Goal: Task Accomplishment & Management: Manage account settings

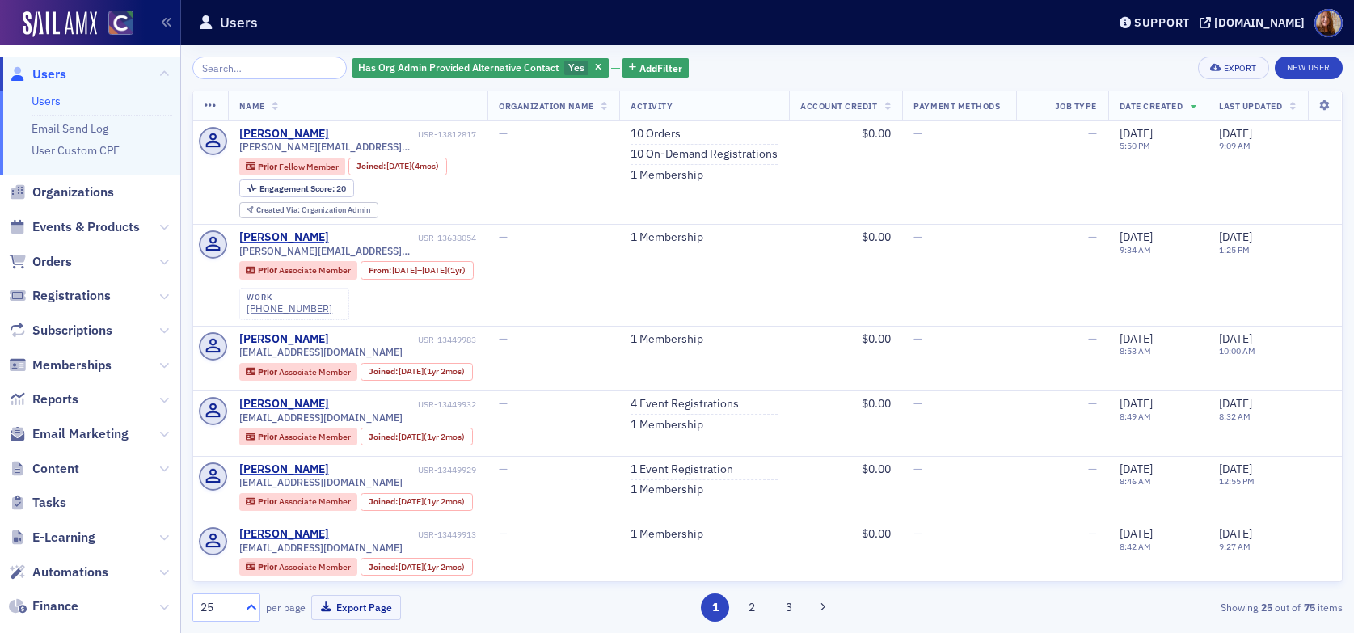
click at [250, 608] on icon at bounding box center [251, 607] width 16 height 16
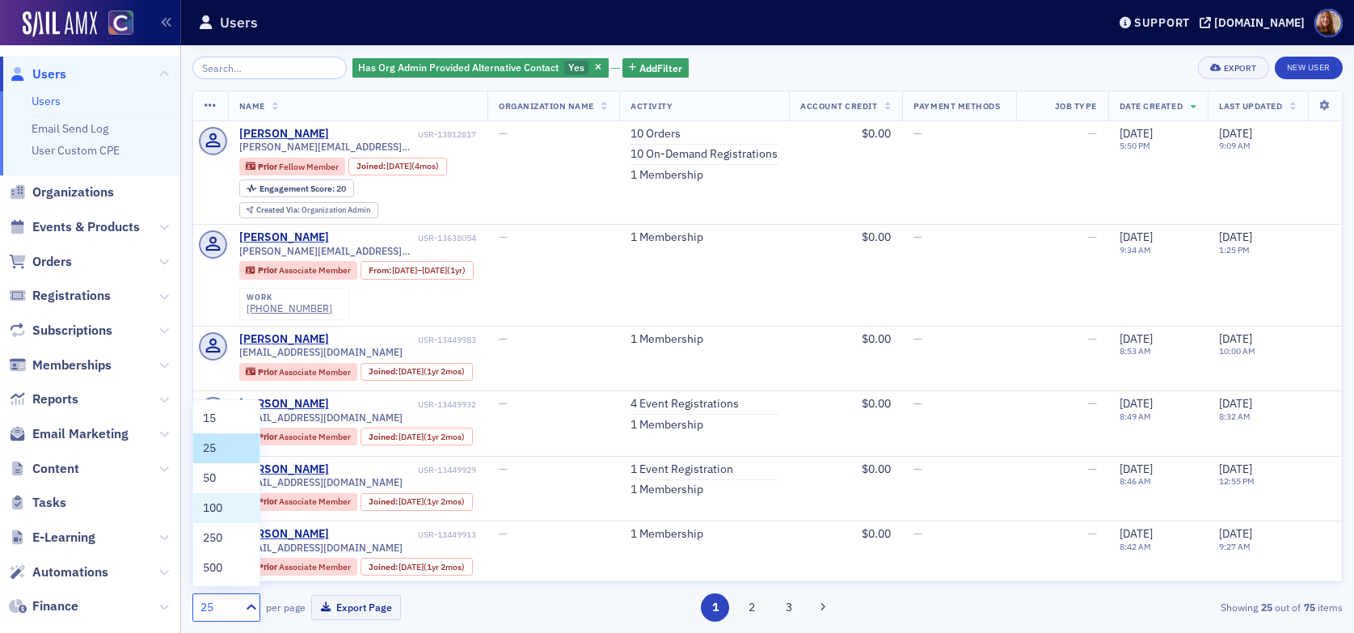
click at [225, 511] on div "100" at bounding box center [226, 508] width 47 height 17
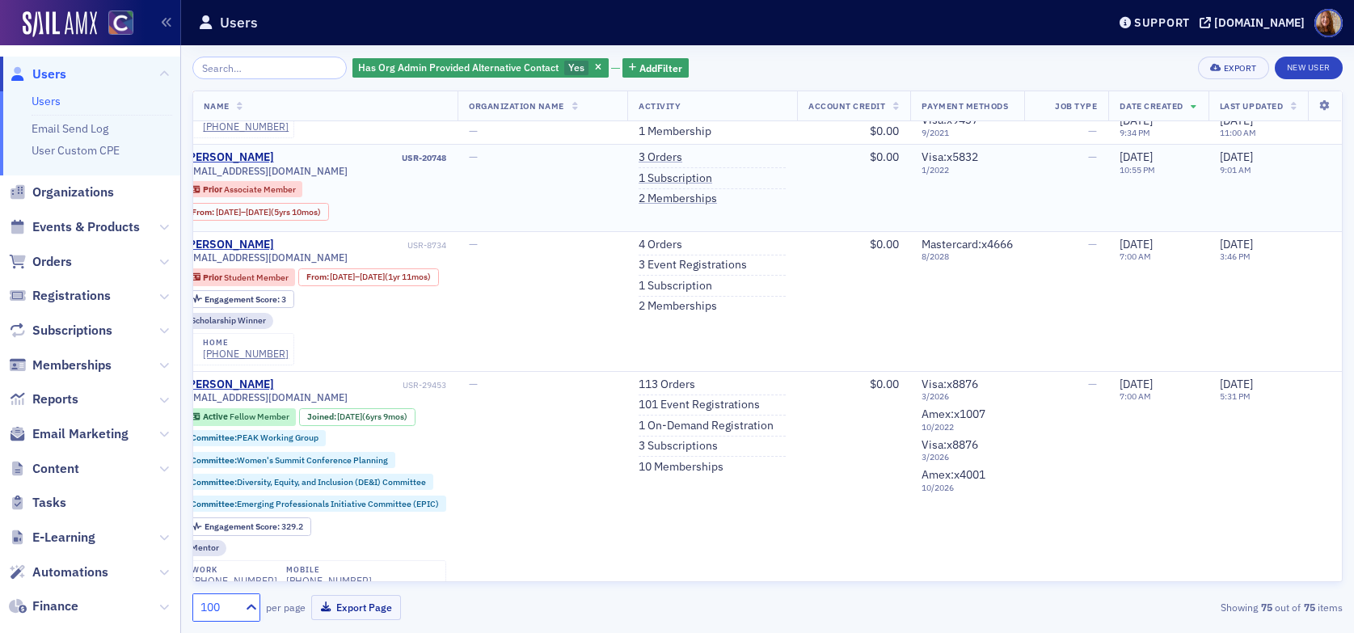
scroll to position [2589, 66]
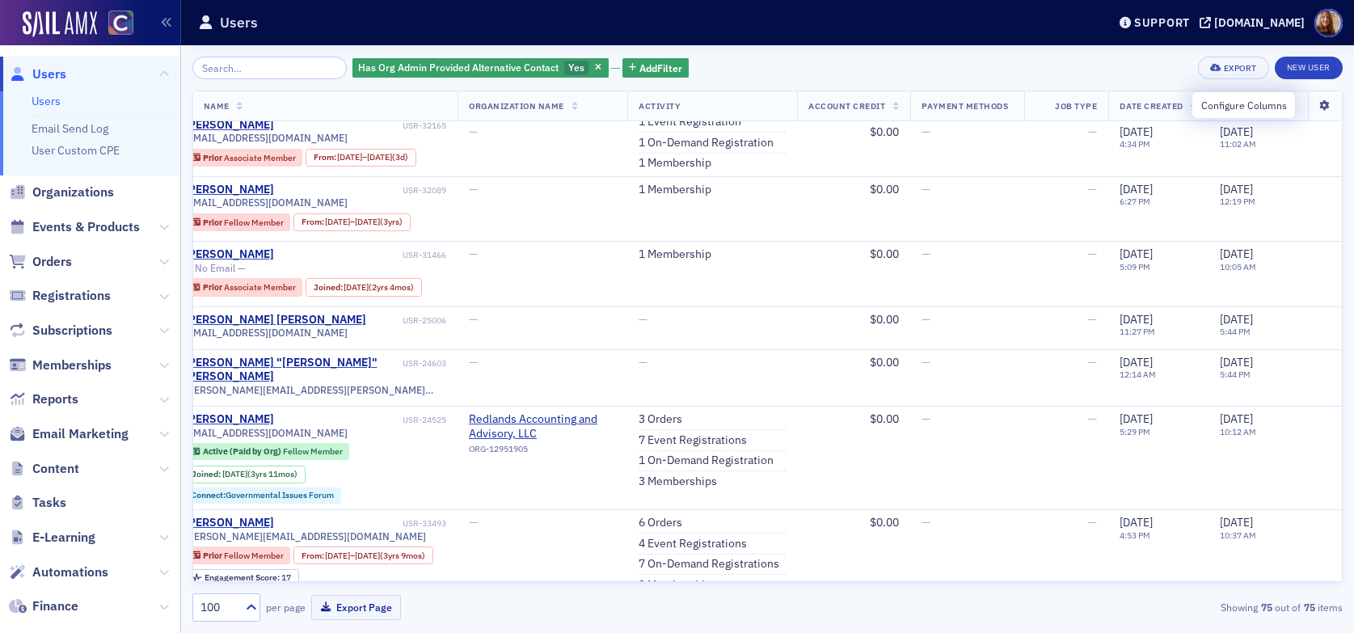
click at [1308, 107] on icon at bounding box center [1324, 106] width 33 height 10
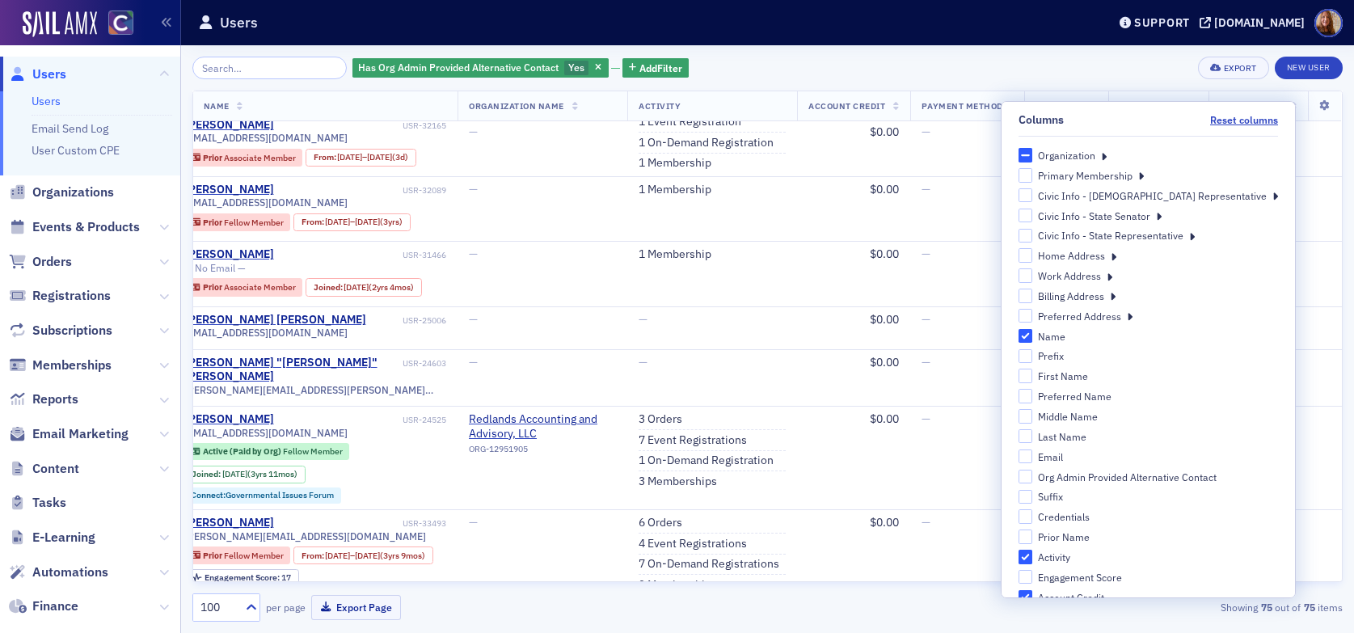
click at [1144, 176] on icon at bounding box center [1141, 175] width 6 height 15
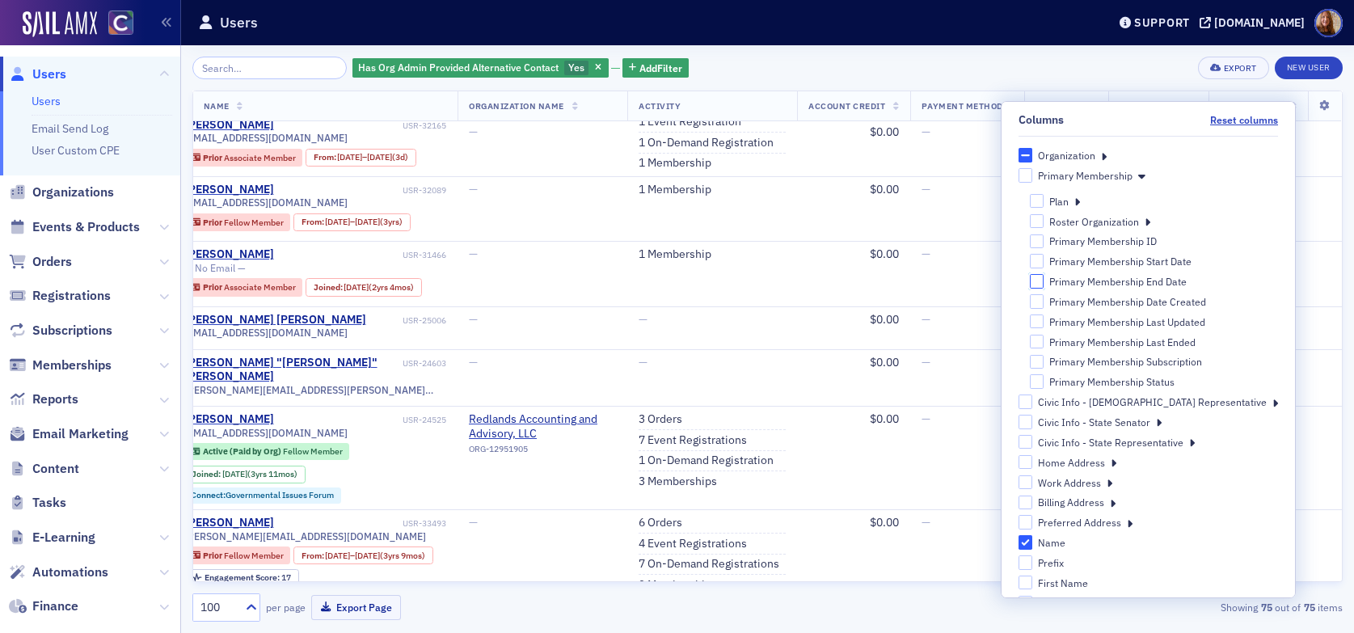
click at [1044, 279] on input "Primary Membership End Date" at bounding box center [1037, 281] width 15 height 15
checkbox input "true"
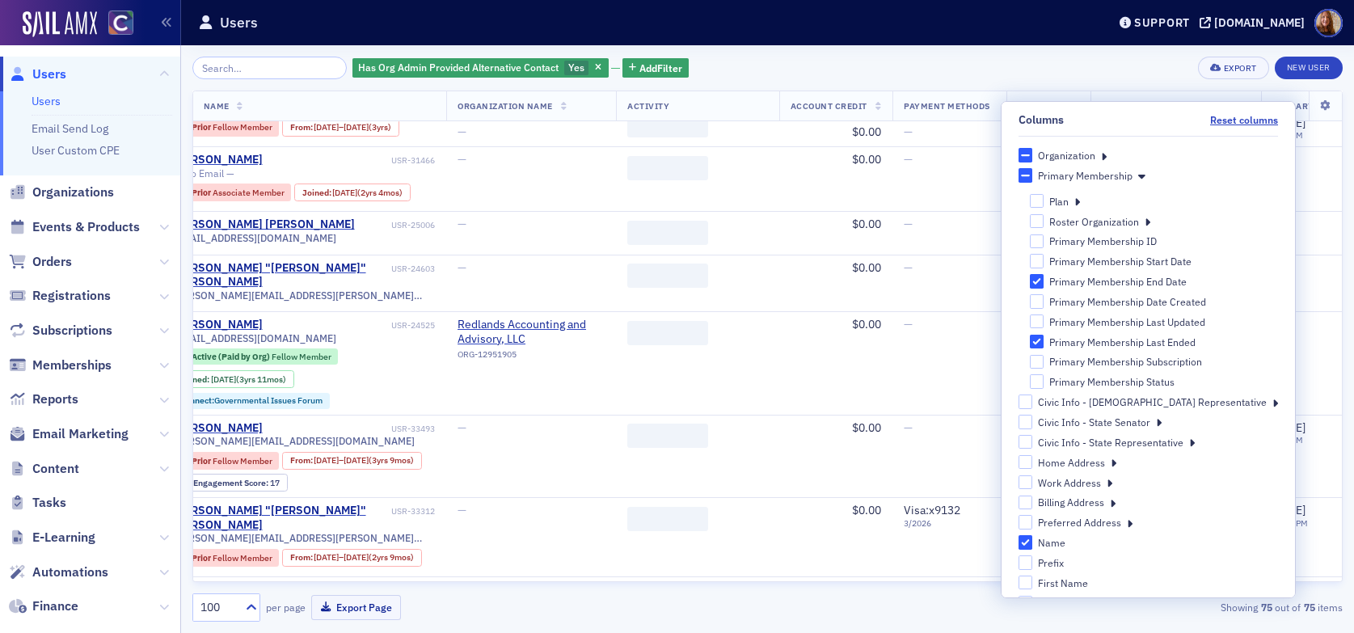
click at [1122, 65] on div "Has Org Admin Provided Alternative Contact Yes Add Filter Export New User" at bounding box center [767, 68] width 1150 height 23
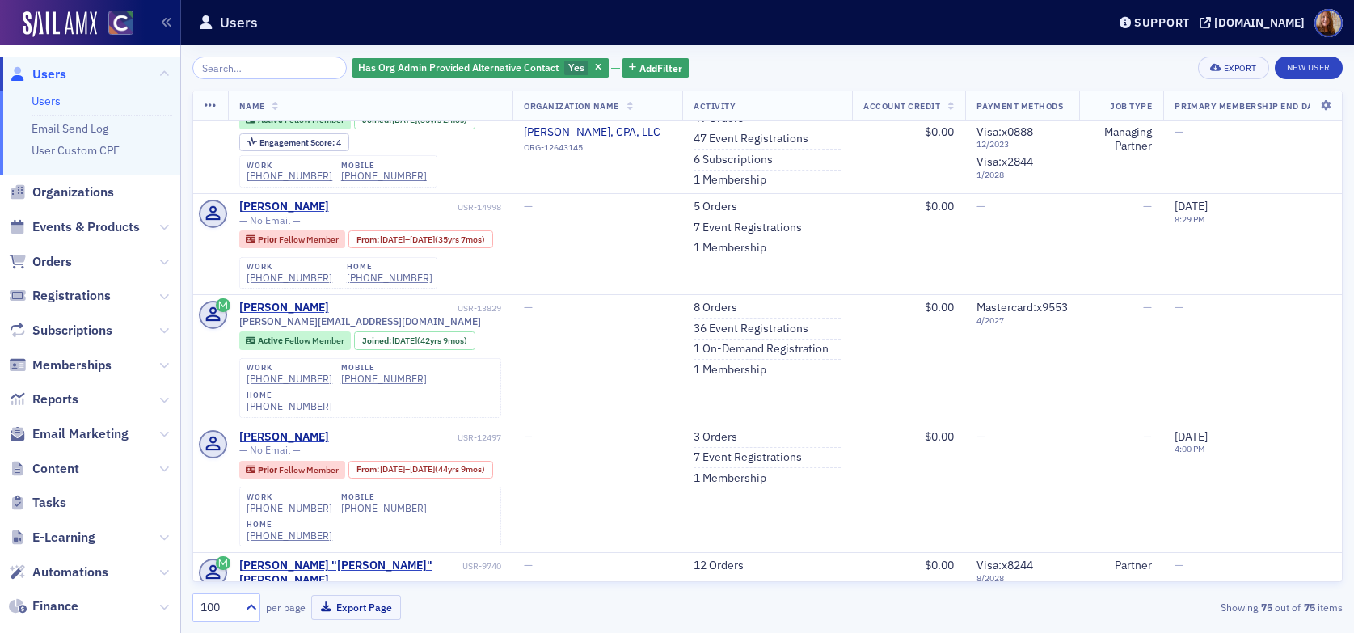
scroll to position [5419, 0]
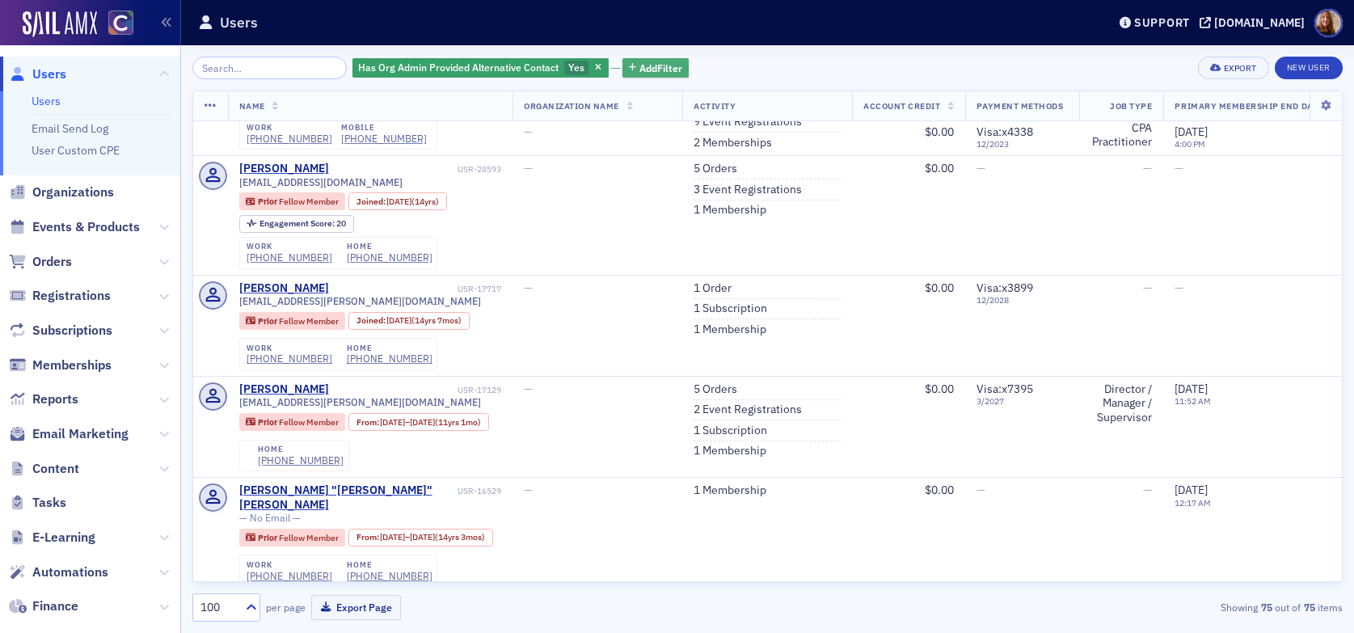
click at [653, 71] on span "Add Filter" at bounding box center [660, 68] width 43 height 15
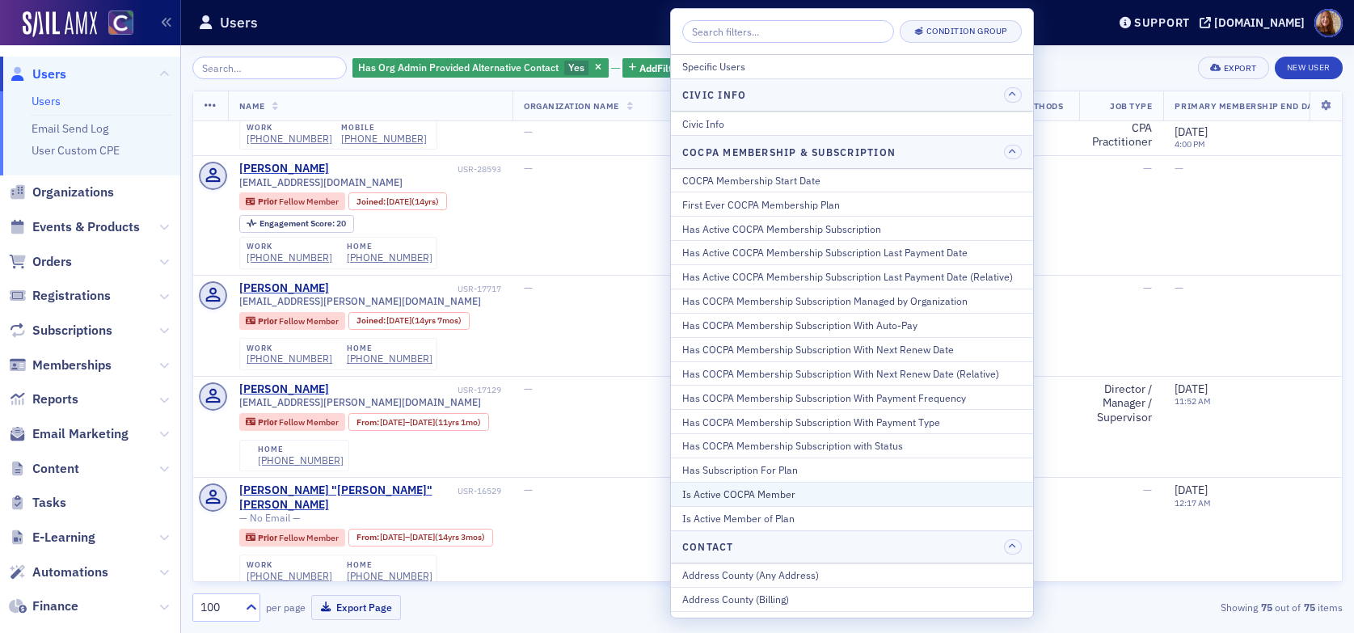
click at [768, 495] on div "Is Active COCPA Member" at bounding box center [852, 494] width 340 height 15
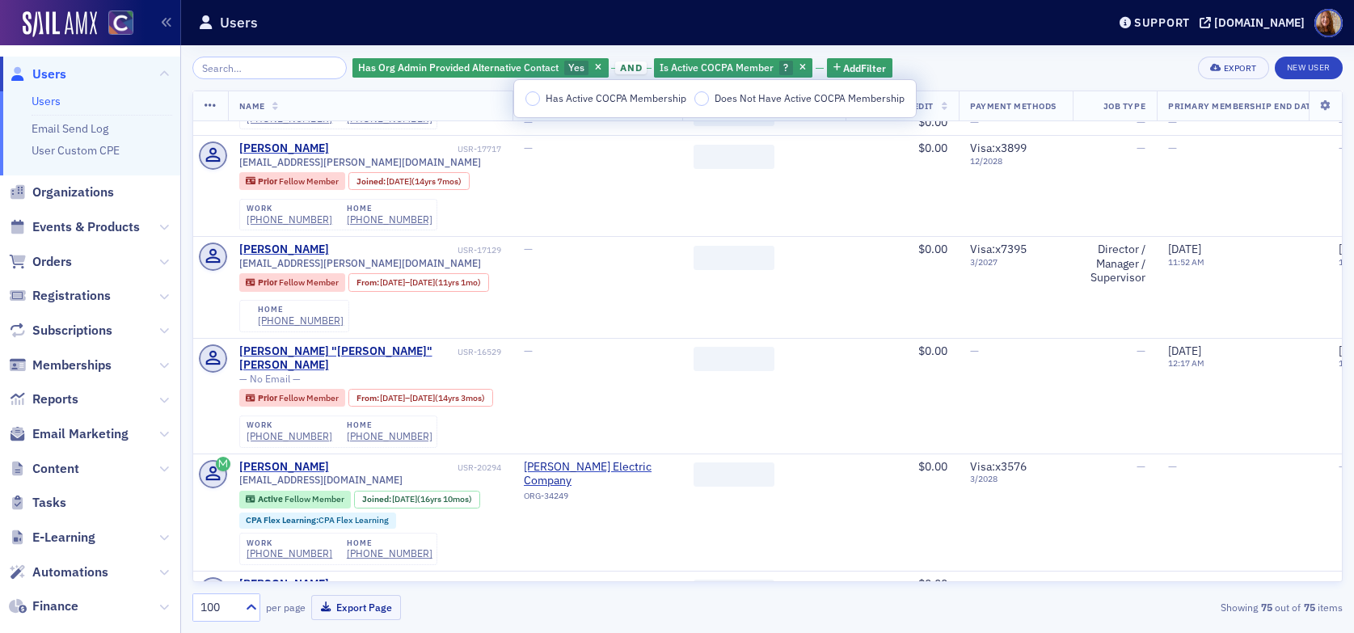
click at [745, 99] on span "Does Not Have Active COCPA Membership" at bounding box center [810, 97] width 190 height 13
click at [709, 99] on input "Does Not Have Active COCPA Membership" at bounding box center [701, 98] width 15 height 15
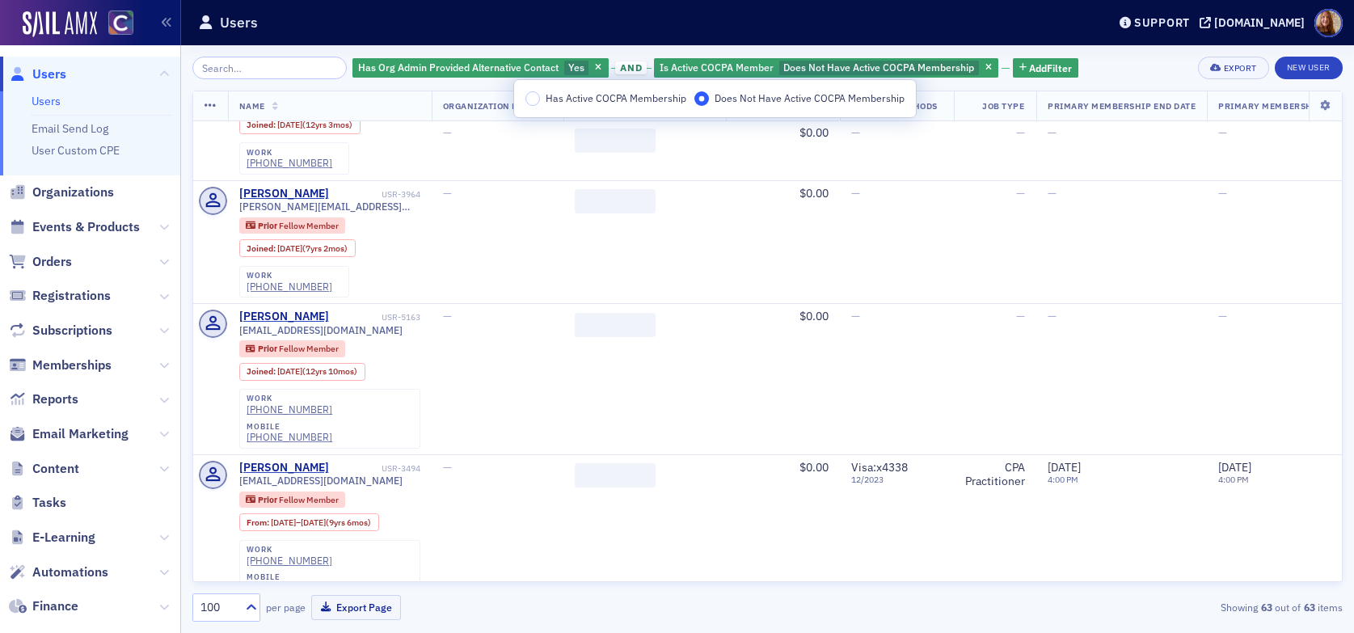
click at [1114, 64] on div "Has Org Admin Provided Alternative Contact Yes and Is Active COCPA Member Does …" at bounding box center [767, 68] width 1150 height 23
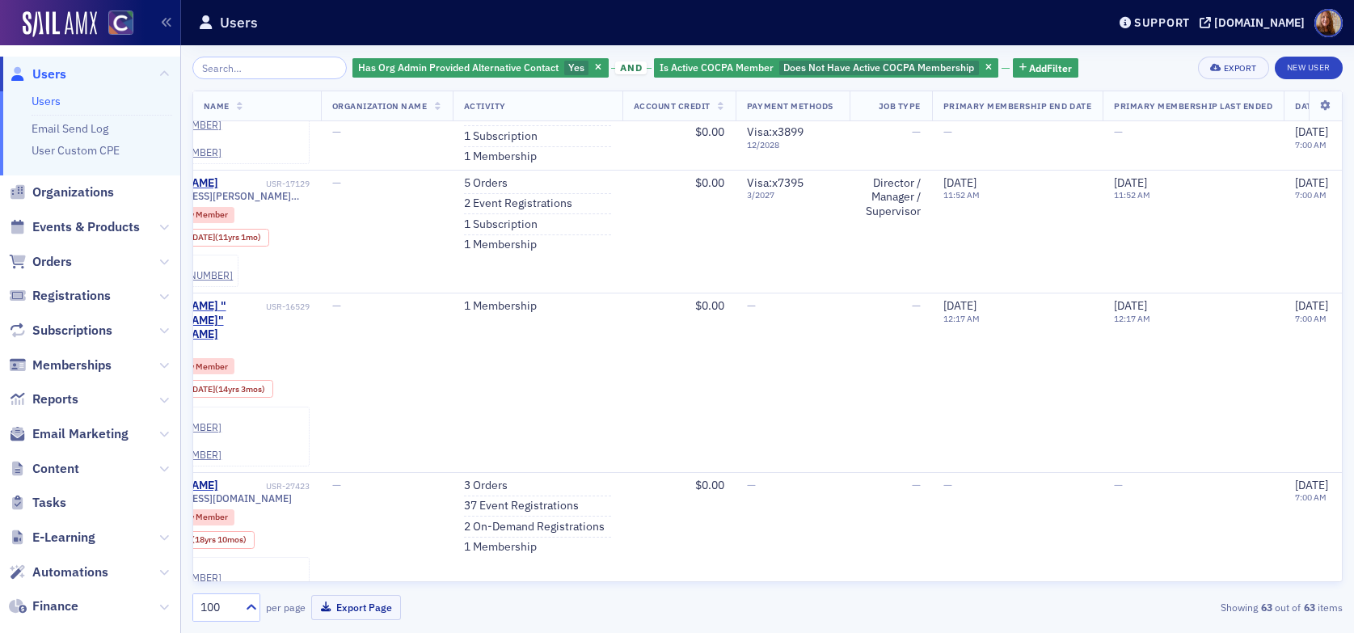
scroll to position [6198, 0]
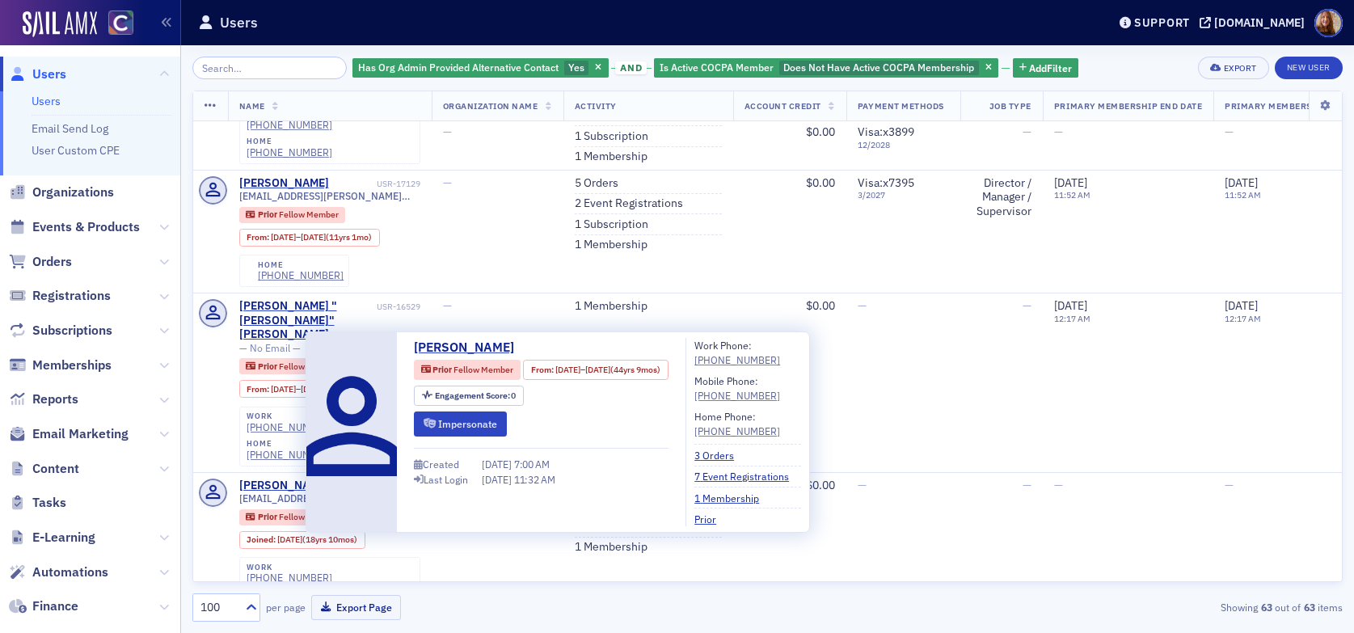
copy div "George Hoge"
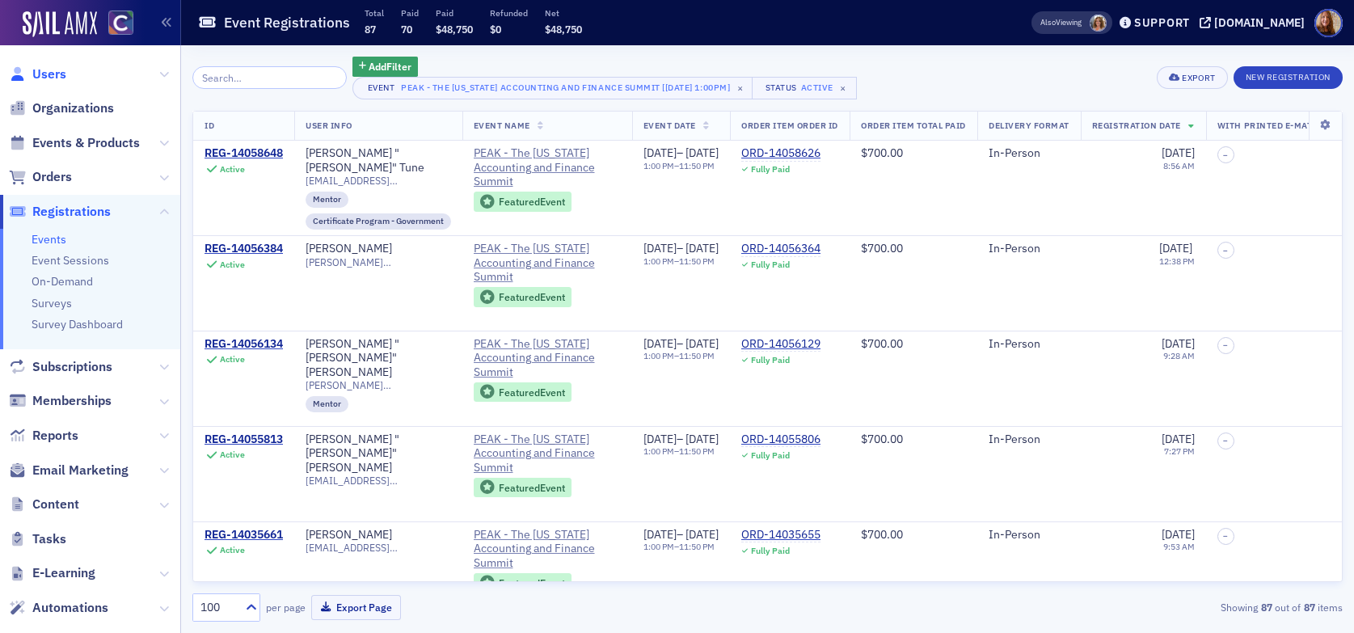
click at [43, 70] on span "Users" at bounding box center [49, 74] width 34 height 18
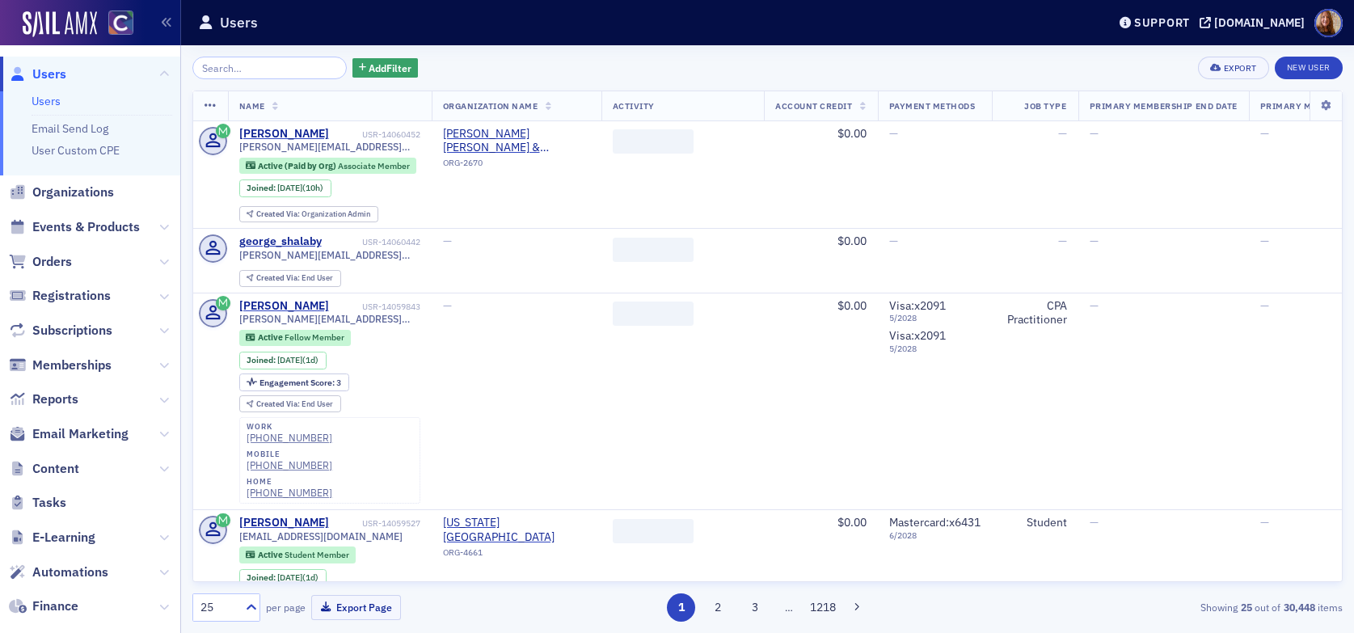
click at [264, 68] on input "search" at bounding box center [269, 68] width 154 height 23
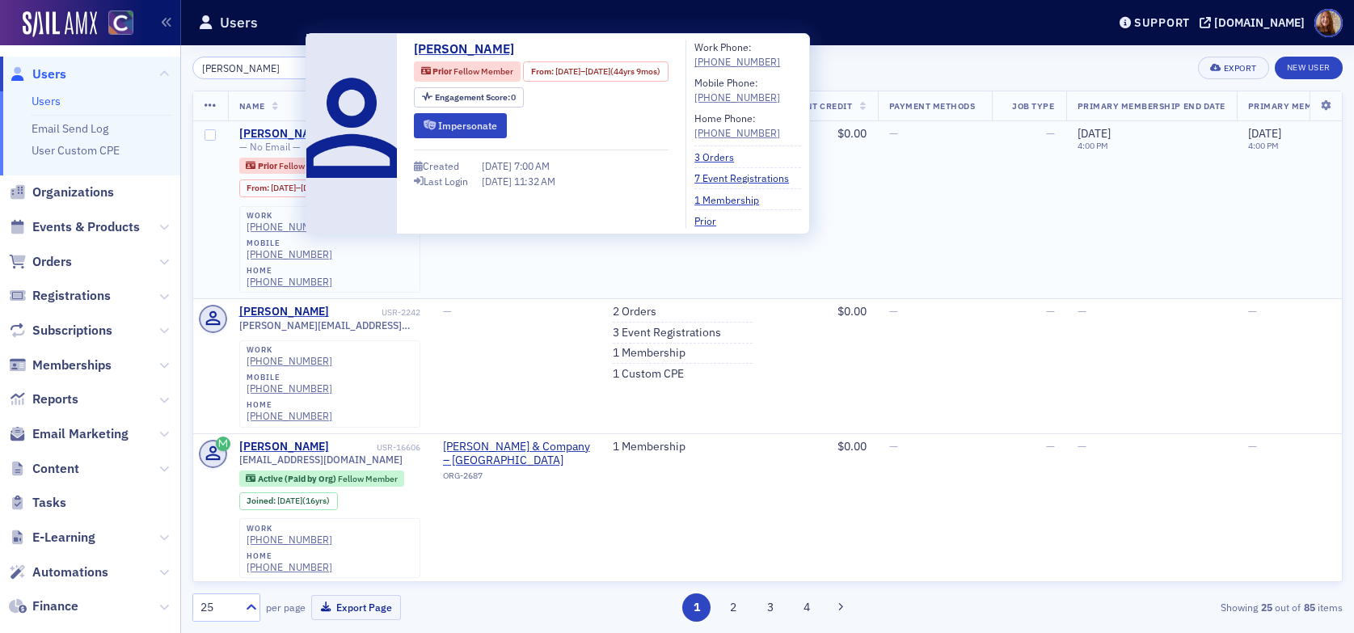
type input "George Hoge"
click at [268, 129] on div "George Hoge" at bounding box center [284, 134] width 90 height 15
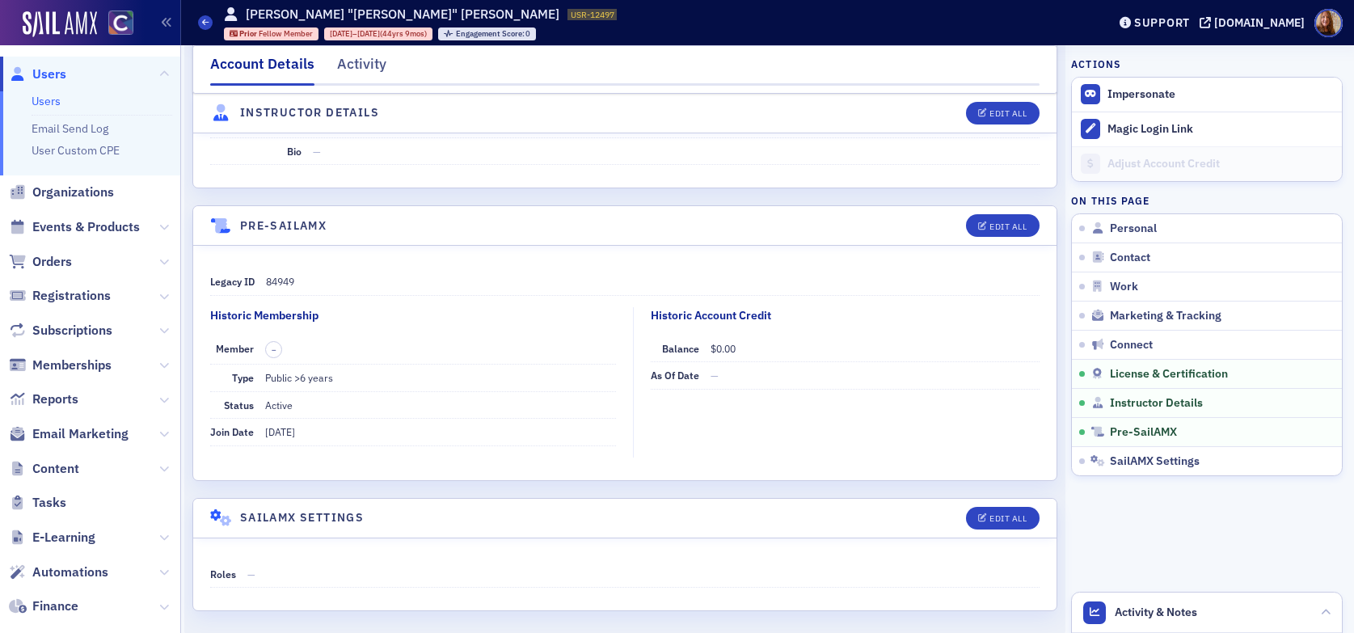
scroll to position [2156, 0]
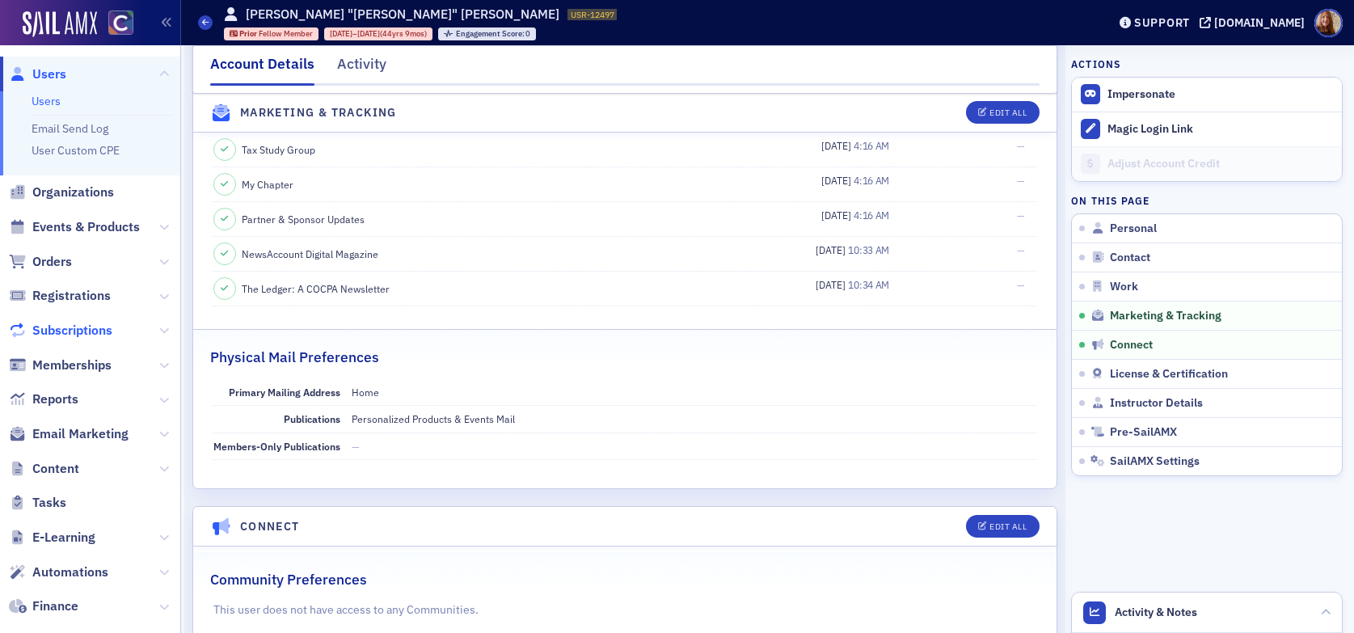
click at [76, 327] on span "Subscriptions" at bounding box center [72, 331] width 80 height 18
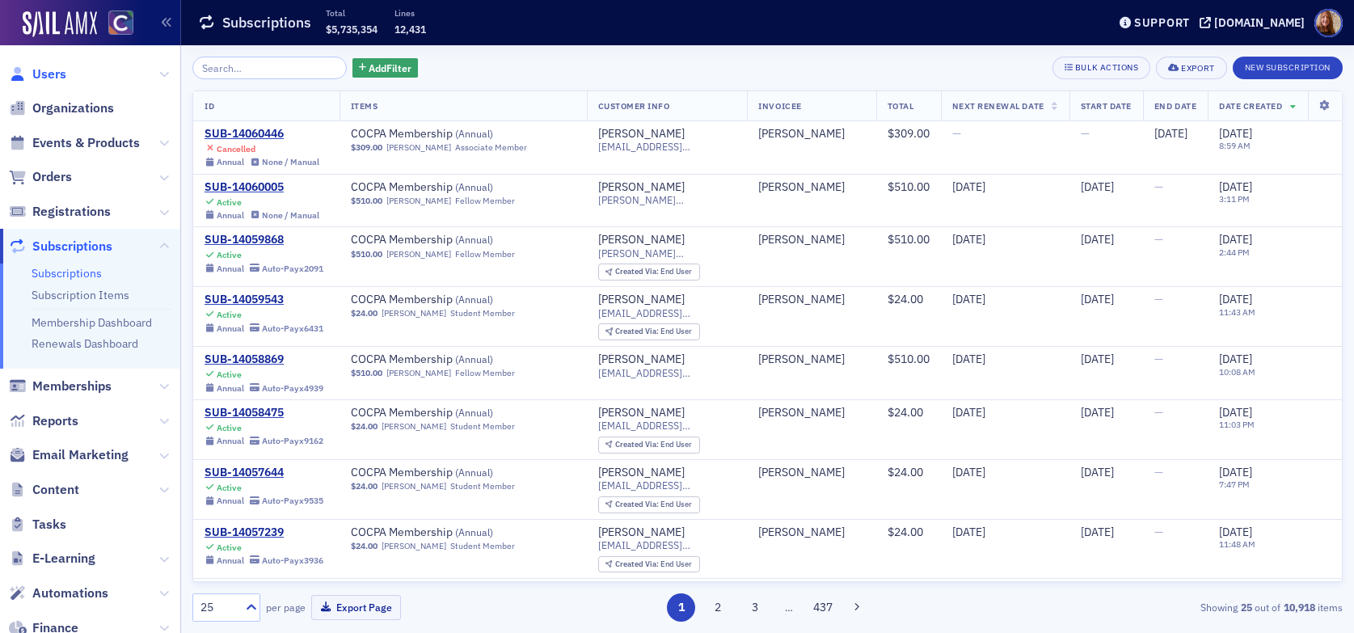
click at [49, 72] on span "Users" at bounding box center [49, 74] width 34 height 18
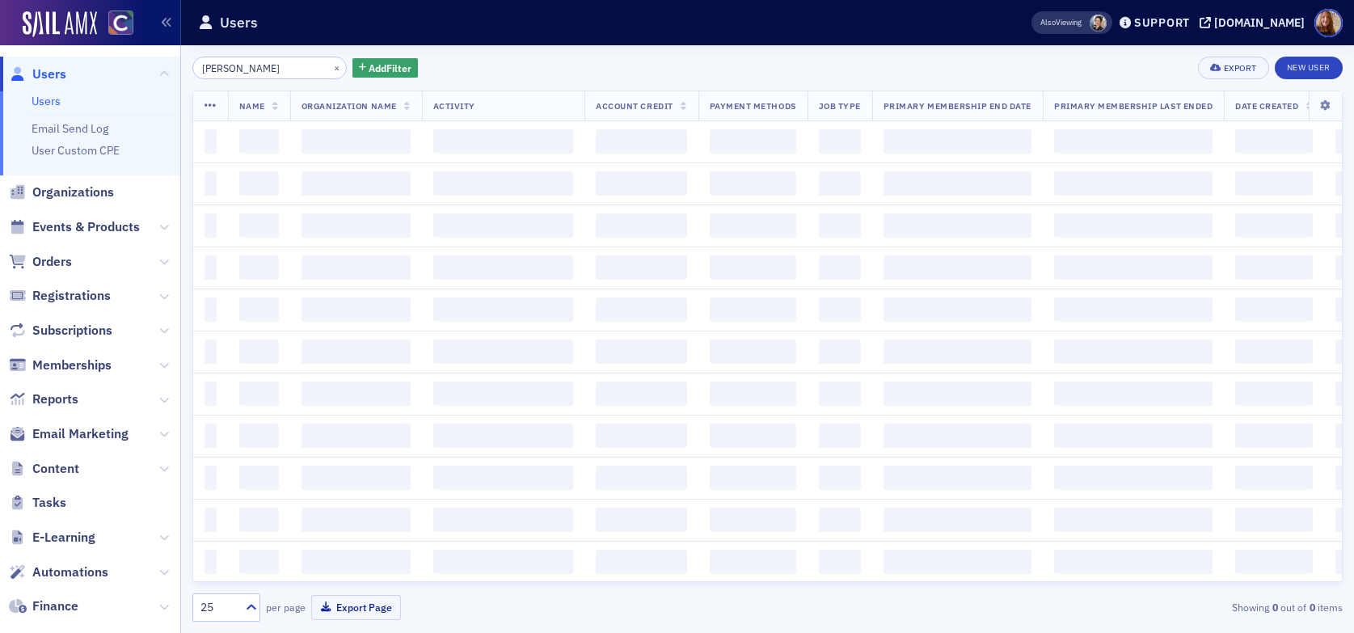
click at [222, 65] on input "George Hoge" at bounding box center [269, 68] width 154 height 23
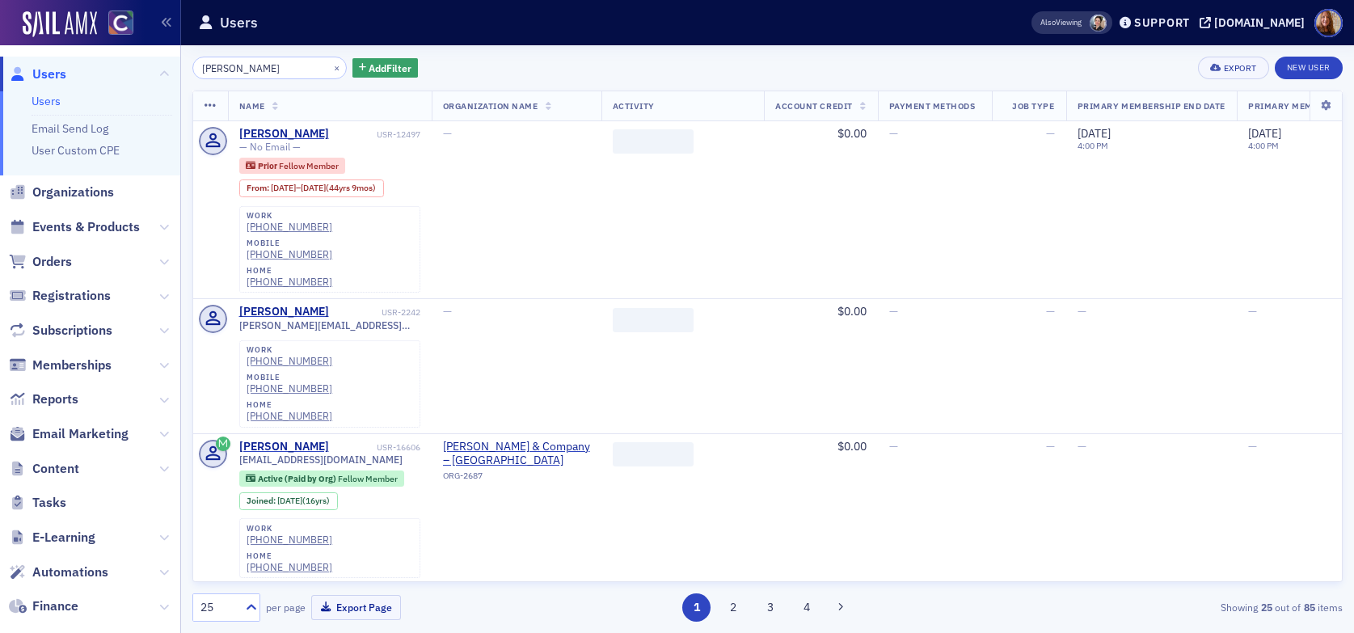
click at [222, 65] on input "George Hoge" at bounding box center [269, 68] width 154 height 23
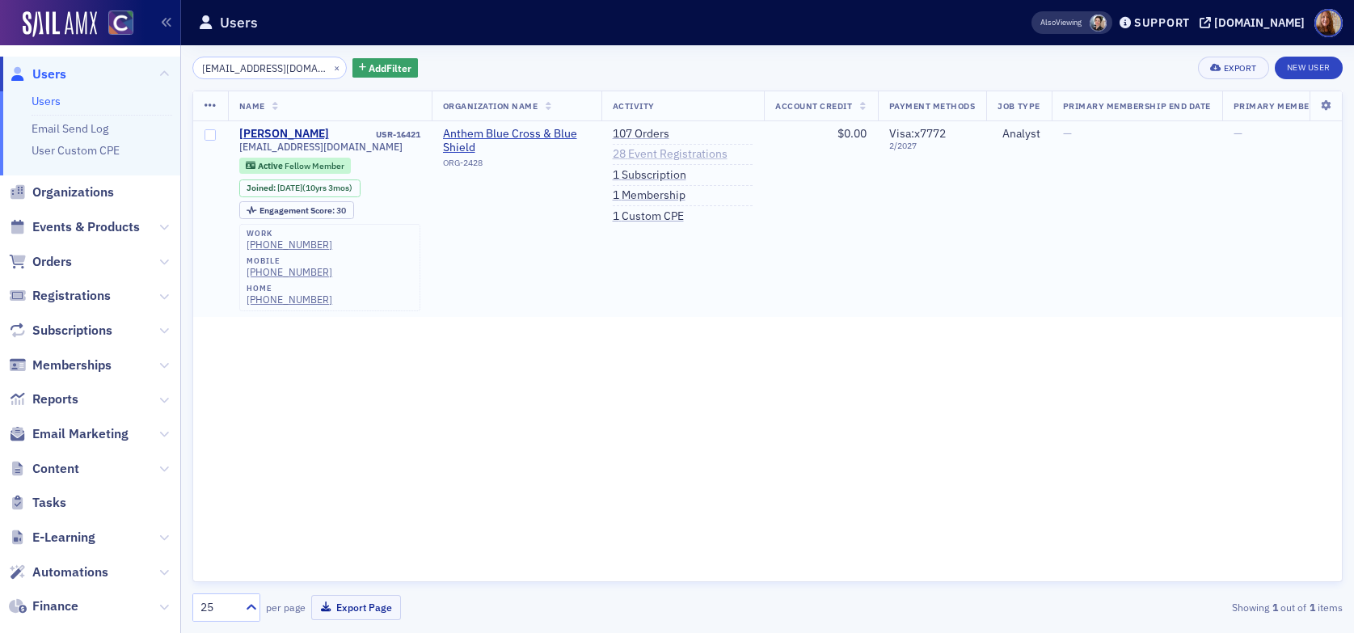
type input "rjbrauncpa@gmail.com"
click at [652, 155] on link "28 Event Registrations" at bounding box center [670, 154] width 115 height 15
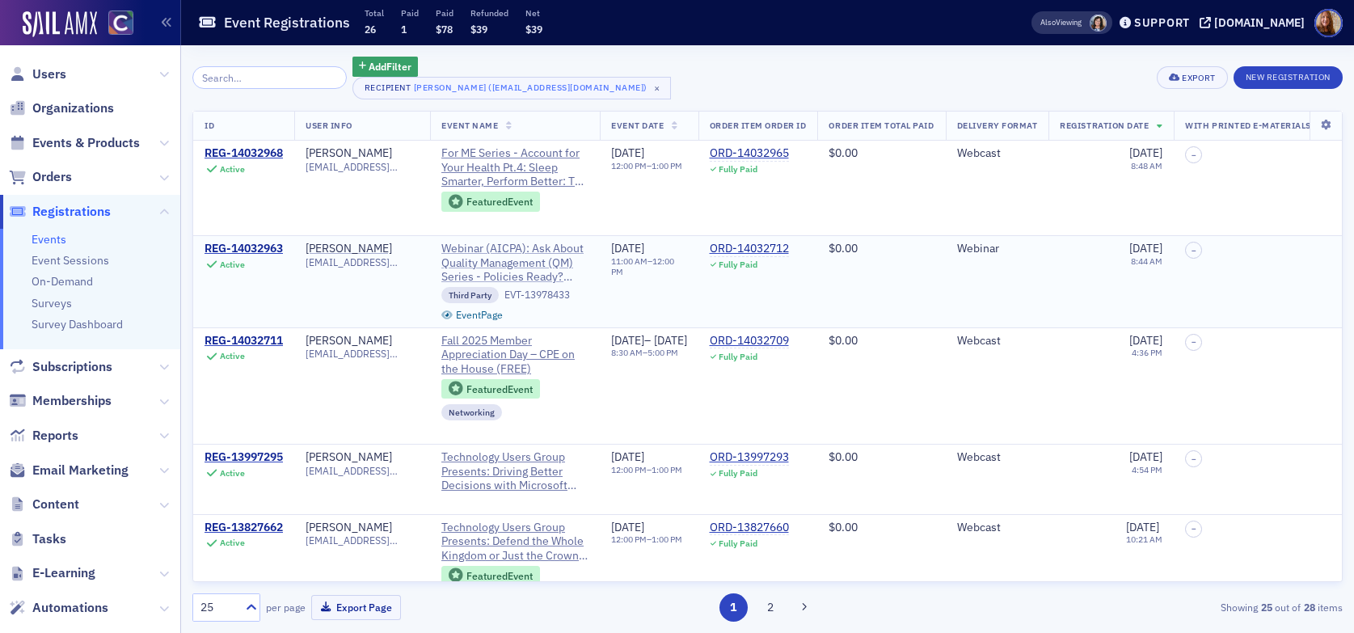
click at [537, 264] on span "Webinar (AICPA): Ask About Quality Management (QM) Series - Policies Ready? Lea…" at bounding box center [514, 263] width 147 height 43
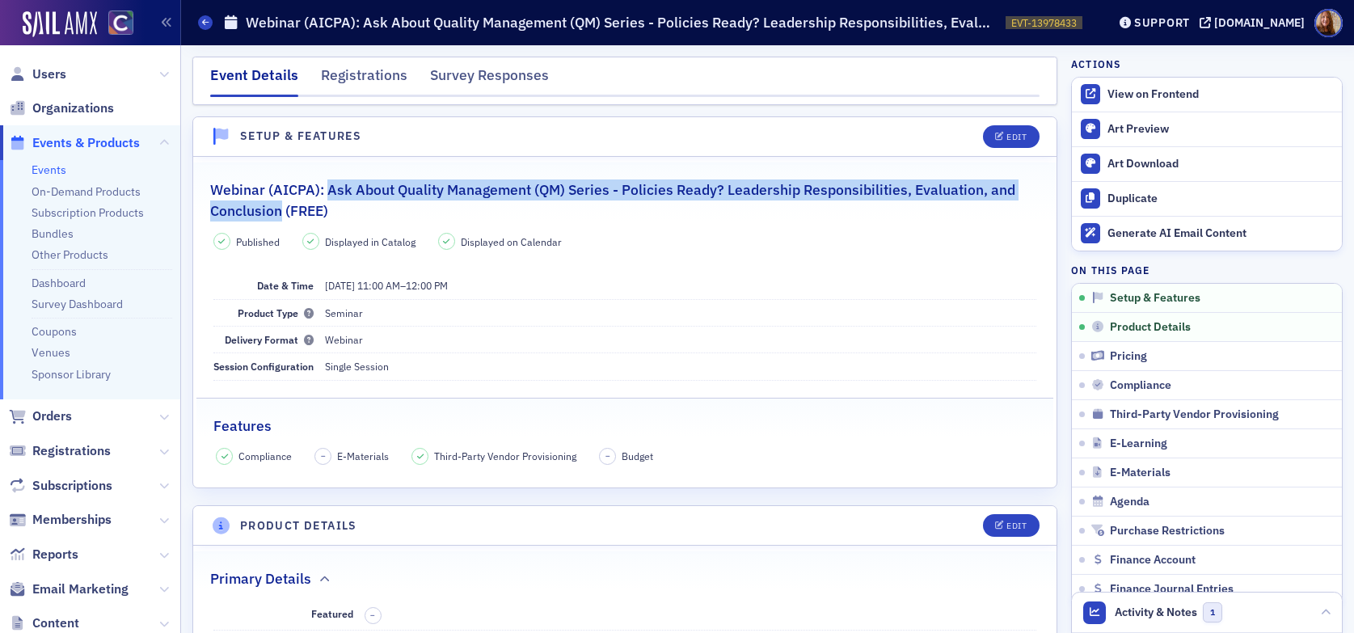
drag, startPoint x: 281, startPoint y: 213, endPoint x: 331, endPoint y: 191, distance: 55.7
click at [326, 191] on h2 "Webinar (AICPA): Ask About Quality Management (QM) Series - Policies Ready? Lea…" at bounding box center [624, 200] width 829 height 43
copy h2 "Ask About Quality Management (QM) Series - Policies Ready? Leadership Responsib…"
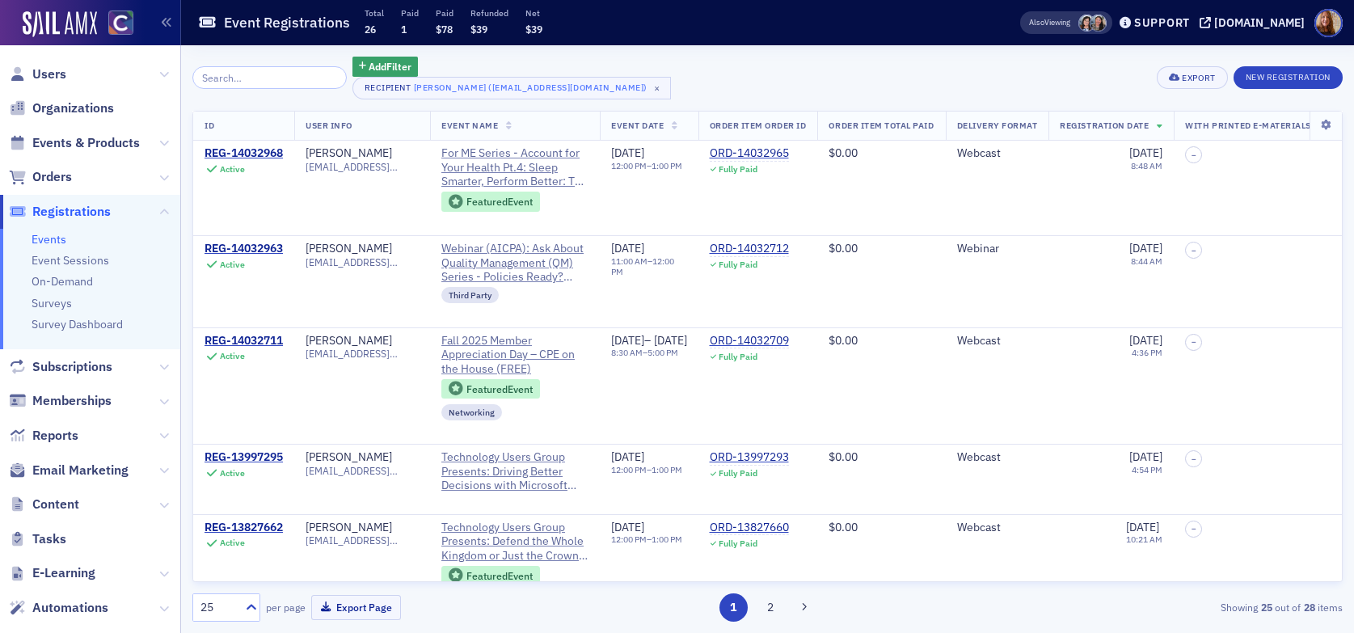
click at [904, 74] on div "Add Filter Recipient Renae Braun (rjbrauncpa@gmail.com) × Export New Registrati…" at bounding box center [767, 78] width 1150 height 43
click at [753, 79] on div "Add Filter Recipient Renae Braun (rjbrauncpa@gmail.com) × Export New Registrati…" at bounding box center [767, 78] width 1150 height 43
click at [48, 70] on span "Users" at bounding box center [49, 74] width 34 height 18
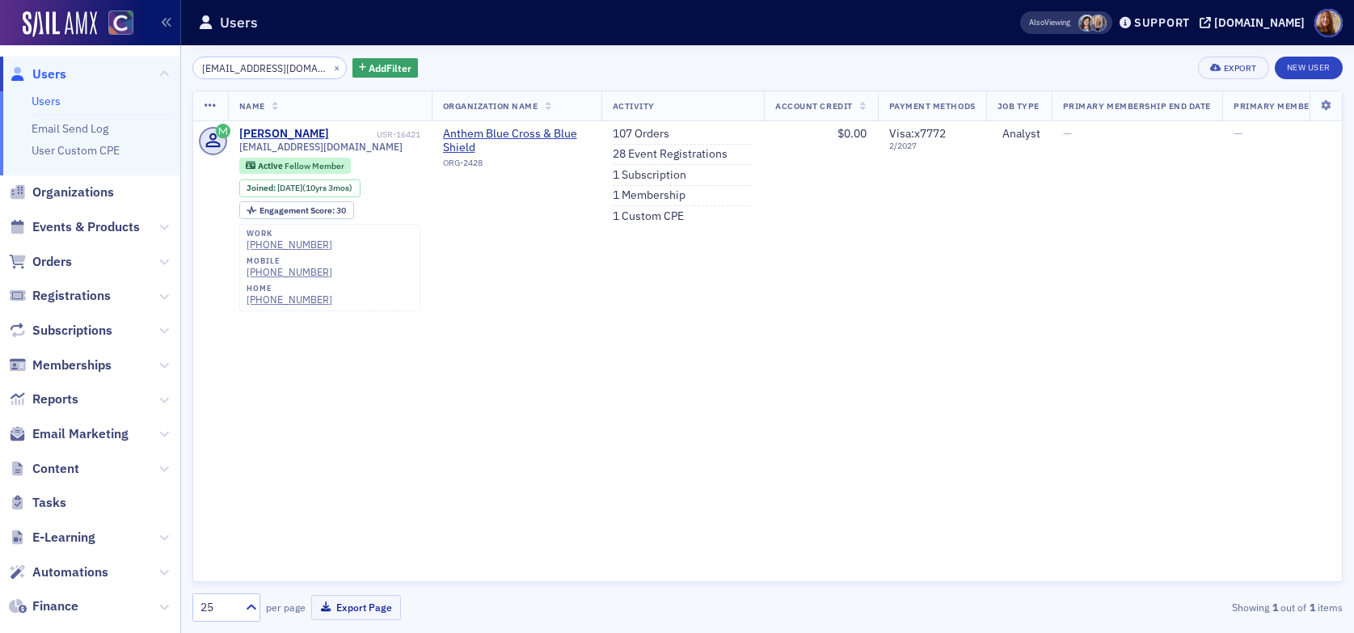
click at [281, 74] on input "rjbrauncpa@gmail.com" at bounding box center [269, 68] width 154 height 23
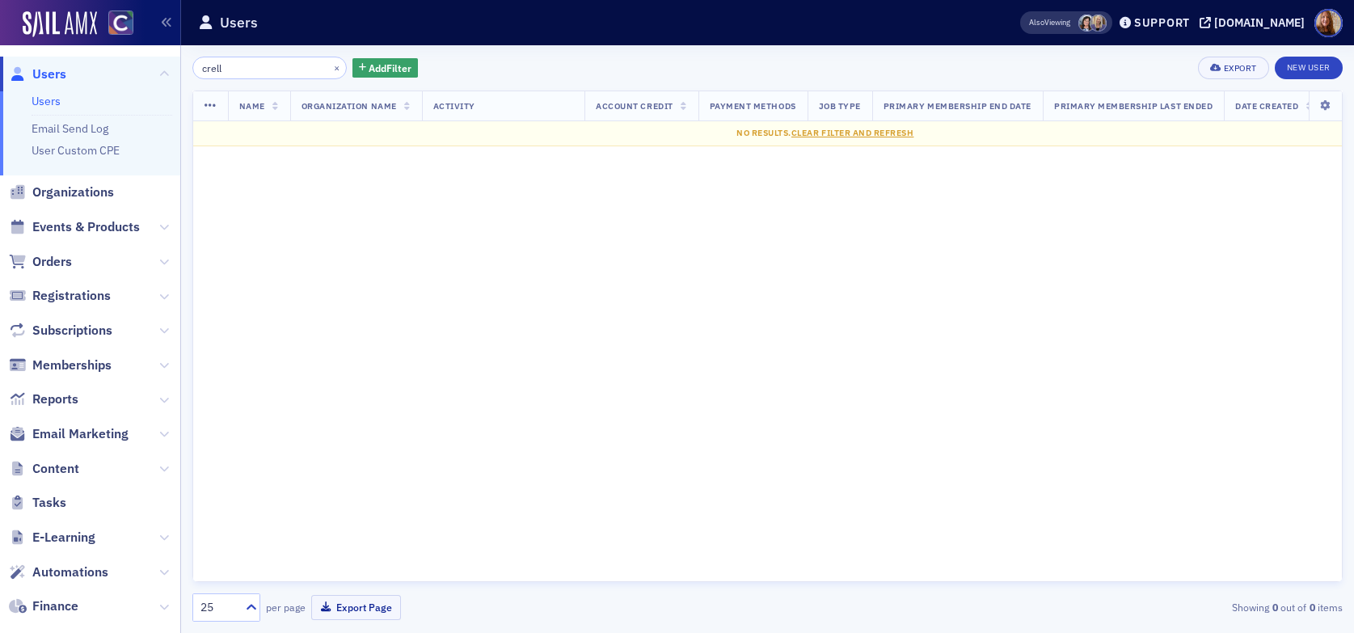
click at [205, 68] on input "crell" at bounding box center [269, 68] width 154 height 23
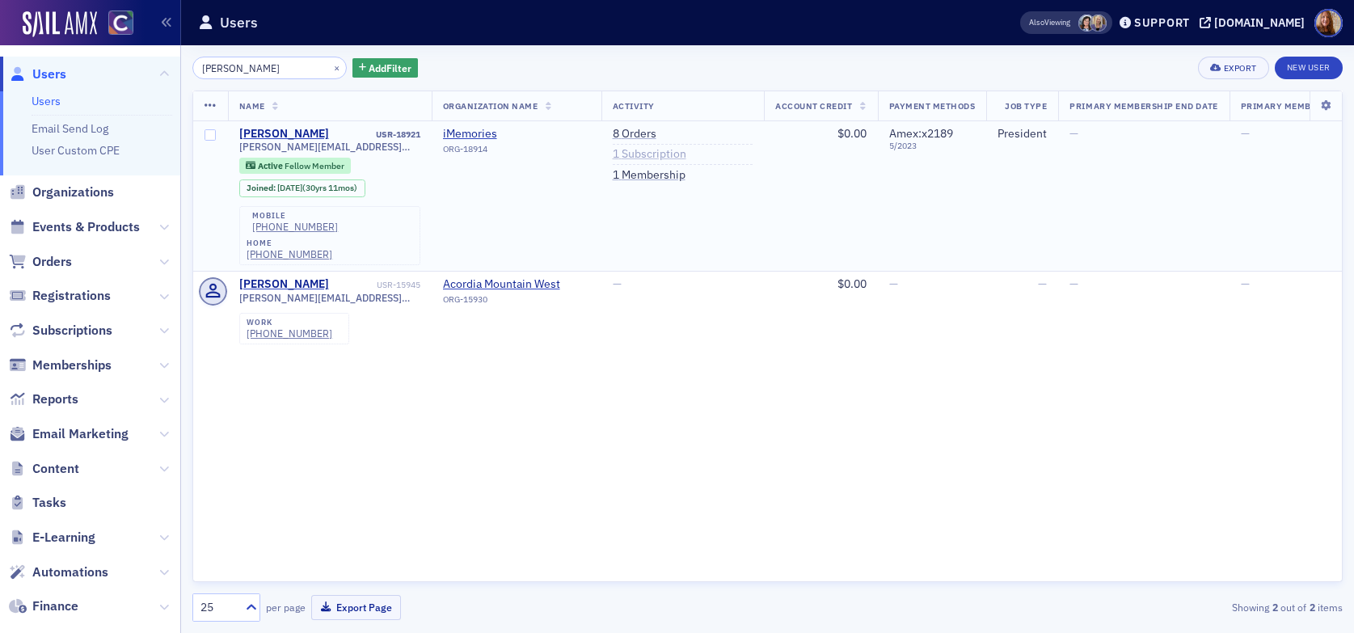
type input "krell"
click at [641, 155] on link "1 Subscription" at bounding box center [650, 154] width 74 height 15
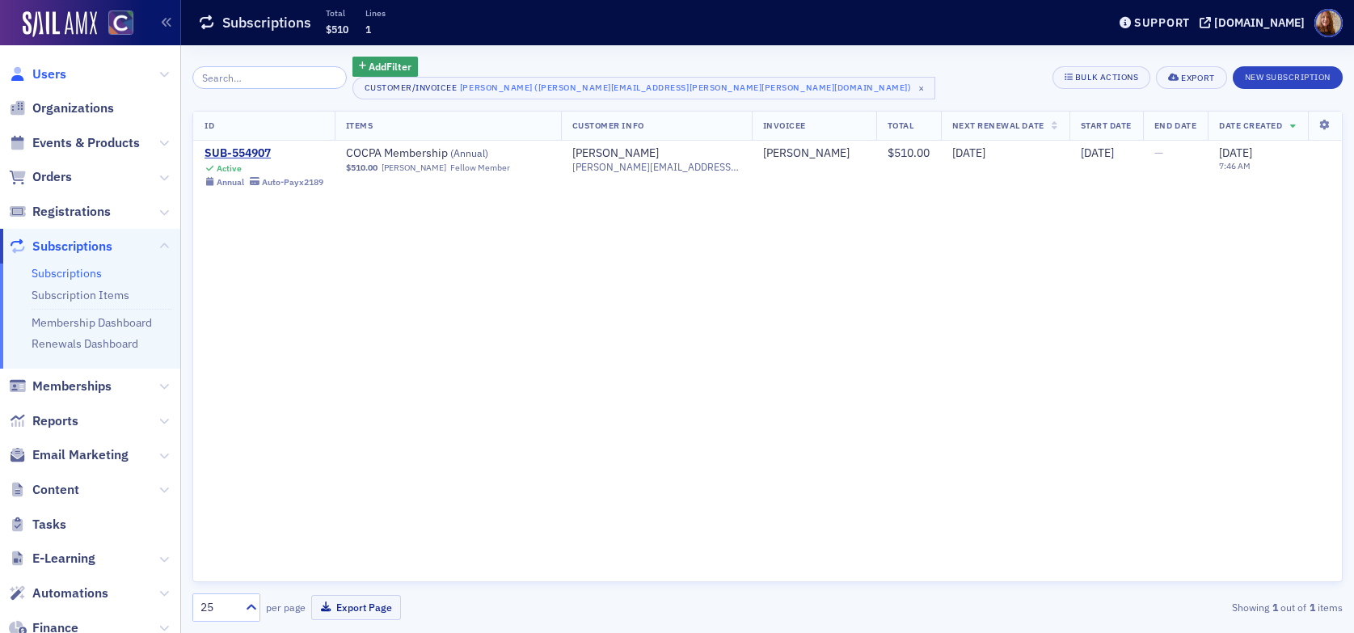
click at [51, 71] on span "Users" at bounding box center [49, 74] width 34 height 18
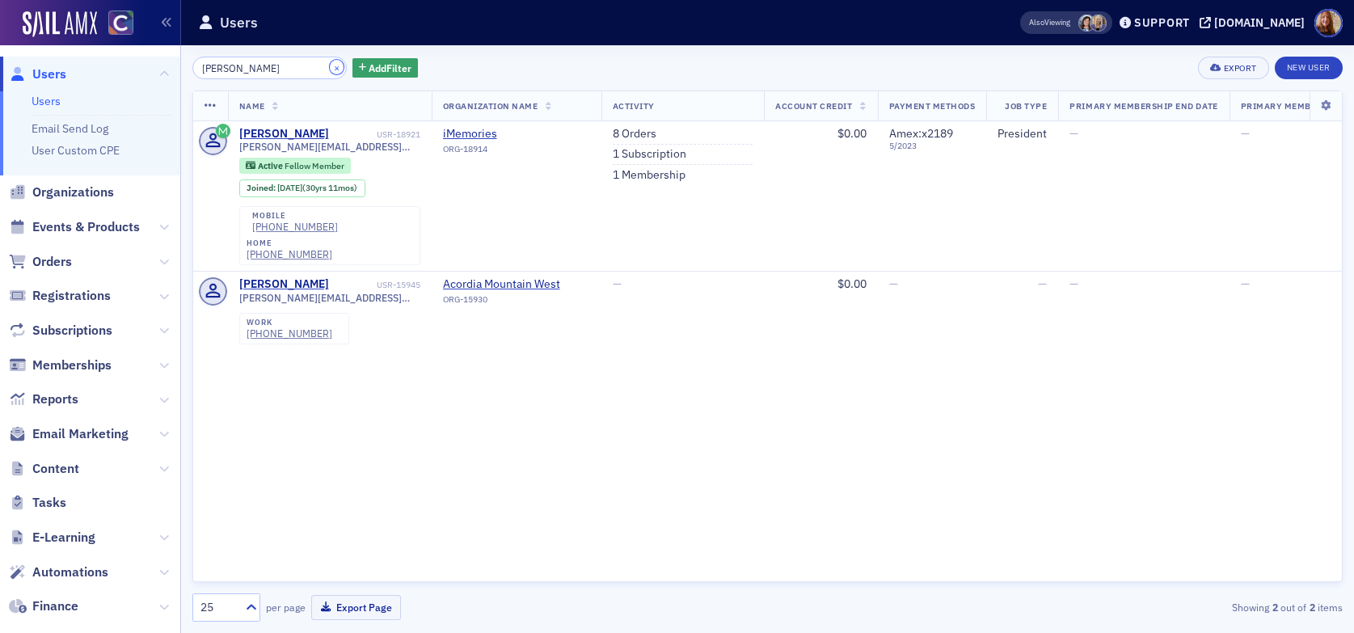
click at [330, 67] on button "×" at bounding box center [337, 67] width 15 height 15
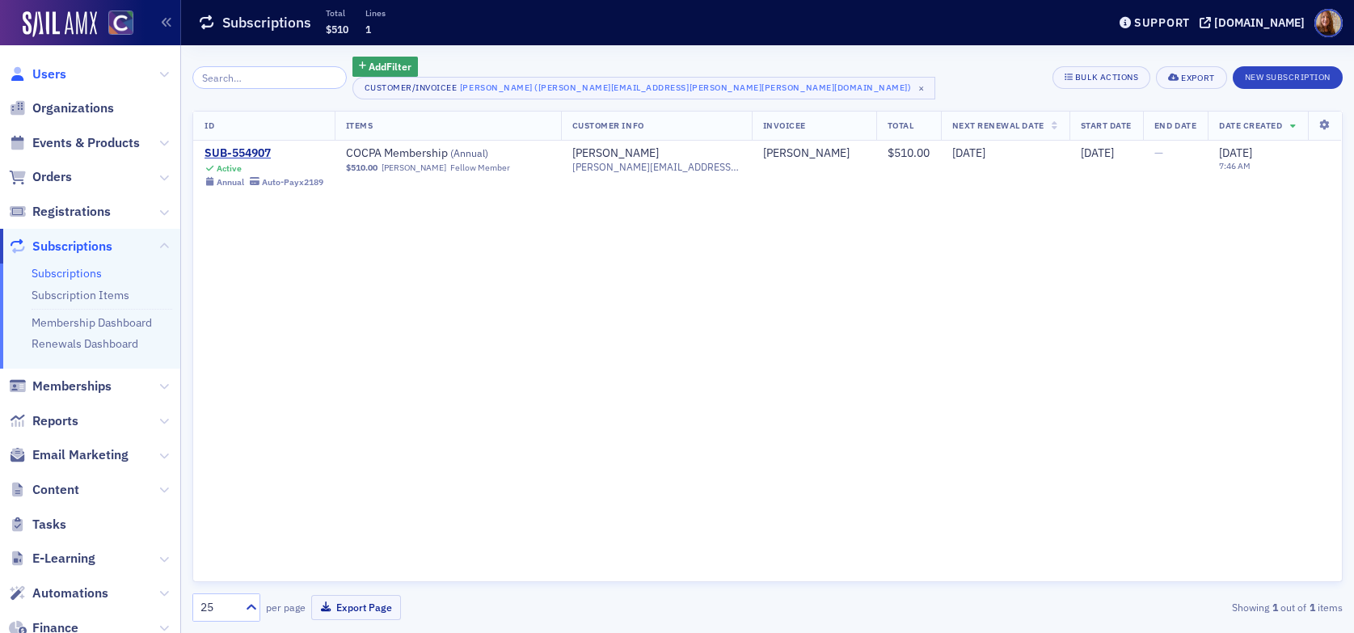
click at [54, 75] on span "Users" at bounding box center [49, 74] width 34 height 18
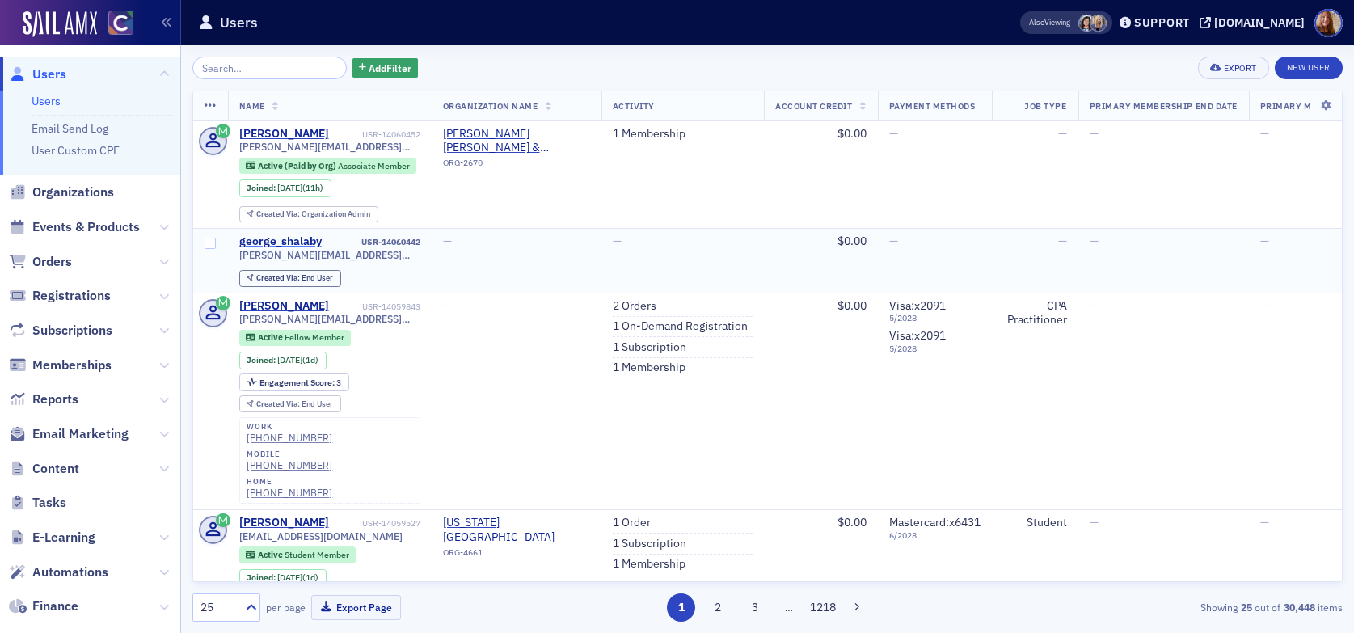
click at [302, 247] on div "george_shalaby" at bounding box center [280, 241] width 82 height 15
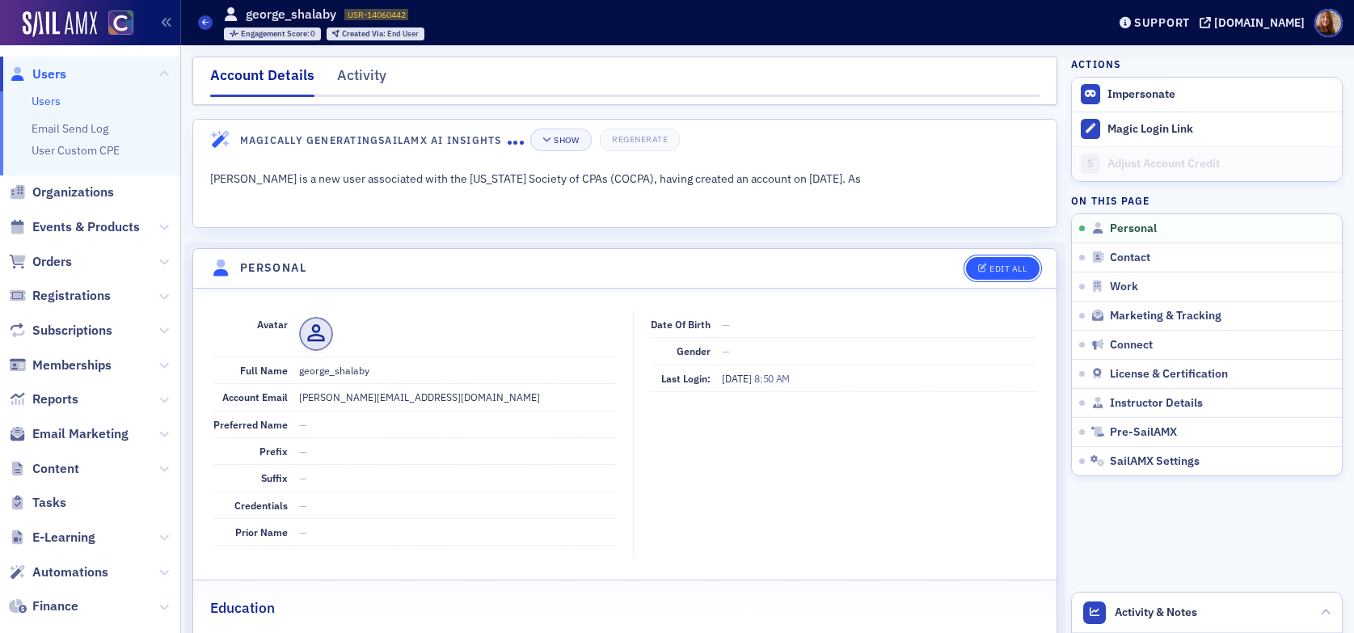
click at [978, 265] on icon "button" at bounding box center [983, 268] width 10 height 9
select select "US"
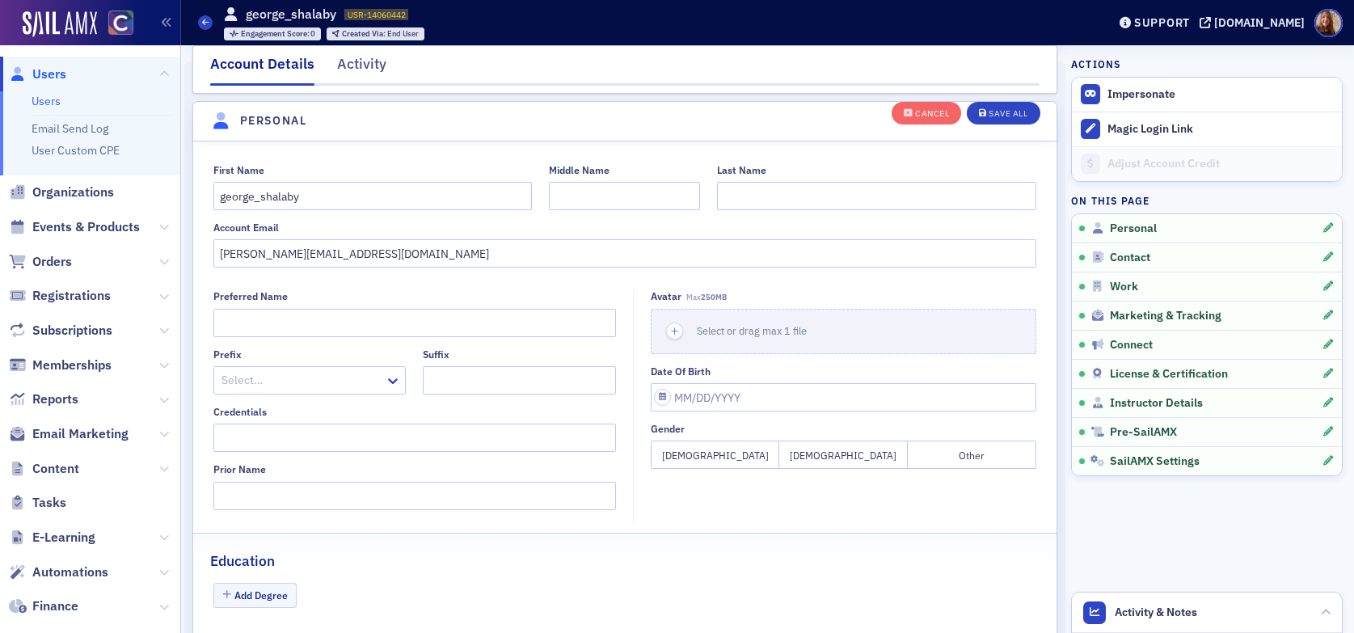
scroll to position [188, 0]
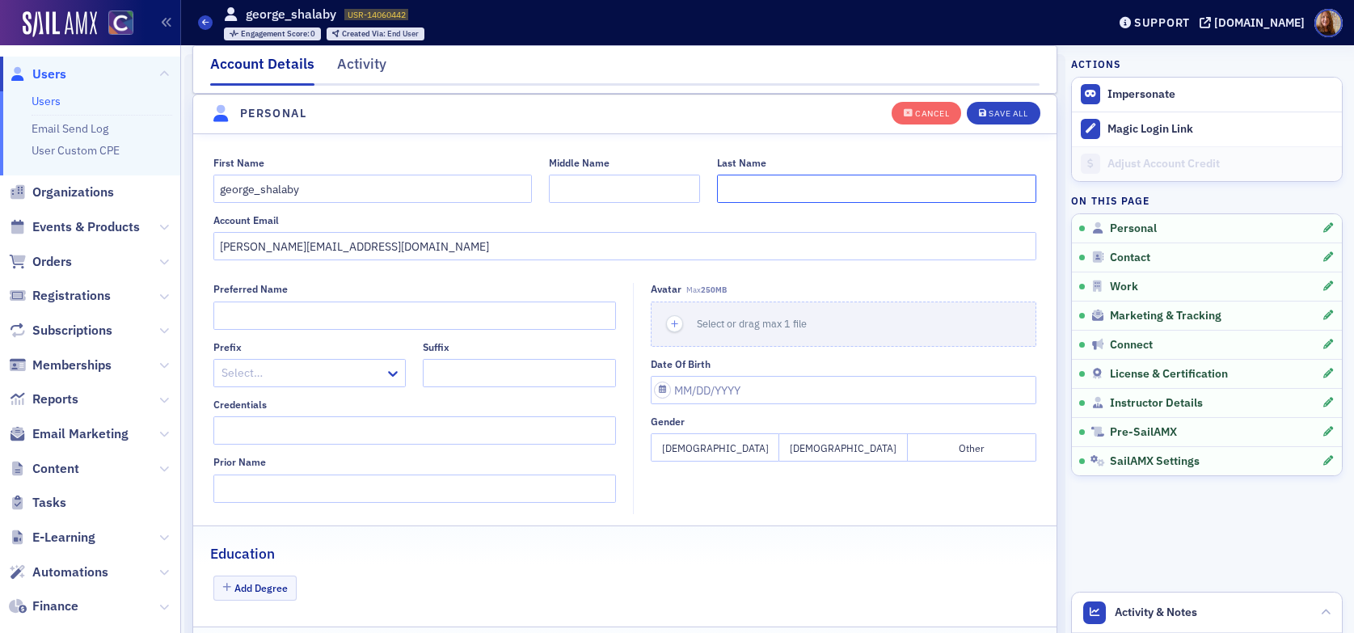
click at [774, 192] on input "Last Name" at bounding box center [876, 189] width 319 height 28
type input "Shalaby"
click at [309, 184] on input "george_shalaby" at bounding box center [372, 189] width 319 height 28
click at [225, 191] on input "george" at bounding box center [372, 189] width 319 height 28
type input "George"
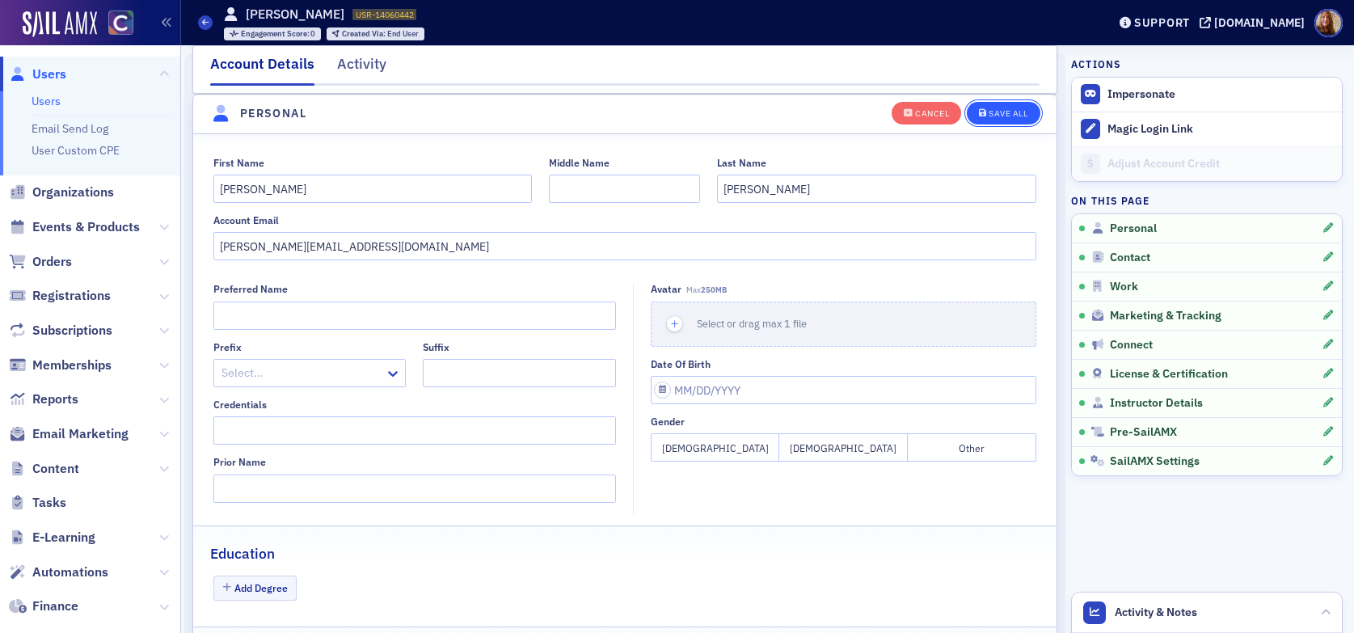
click at [1009, 119] on button "Save All" at bounding box center [1003, 112] width 73 height 23
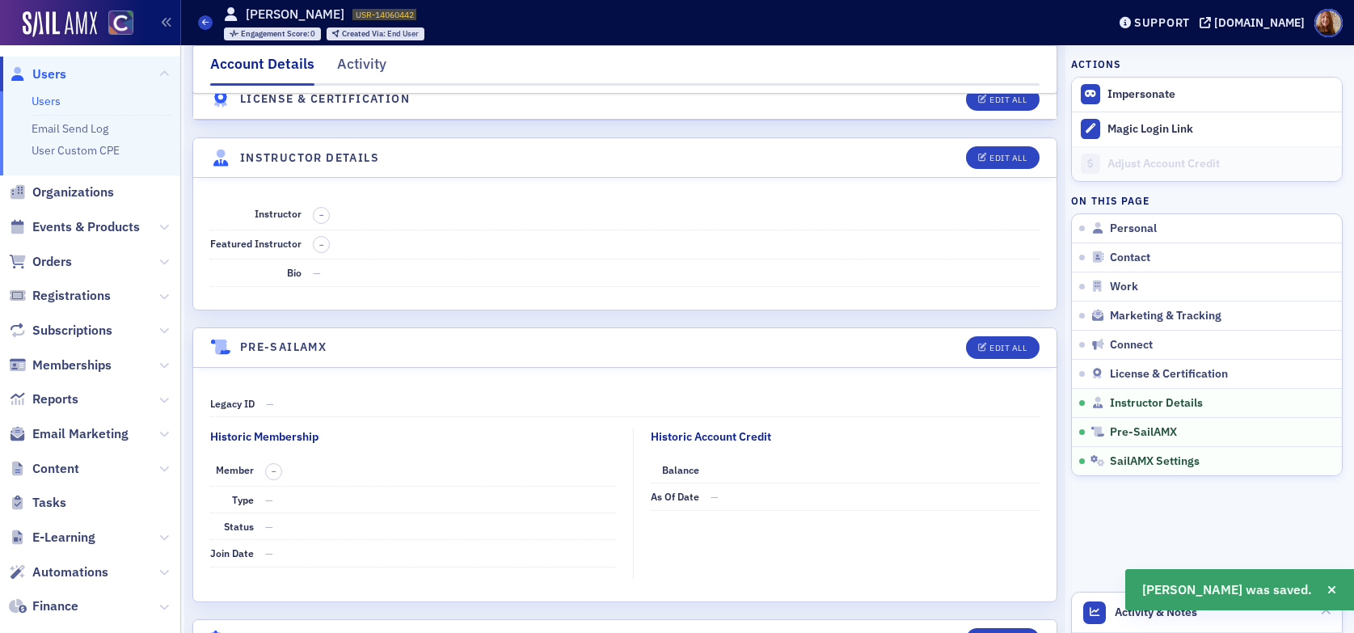
scroll to position [3028, 0]
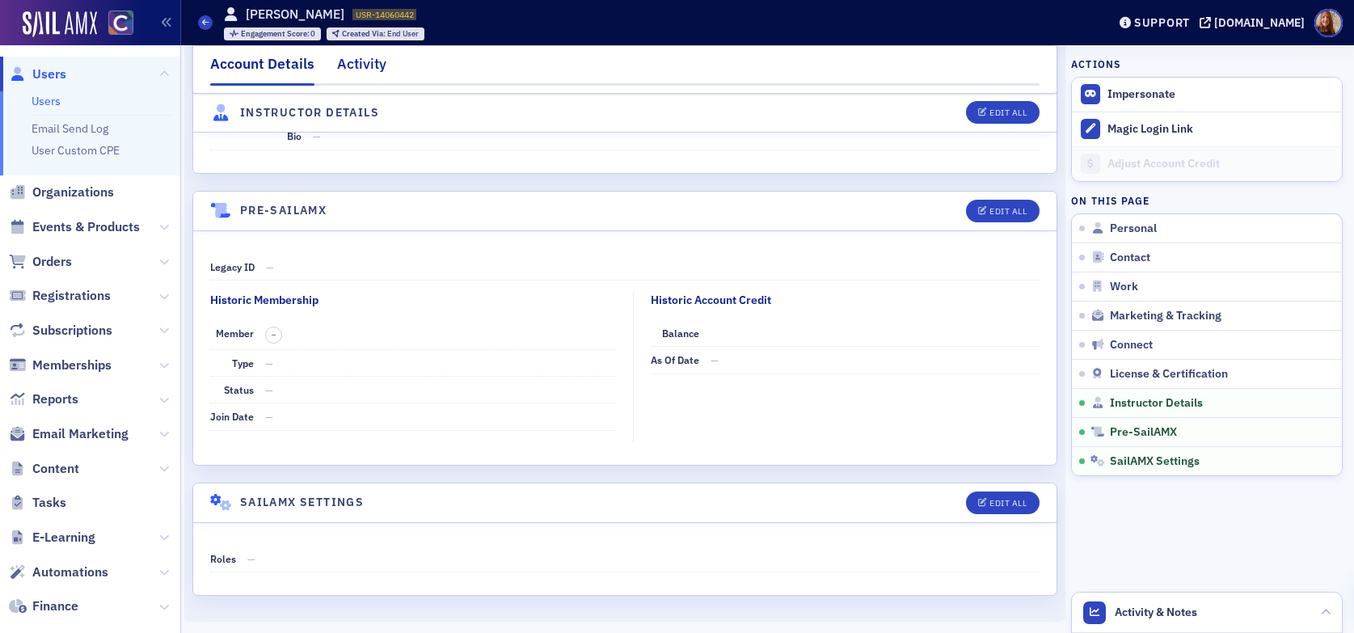
click at [360, 69] on div "Activity" at bounding box center [361, 68] width 49 height 30
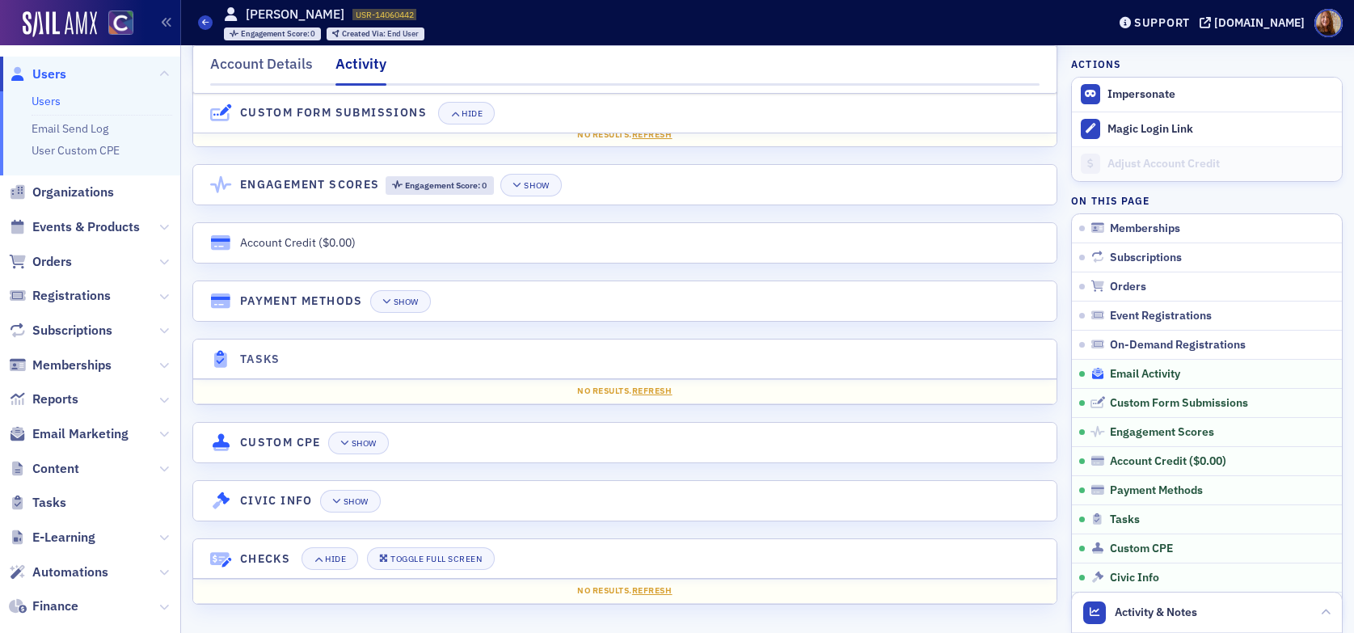
click at [1163, 367] on span "Email Activity" at bounding box center [1145, 374] width 70 height 15
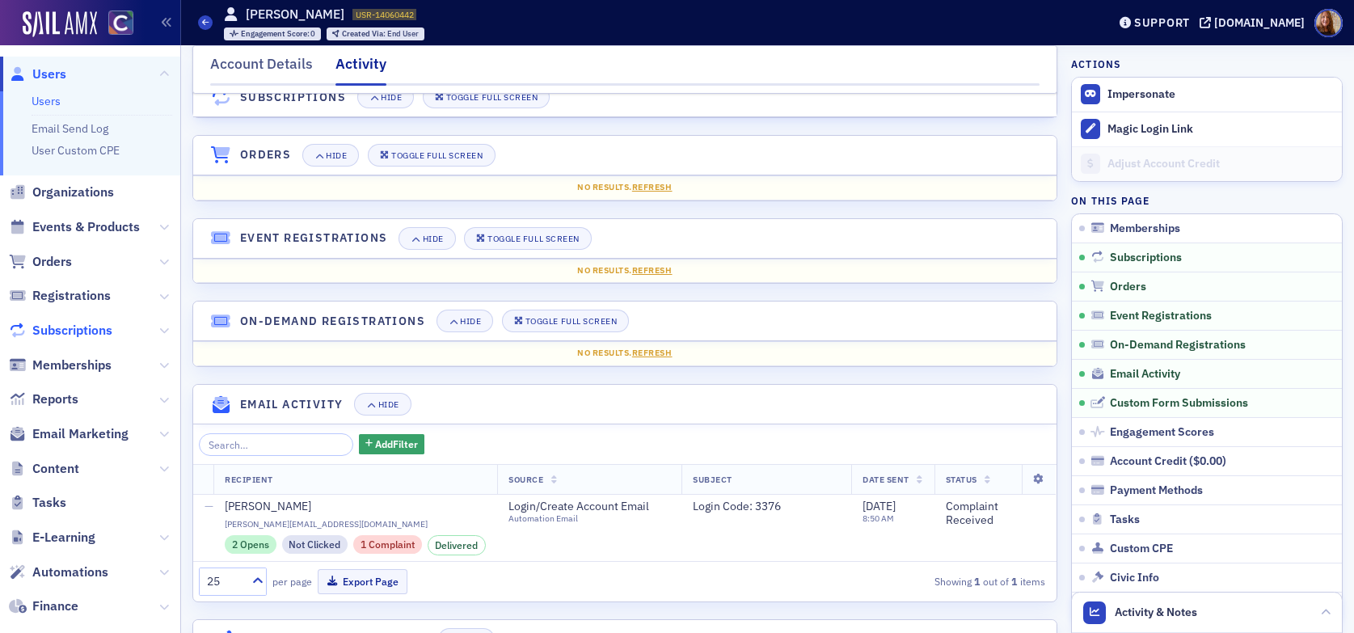
click at [57, 322] on span "Subscriptions" at bounding box center [72, 331] width 80 height 18
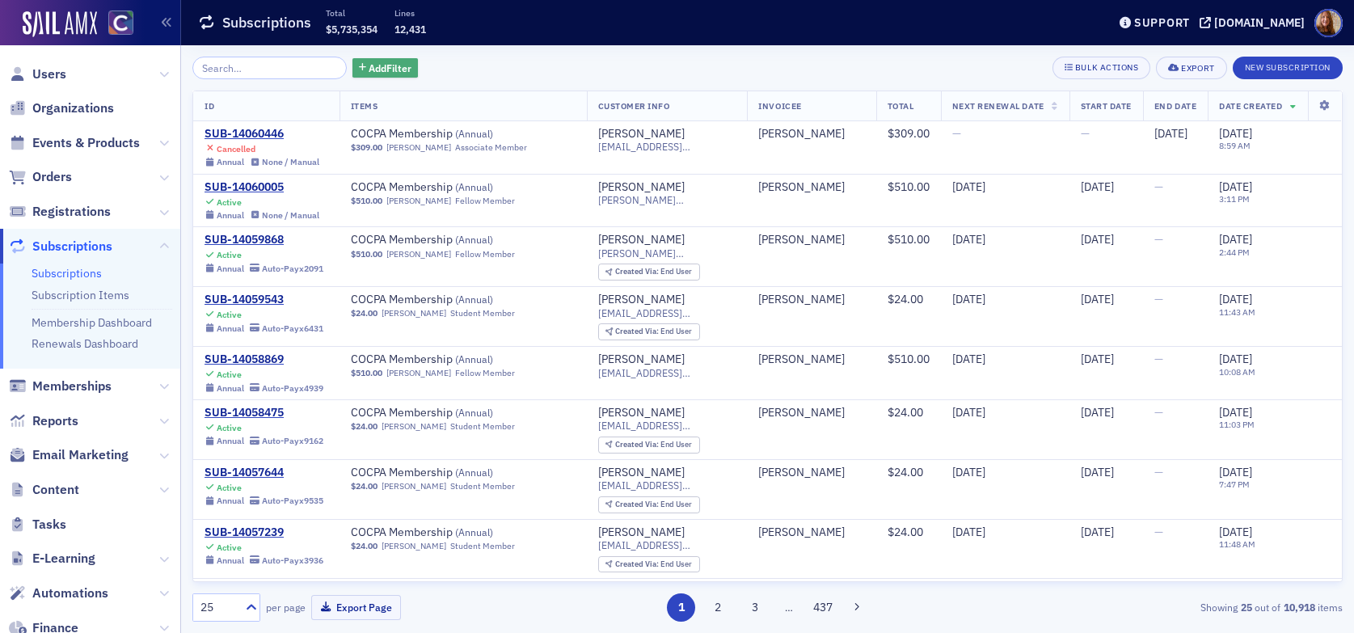
click at [369, 70] on span "Add Filter" at bounding box center [390, 68] width 43 height 15
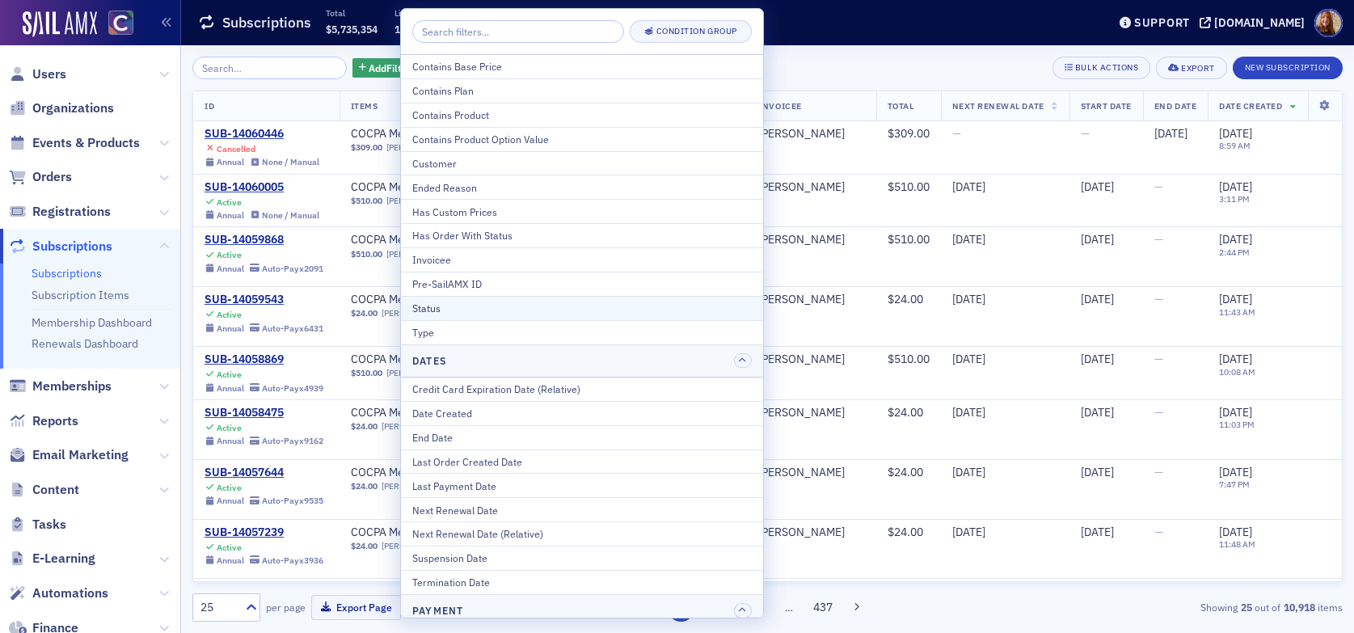
click at [434, 312] on div "Status" at bounding box center [582, 308] width 340 height 15
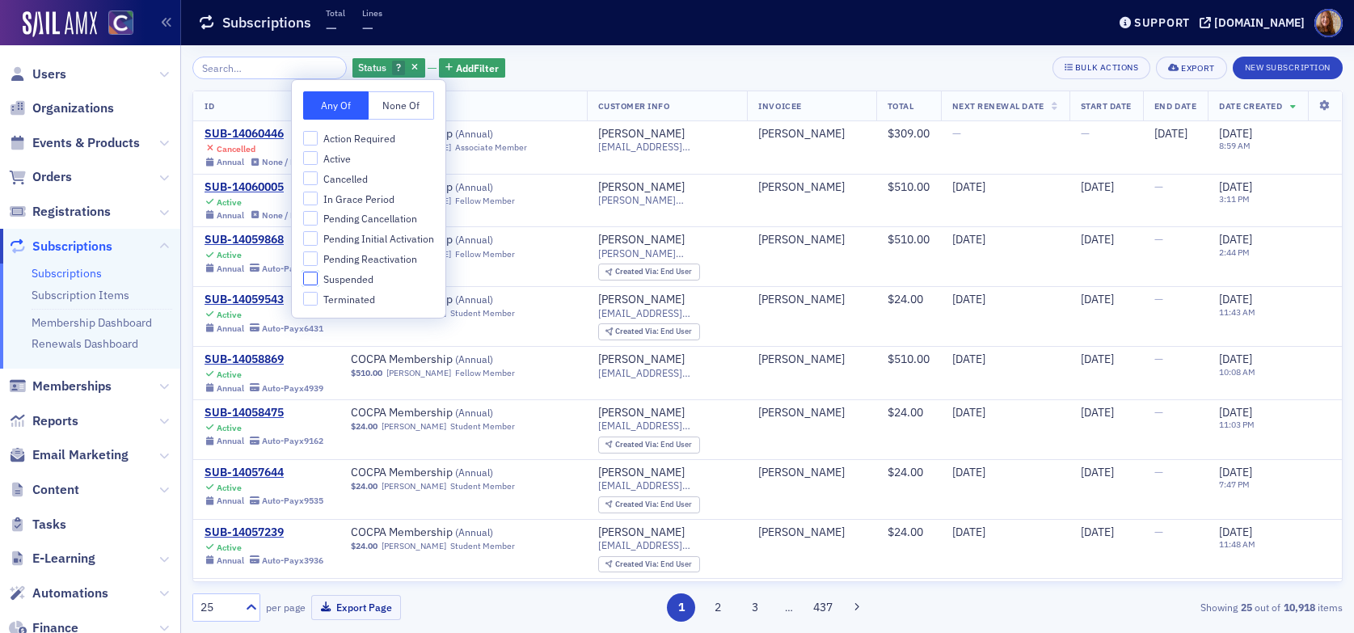
click at [312, 279] on input "Suspended" at bounding box center [310, 279] width 15 height 15
checkbox input "true"
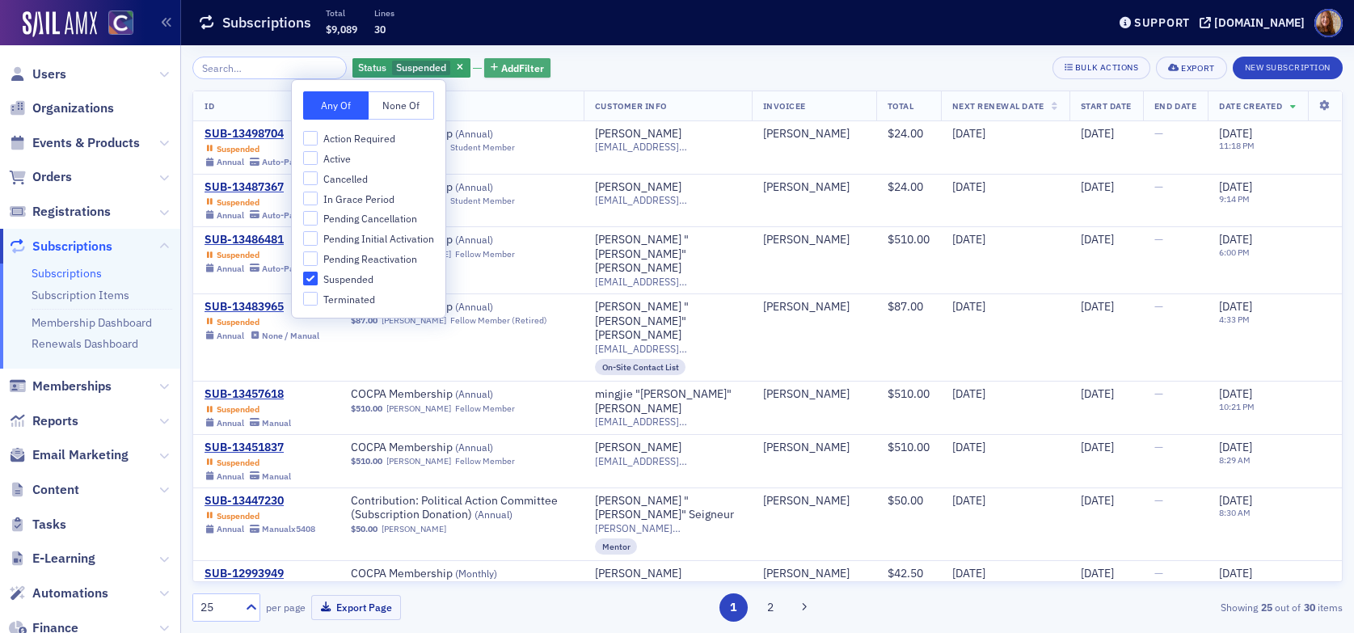
click at [510, 67] on span "Add Filter" at bounding box center [522, 68] width 43 height 15
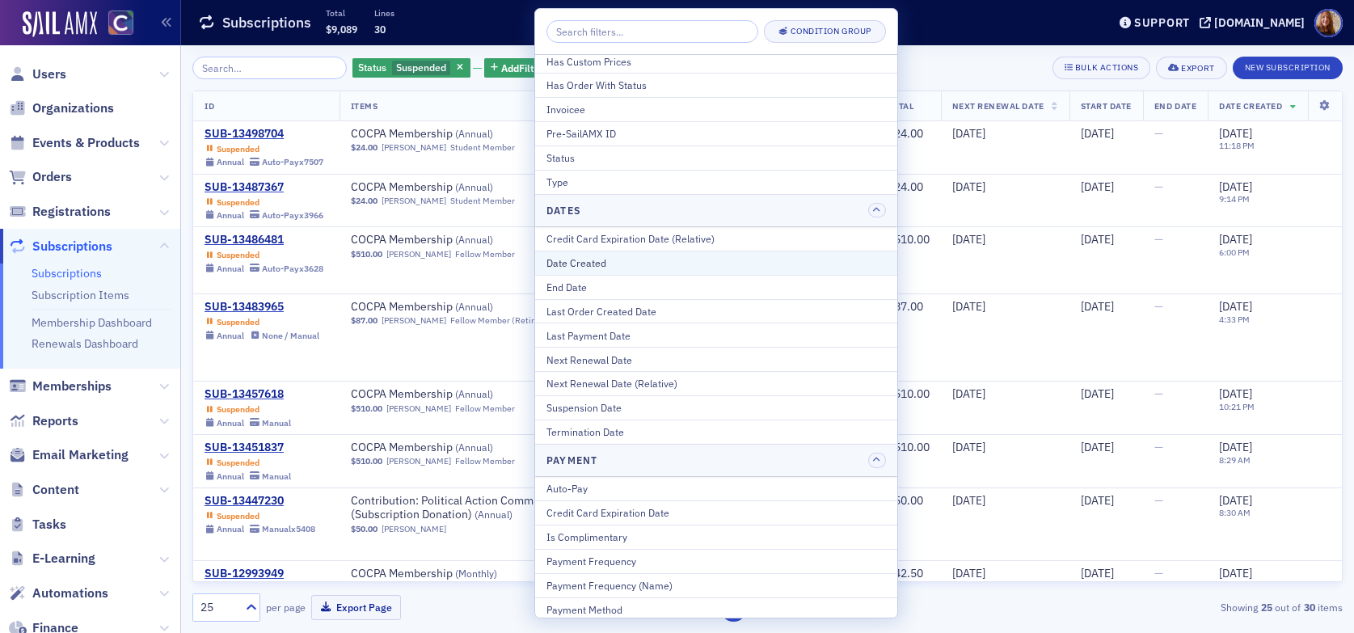
scroll to position [154, 0]
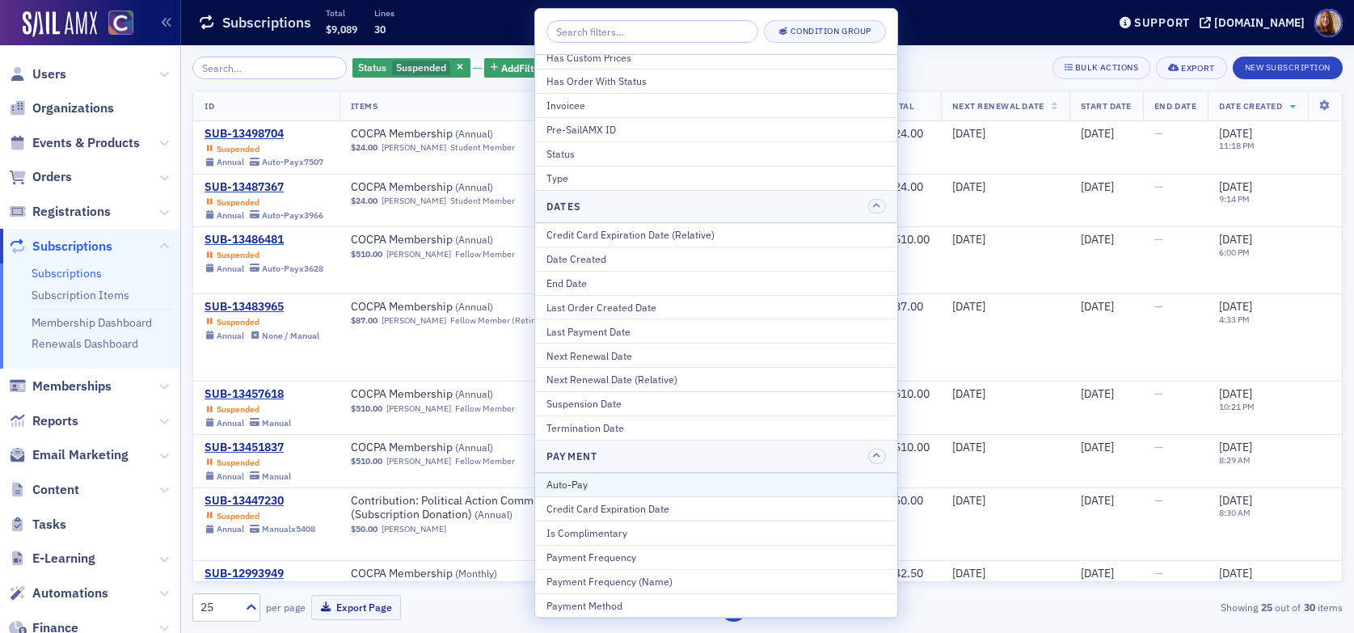
click at [567, 487] on div "Auto-Pay" at bounding box center [717, 484] width 340 height 15
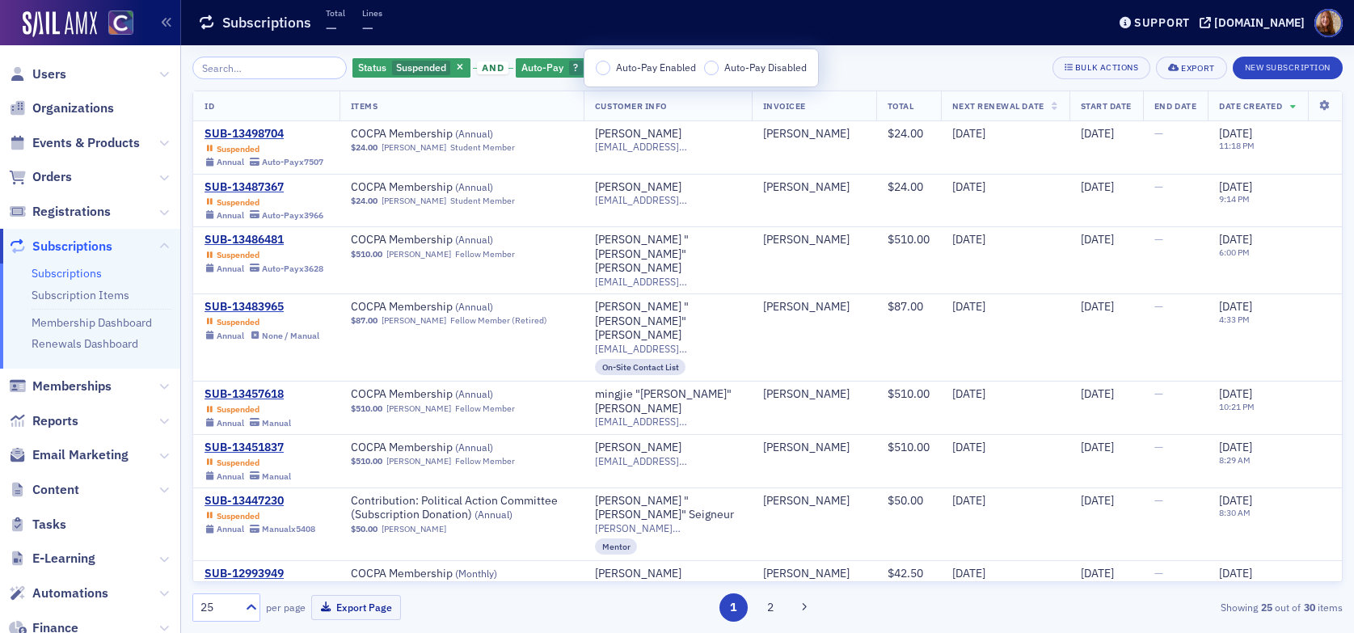
click at [651, 71] on span "Auto-Pay Enabled" at bounding box center [656, 67] width 80 height 13
click at [610, 71] on input "Auto-Pay Enabled" at bounding box center [603, 68] width 15 height 15
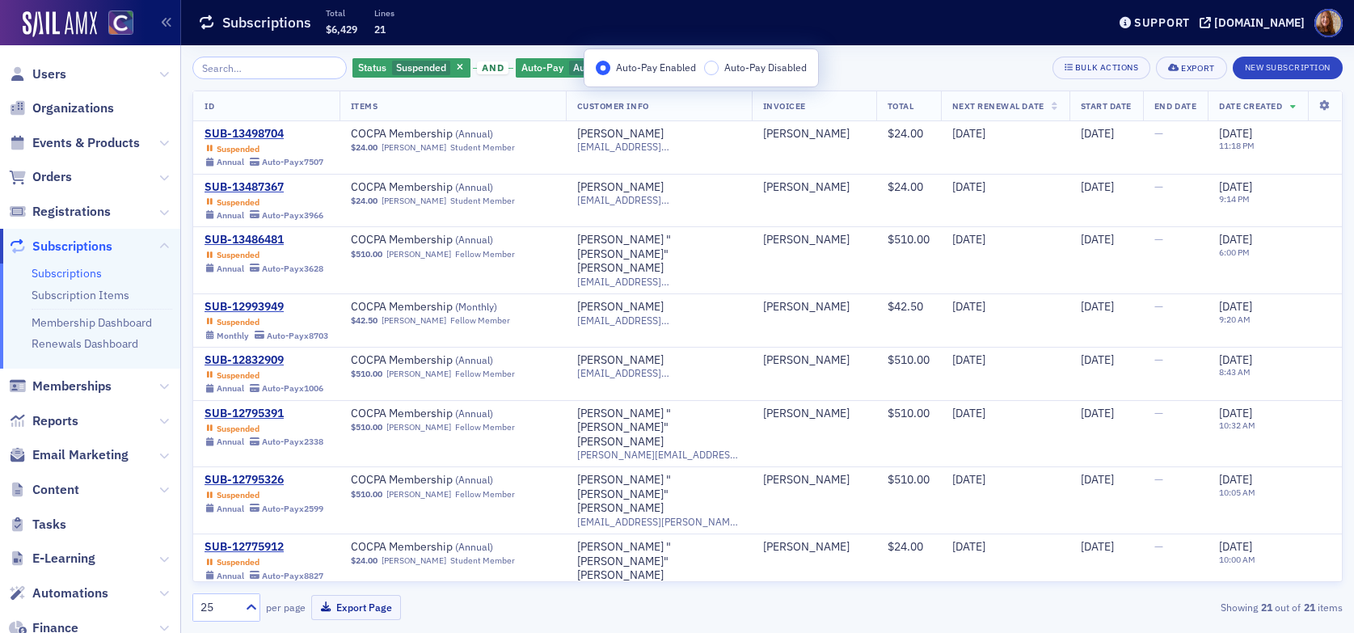
click at [884, 69] on div "Status Suspended and Auto-Pay Auto-Pay Enabled Add Filter Bulk Actions Export N…" at bounding box center [767, 68] width 1150 height 23
click at [720, 65] on span "Add Filter" at bounding box center [730, 68] width 43 height 15
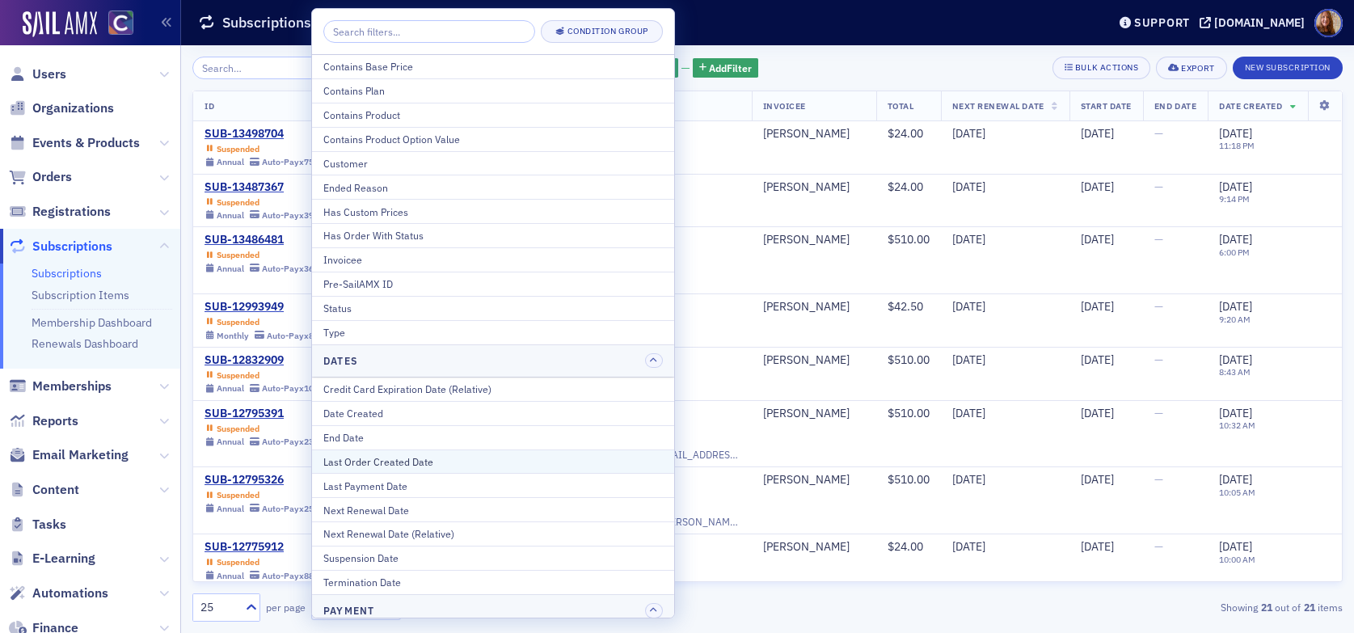
click at [397, 464] on div "Last Order Created Date" at bounding box center [493, 461] width 340 height 15
select select "8"
select select "2025"
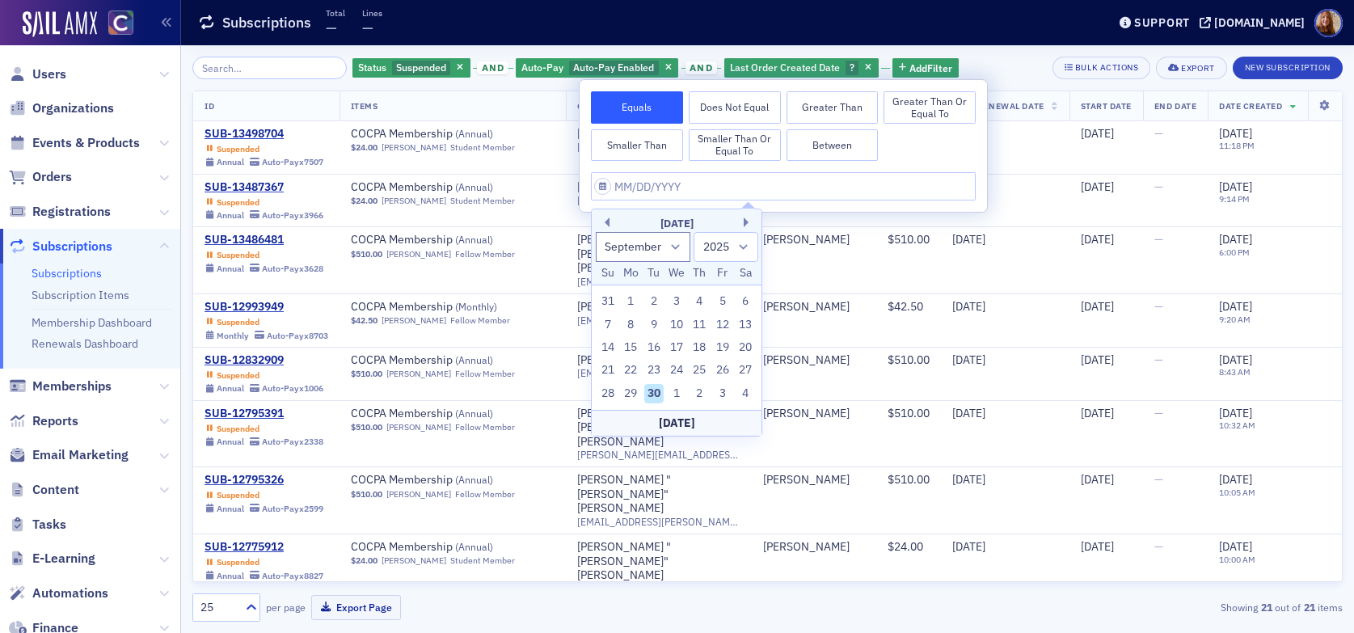
click at [833, 110] on button "Greater Than" at bounding box center [833, 107] width 92 height 32
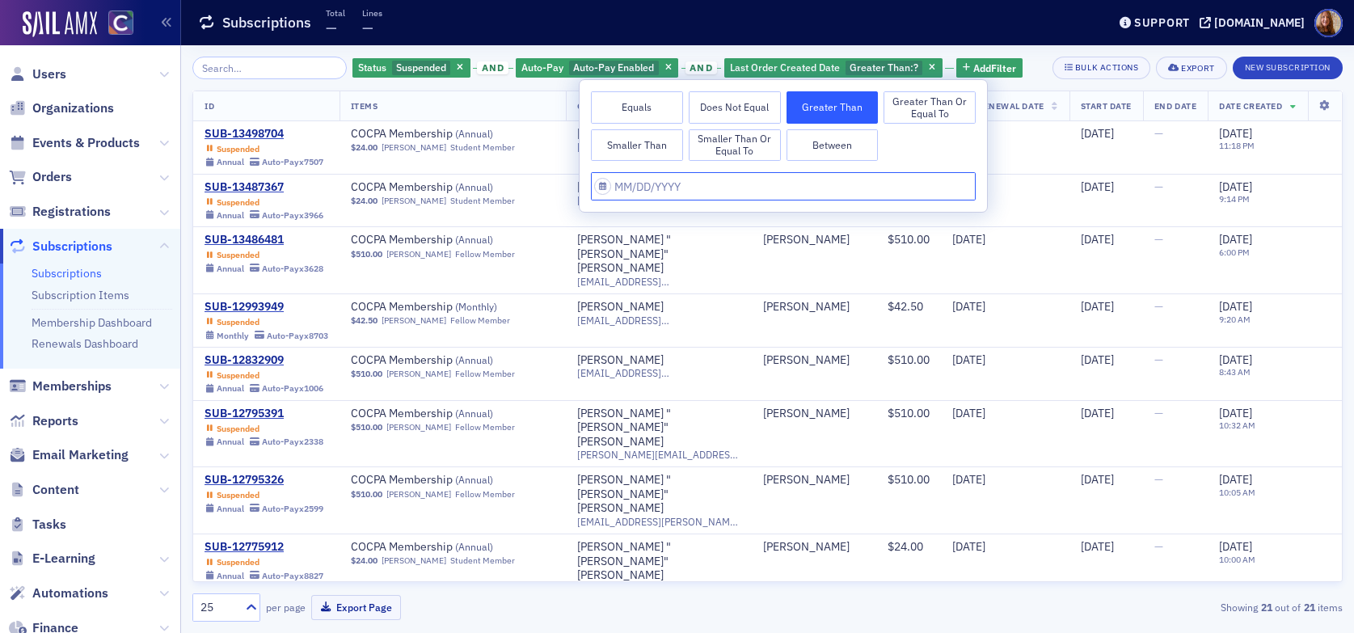
click at [648, 191] on input "text" at bounding box center [783, 186] width 385 height 28
select select "8"
select select "2025"
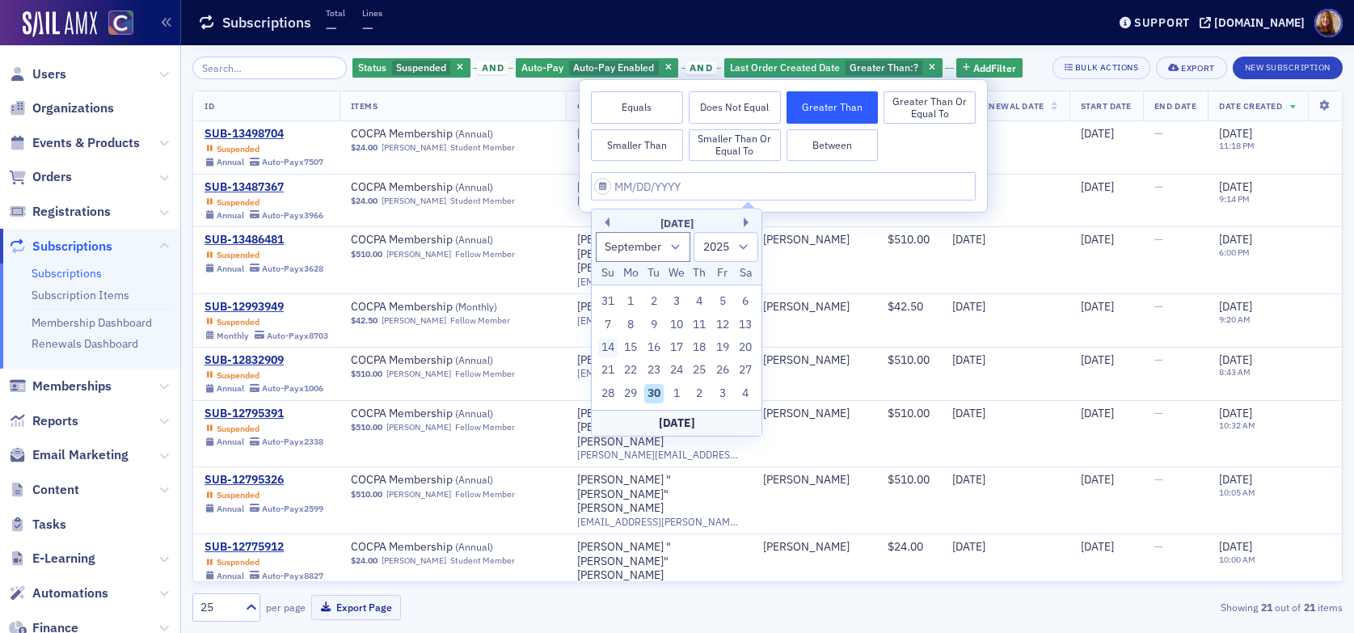
click at [609, 348] on div "14" at bounding box center [607, 347] width 19 height 19
type input "09/14/2025"
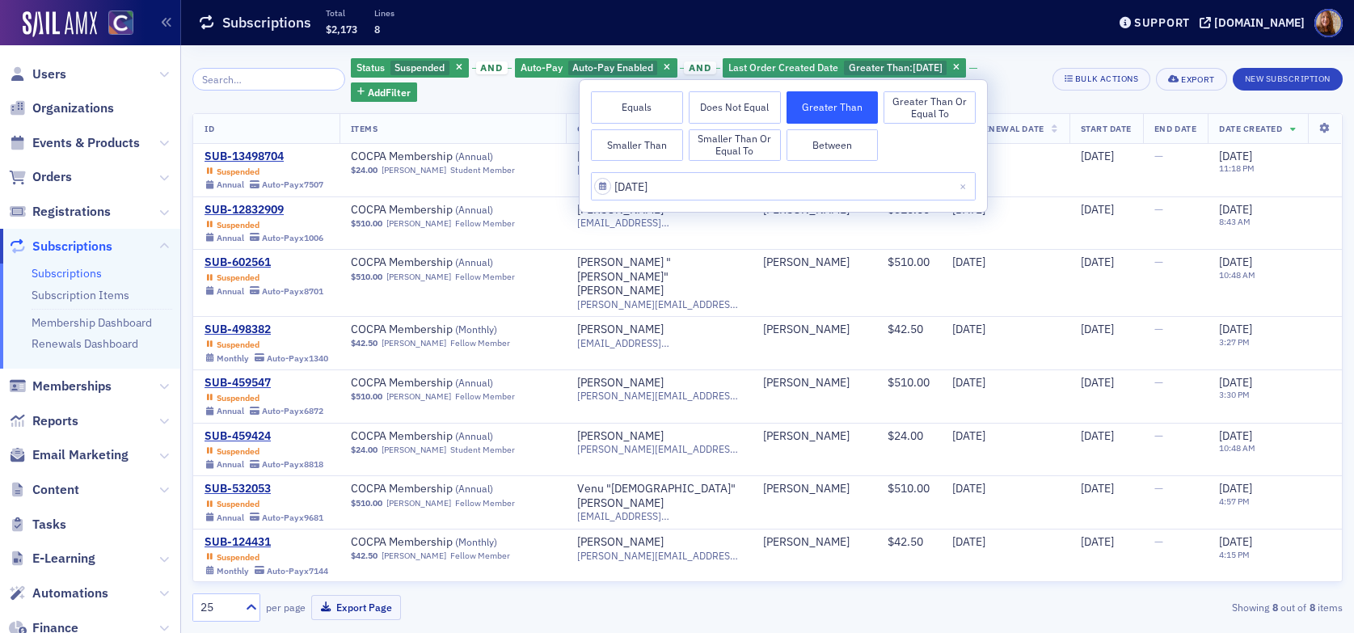
click at [1021, 64] on div "Status Suspended and Auto-Pay Auto-Pay Enabled and Last Order Created Date Grea…" at bounding box center [696, 79] width 690 height 45
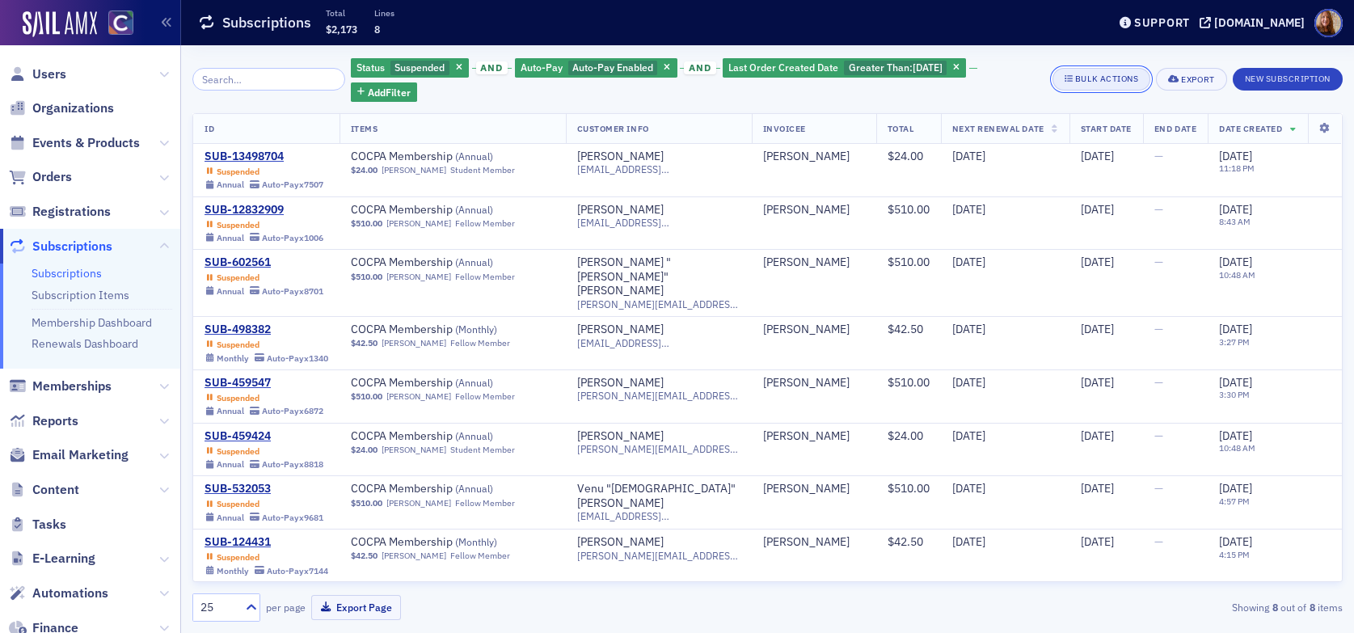
click at [1112, 83] on div "Bulk Actions" at bounding box center [1106, 78] width 63 height 9
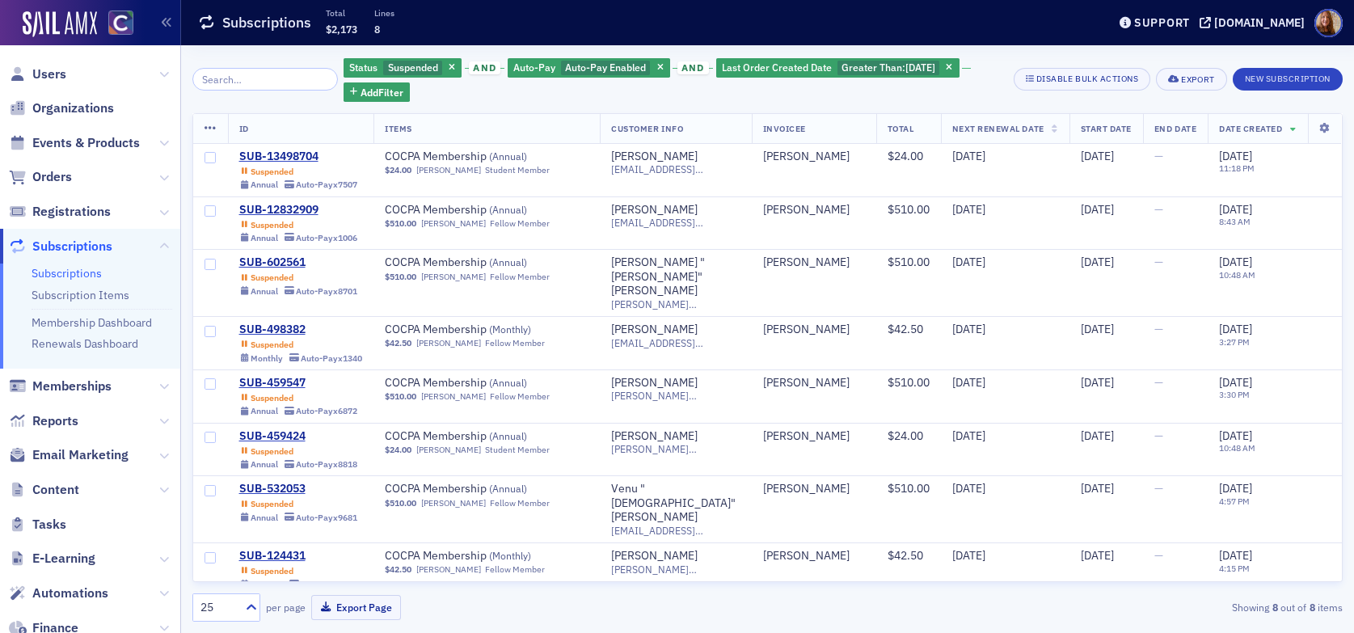
click at [206, 130] on icon at bounding box center [211, 128] width 12 height 13
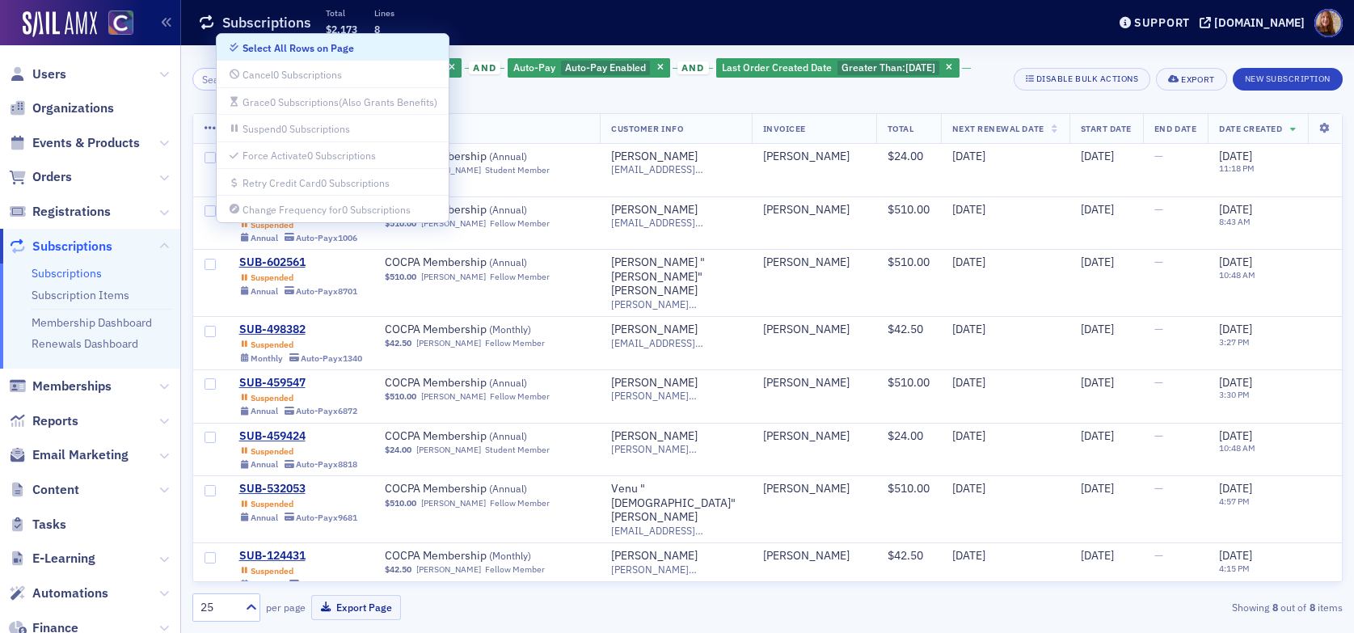
click at [312, 51] on div "Select All Rows on Page" at bounding box center [299, 48] width 112 height 9
checkbox input "true"
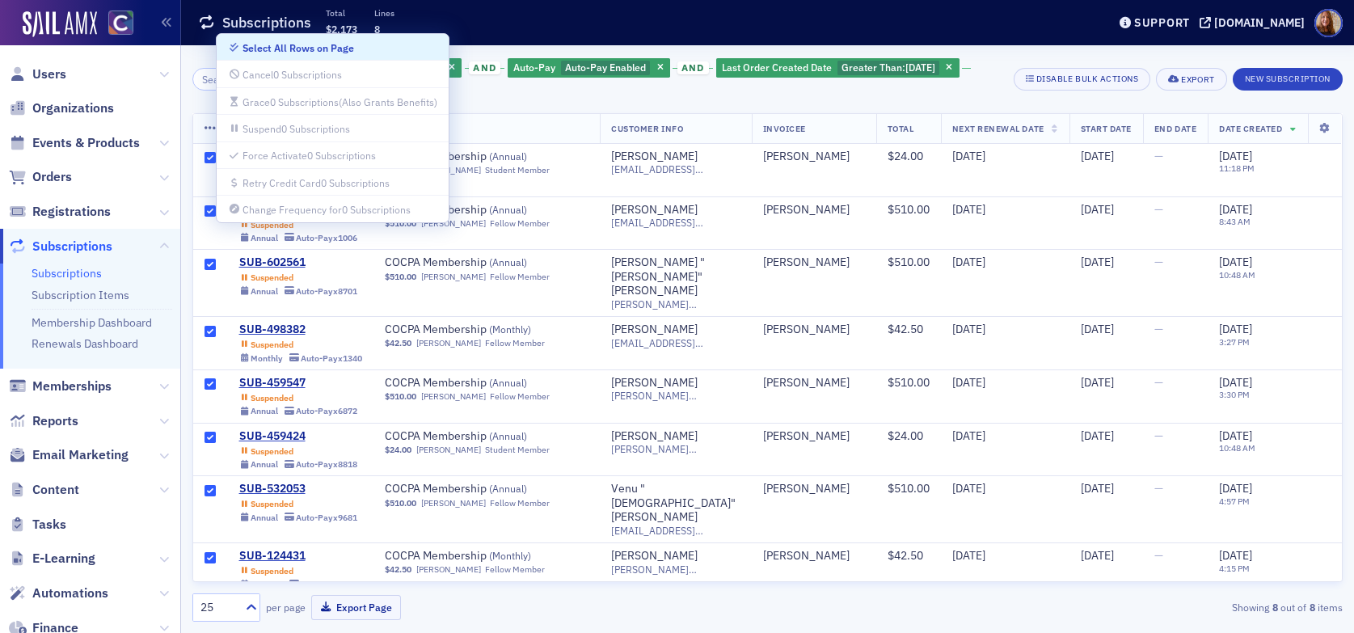
checkbox input "true"
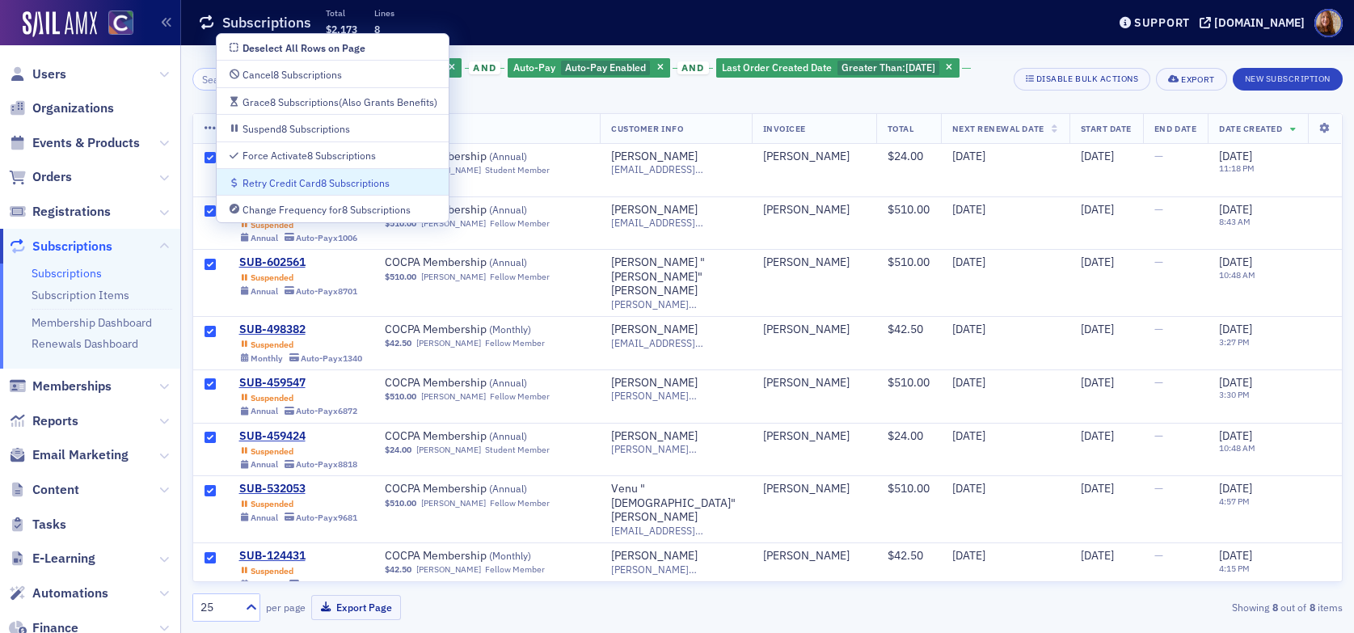
click at [290, 183] on div "Retry Credit Card 8 Subscriptions" at bounding box center [316, 183] width 147 height 9
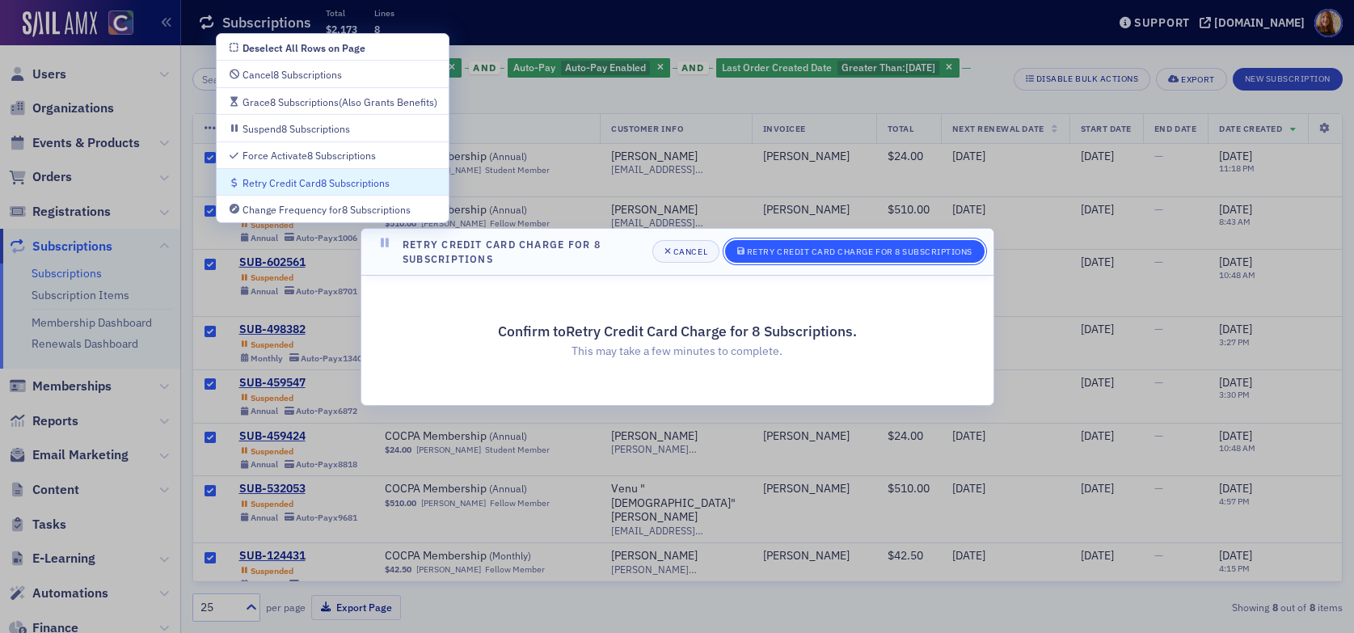
click at [836, 256] on span "Retry Credit Card Charge for 8 Subscriptions" at bounding box center [854, 252] width 235 height 13
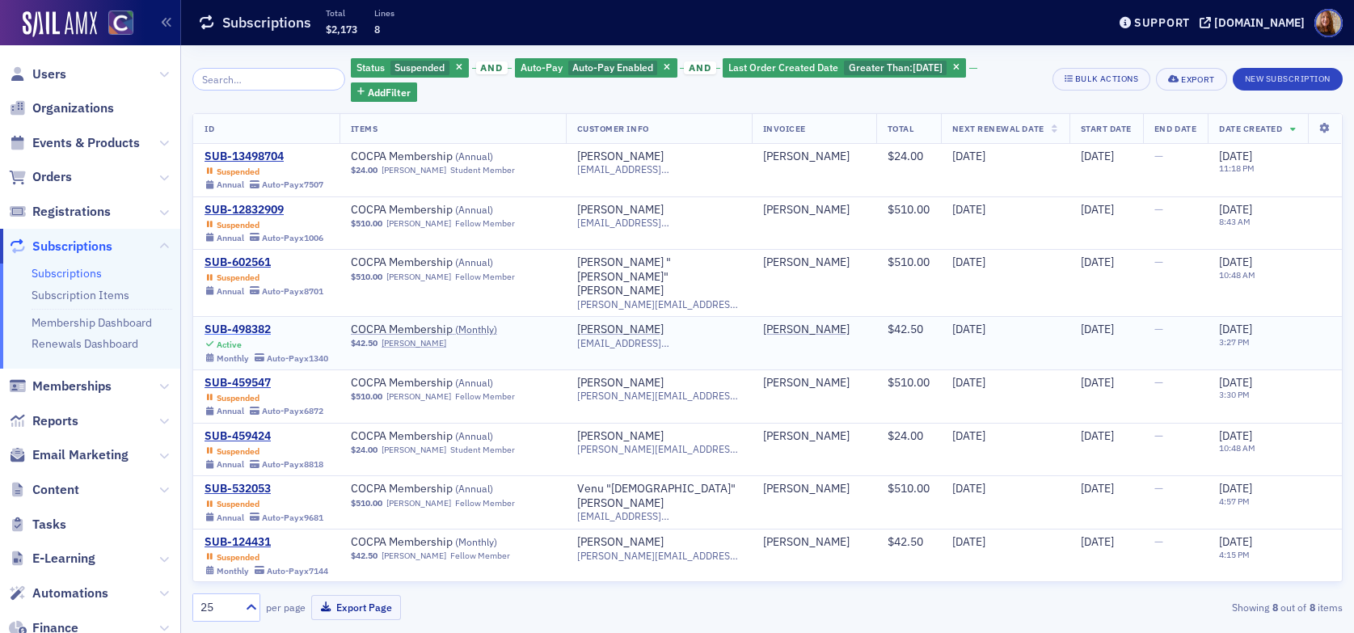
click at [256, 323] on div "SUB-498382" at bounding box center [267, 330] width 124 height 15
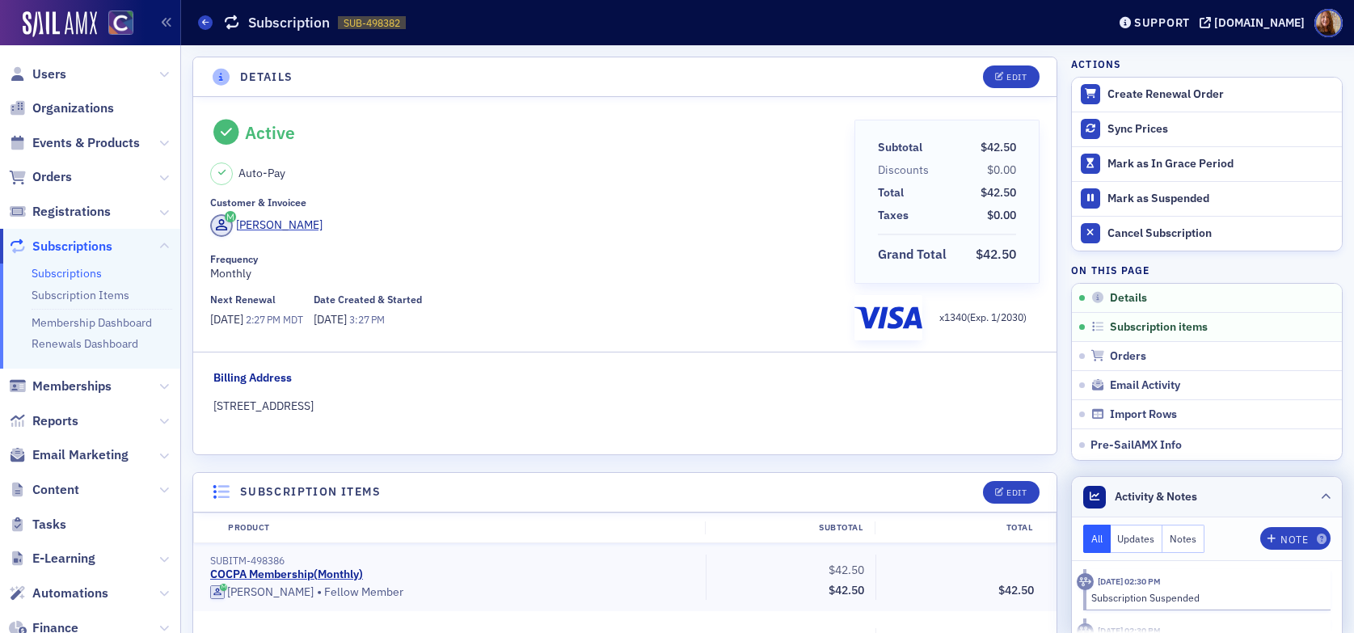
click at [1205, 486] on header "Activity & Notes" at bounding box center [1207, 497] width 270 height 40
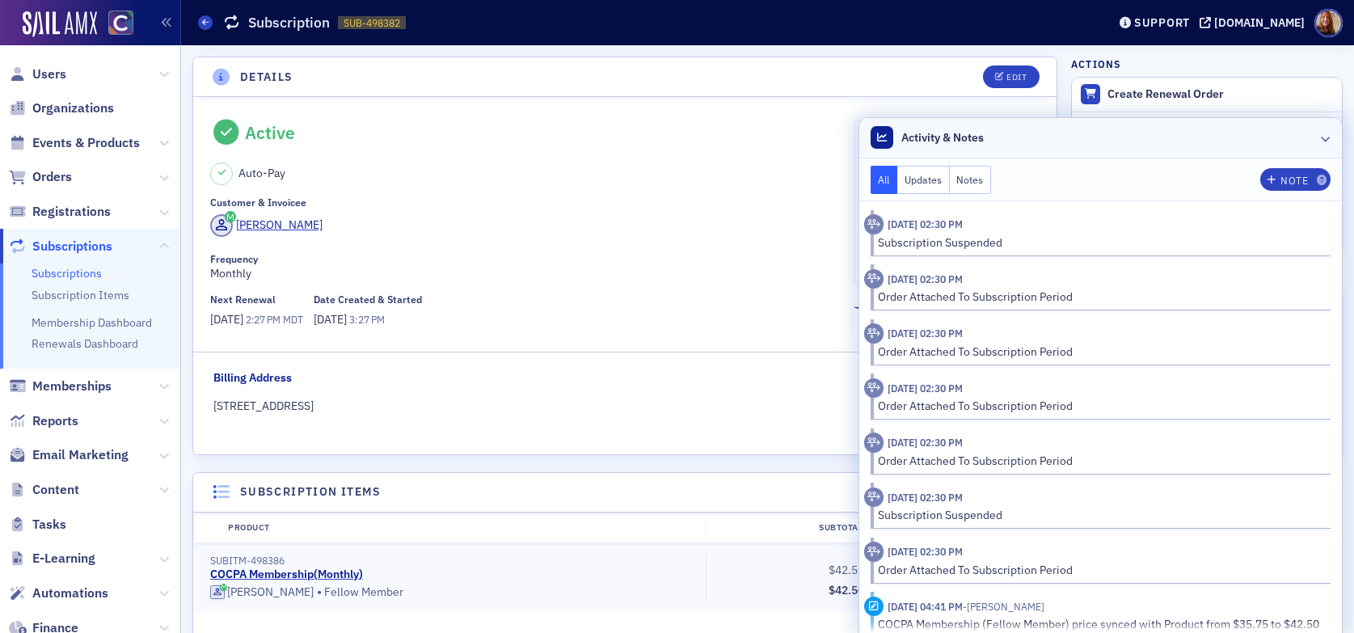
click at [1154, 141] on header "Activity & Notes" at bounding box center [1100, 138] width 483 height 40
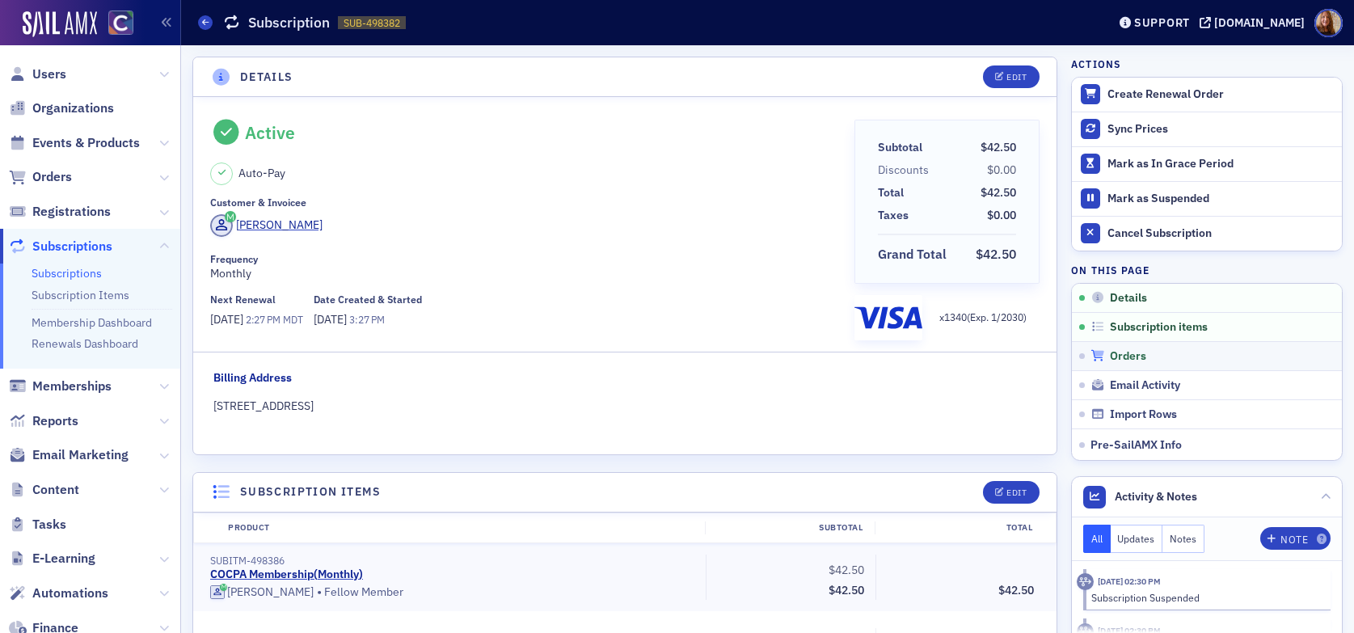
click at [1131, 357] on span "Orders" at bounding box center [1128, 356] width 36 height 15
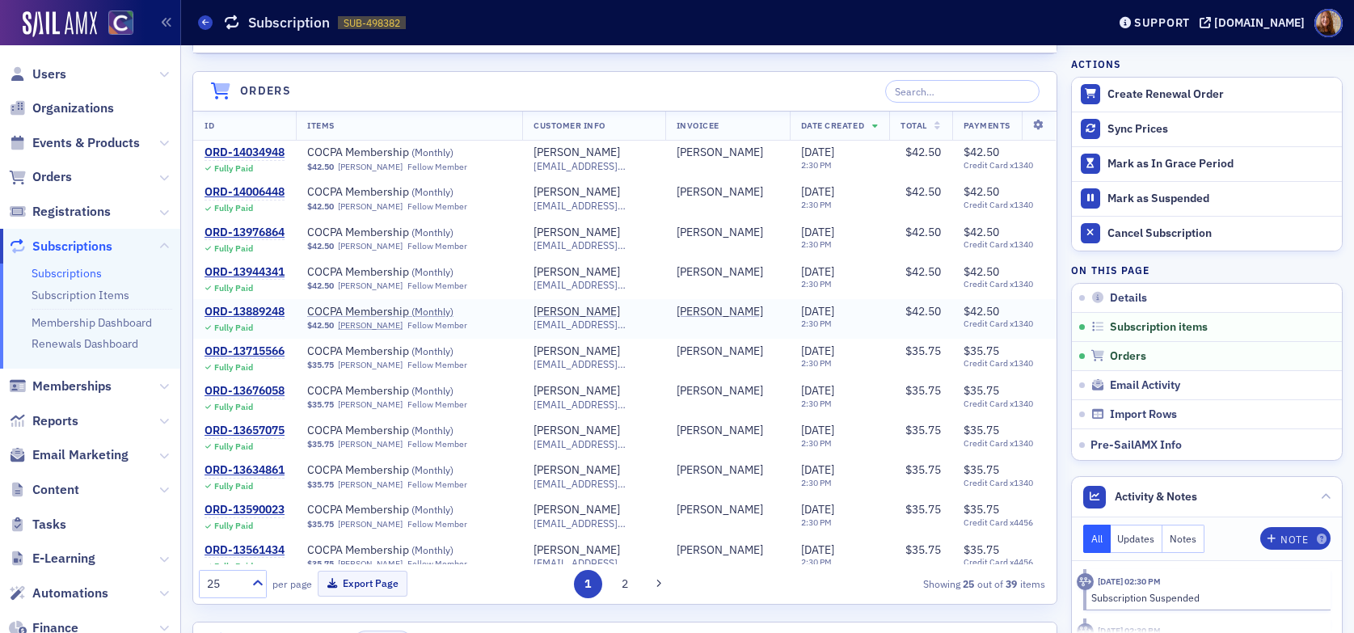
scroll to position [679, 0]
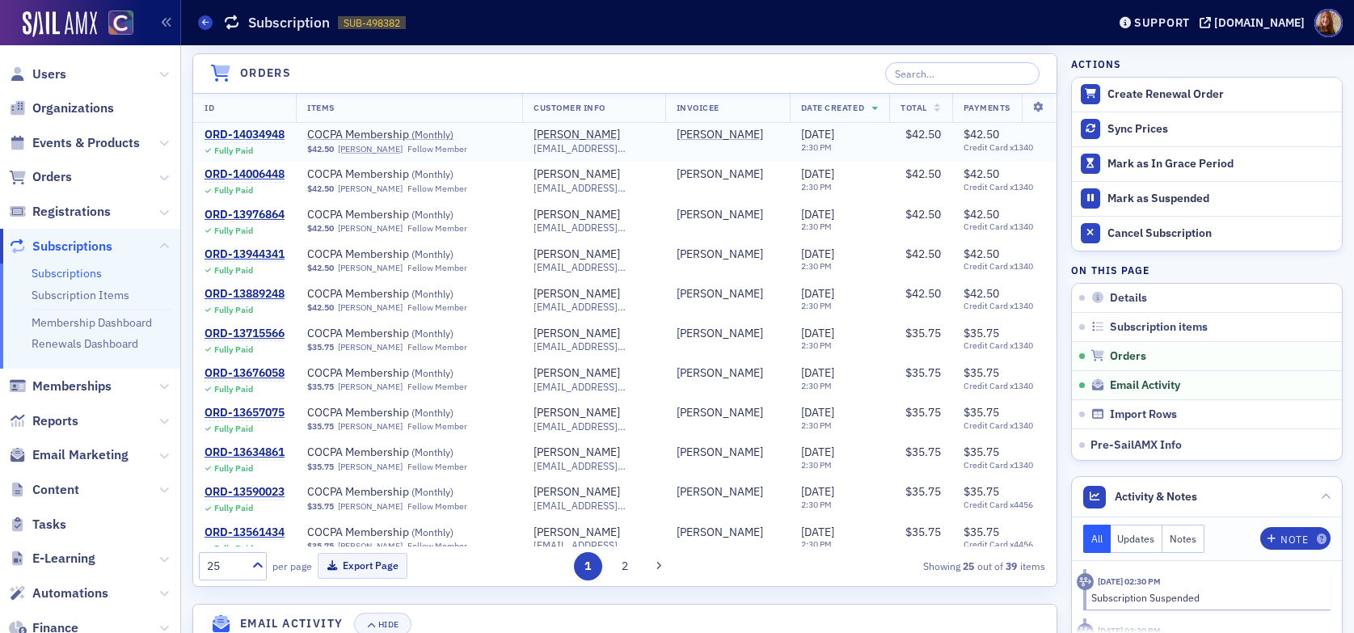
click at [269, 133] on div "ORD-14034948" at bounding box center [245, 135] width 80 height 15
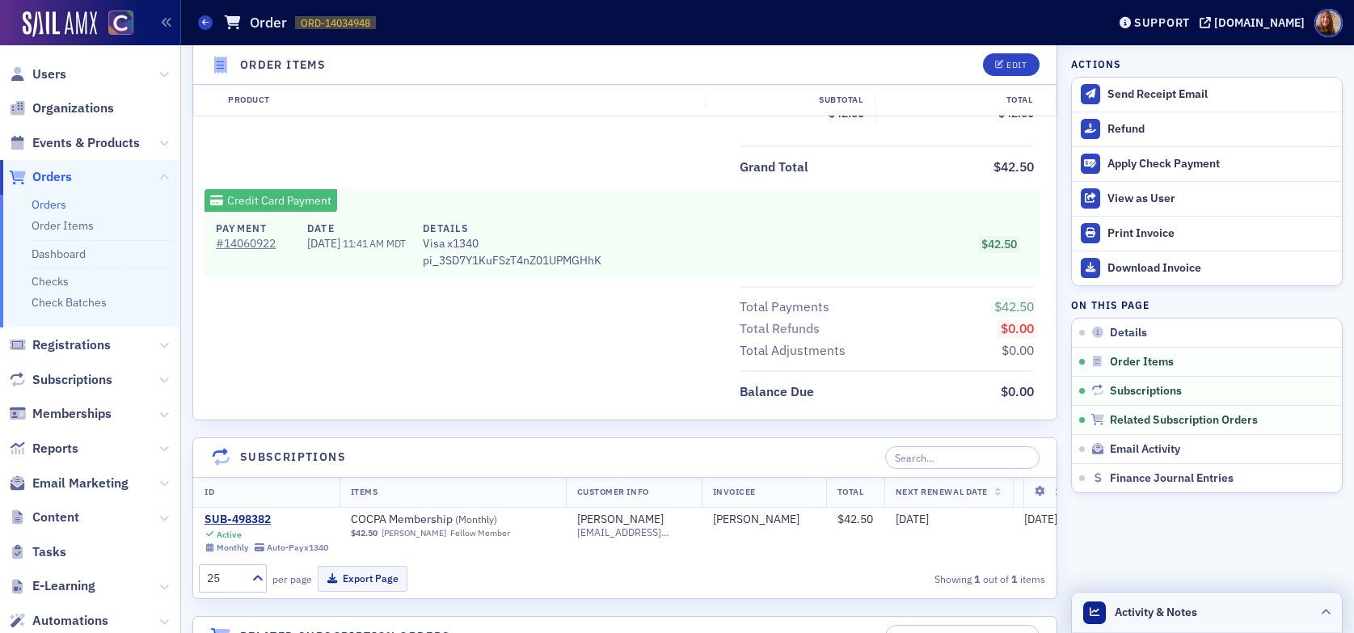
click at [1230, 608] on header "Activity & Notes" at bounding box center [1207, 613] width 270 height 40
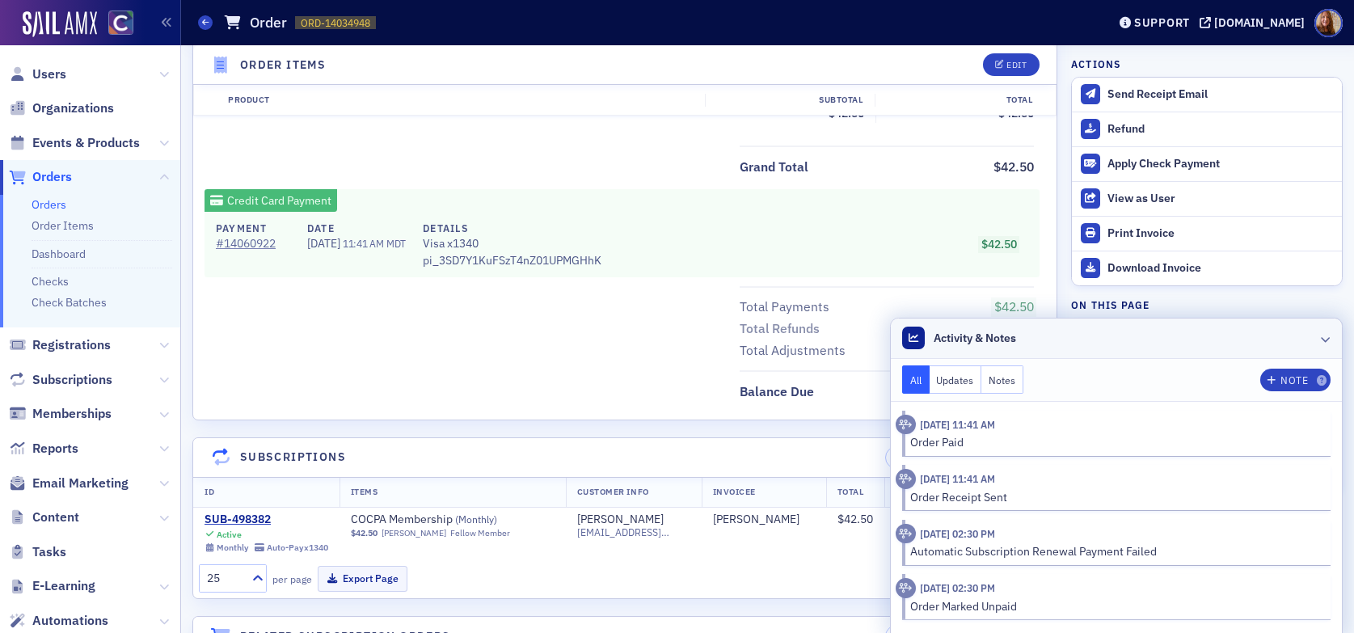
click at [1120, 338] on header "Activity & Notes" at bounding box center [1116, 339] width 451 height 40
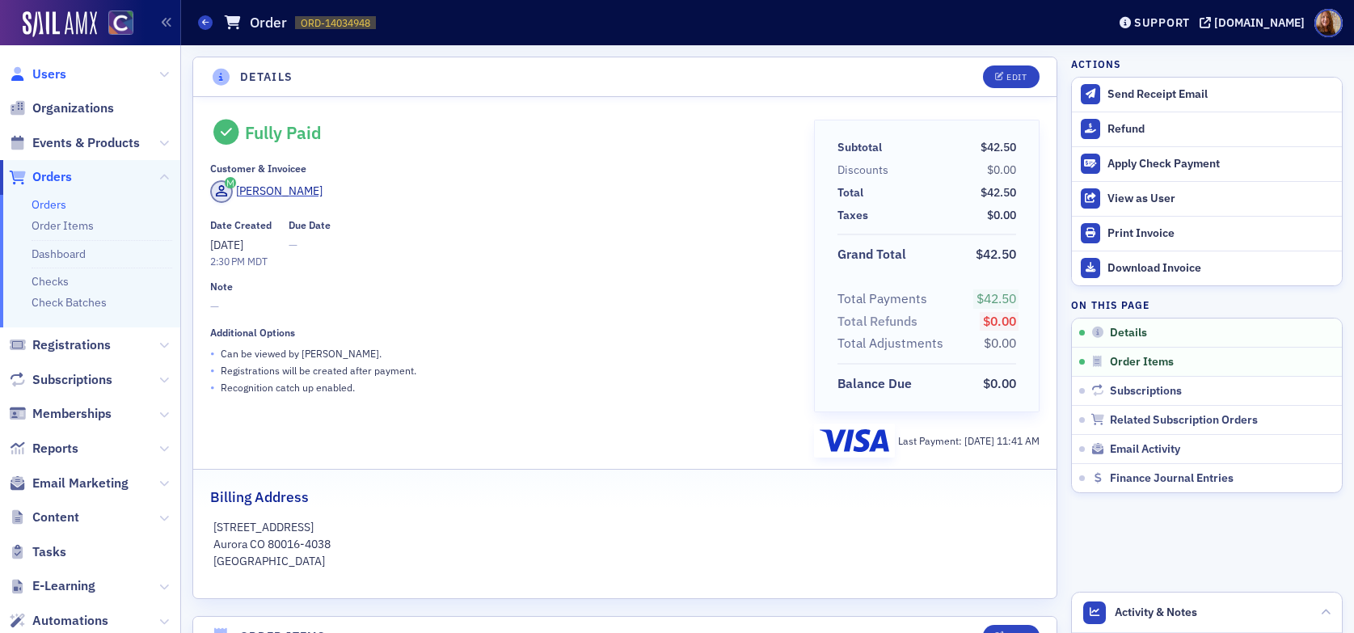
click at [57, 78] on span "Users" at bounding box center [49, 74] width 34 height 18
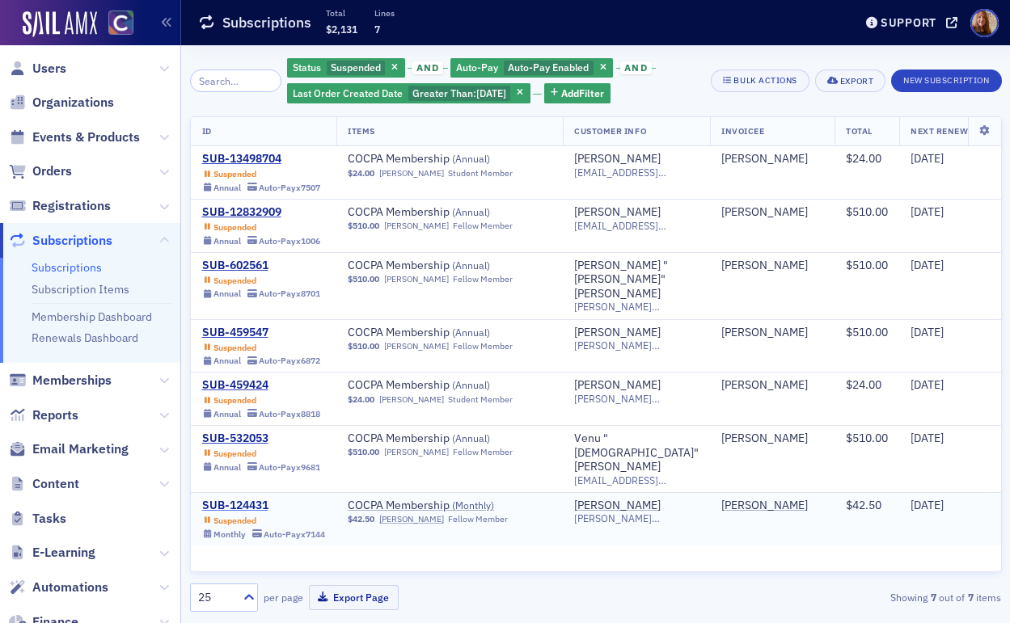
click at [255, 499] on div "SUB-124431" at bounding box center [264, 506] width 124 height 15
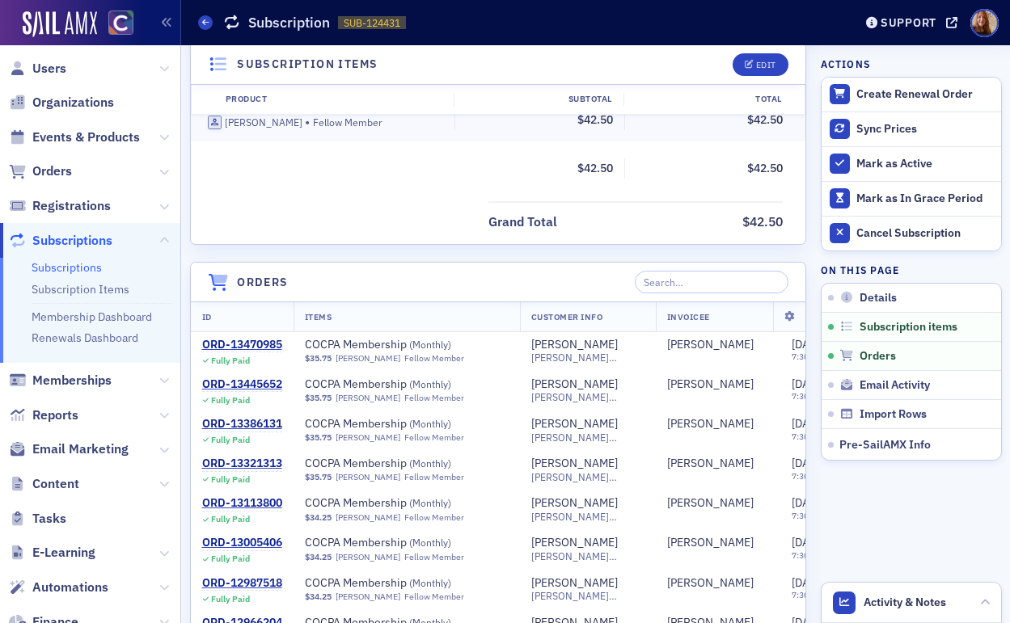
scroll to position [592, 0]
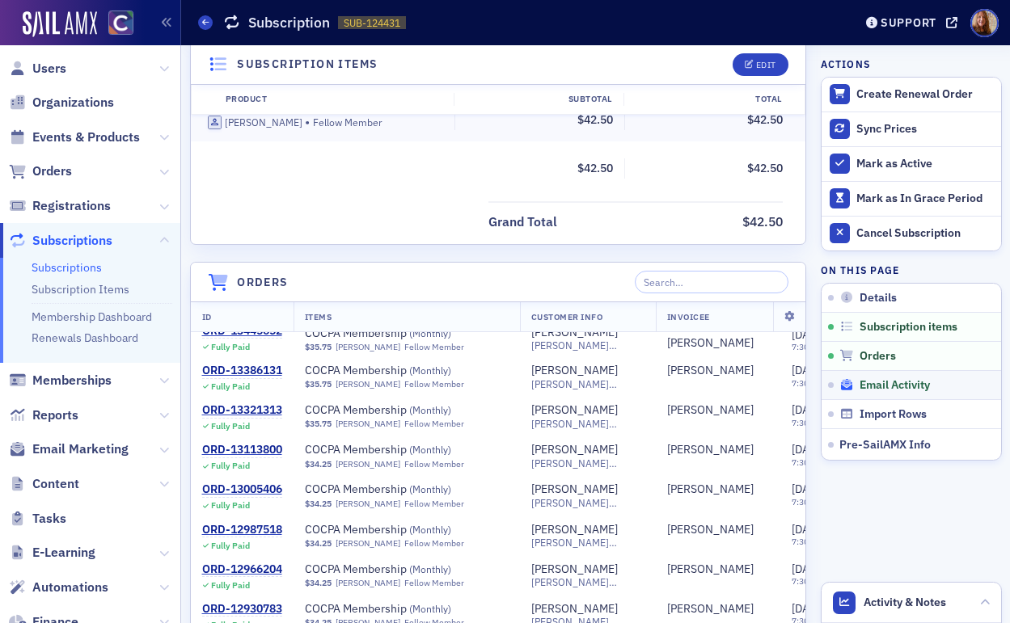
click at [920, 386] on div "Email Activity" at bounding box center [916, 385] width 154 height 15
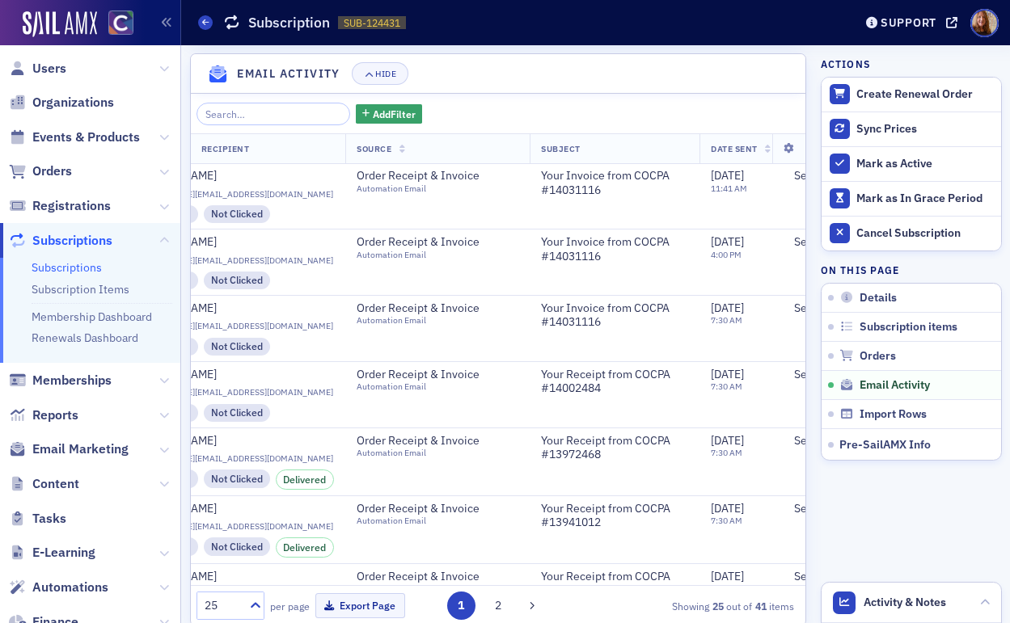
scroll to position [0, 0]
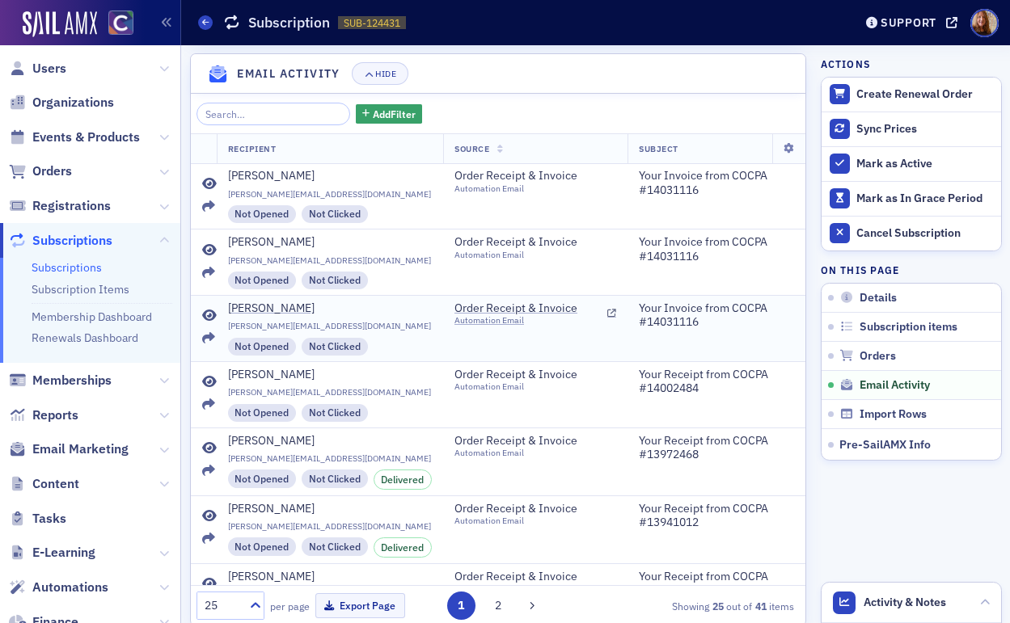
click at [211, 317] on icon at bounding box center [209, 316] width 15 height 13
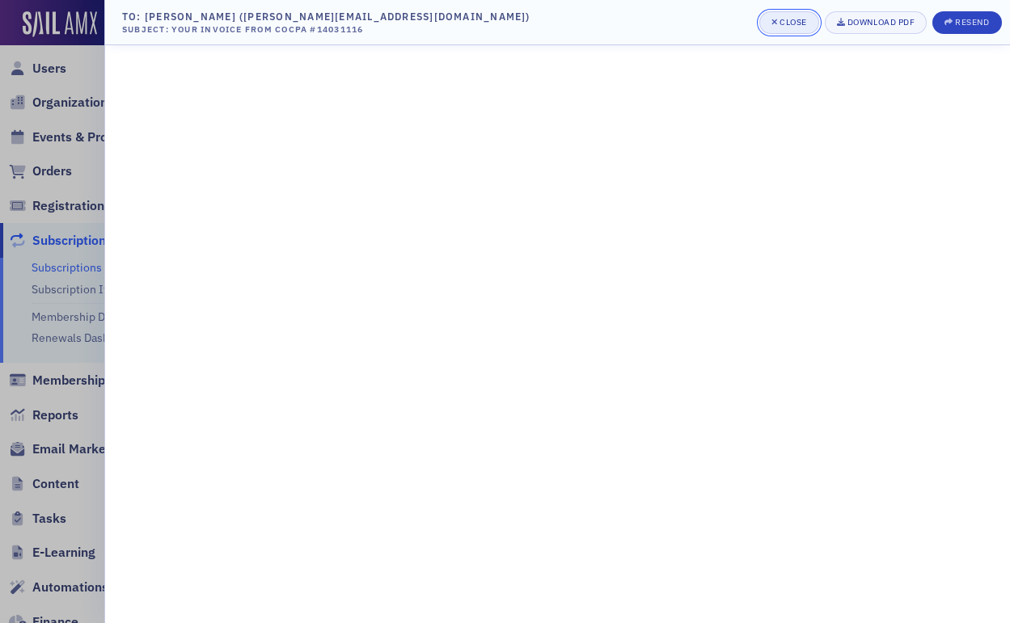
click at [779, 23] on div "Close" at bounding box center [792, 22] width 27 height 9
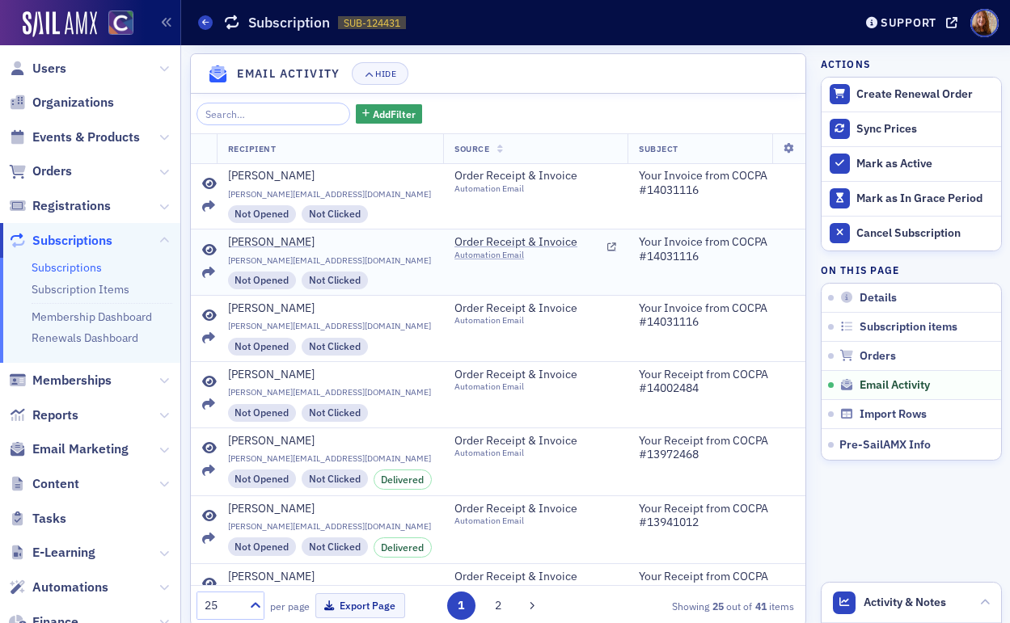
click at [210, 249] on icon at bounding box center [209, 250] width 15 height 13
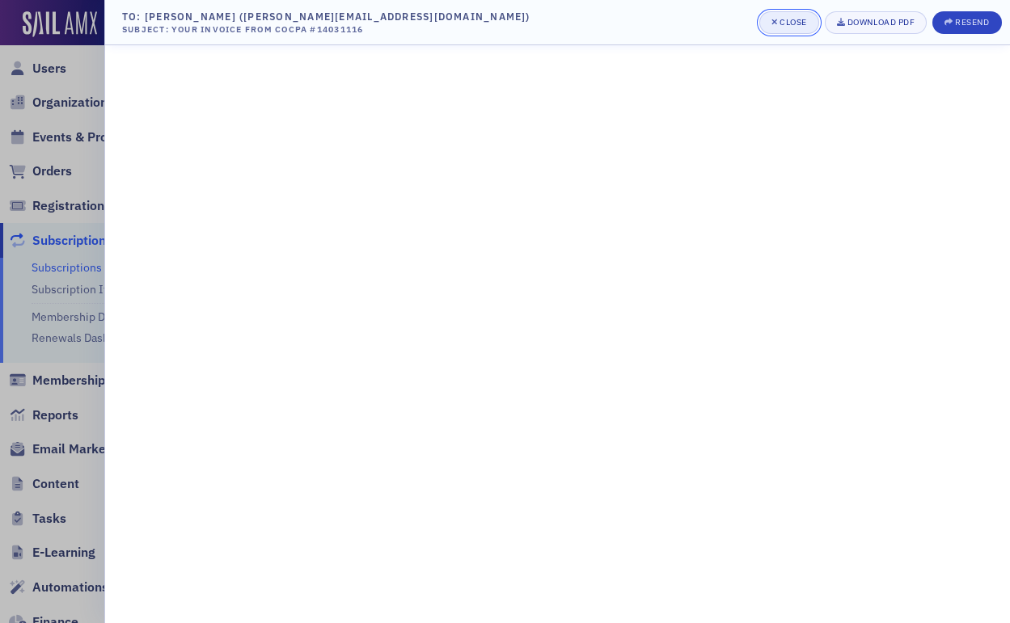
click at [787, 23] on div "Close" at bounding box center [792, 22] width 27 height 9
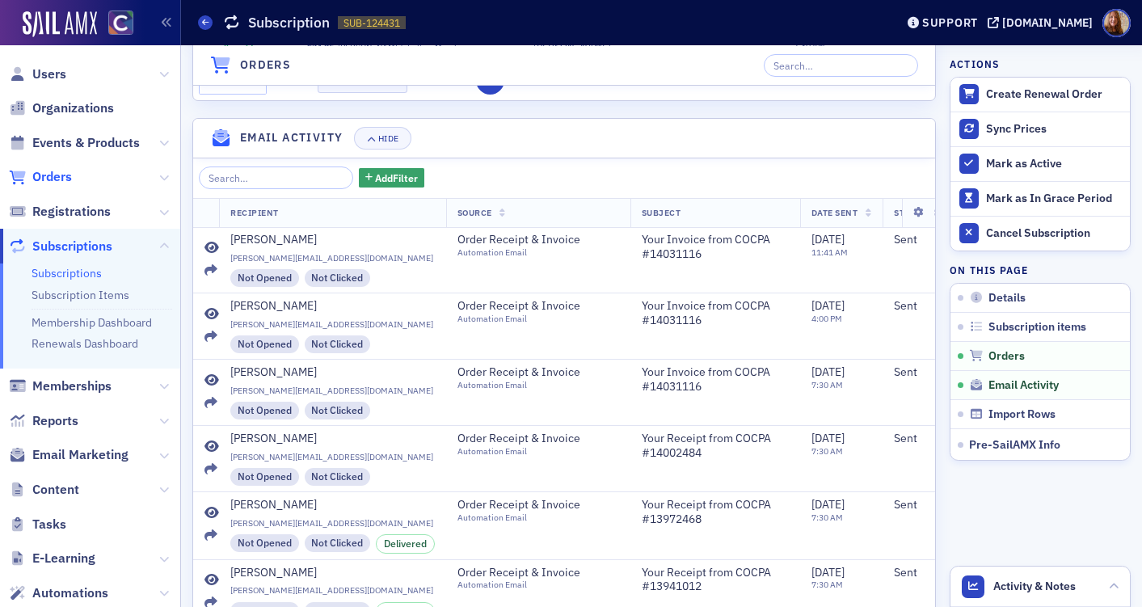
click at [57, 174] on span "Orders" at bounding box center [52, 177] width 40 height 18
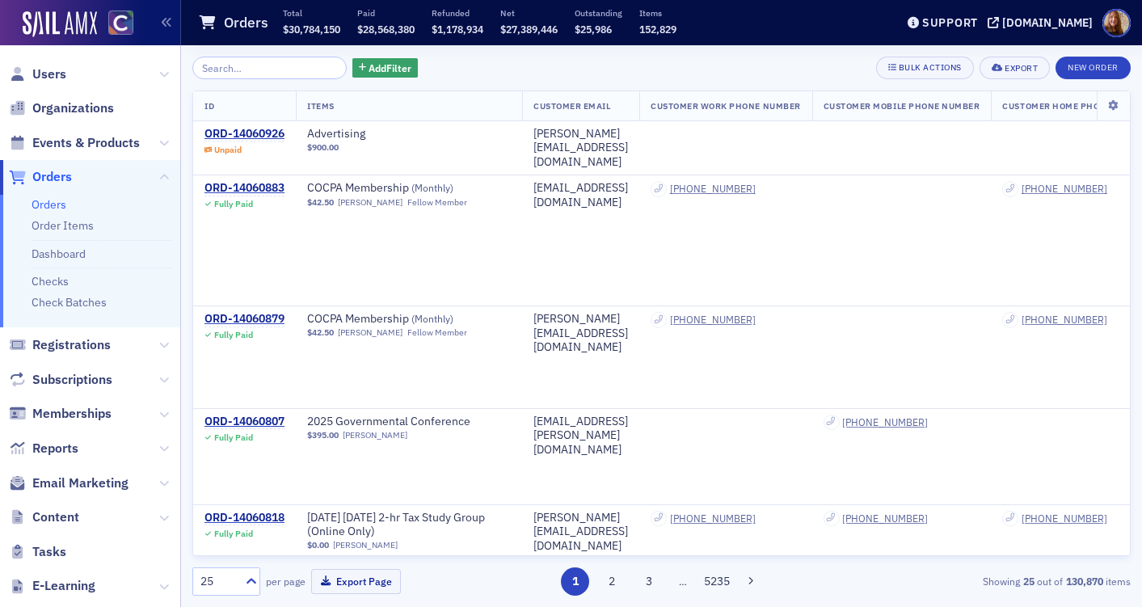
click at [247, 76] on input "search" at bounding box center [269, 68] width 154 height 23
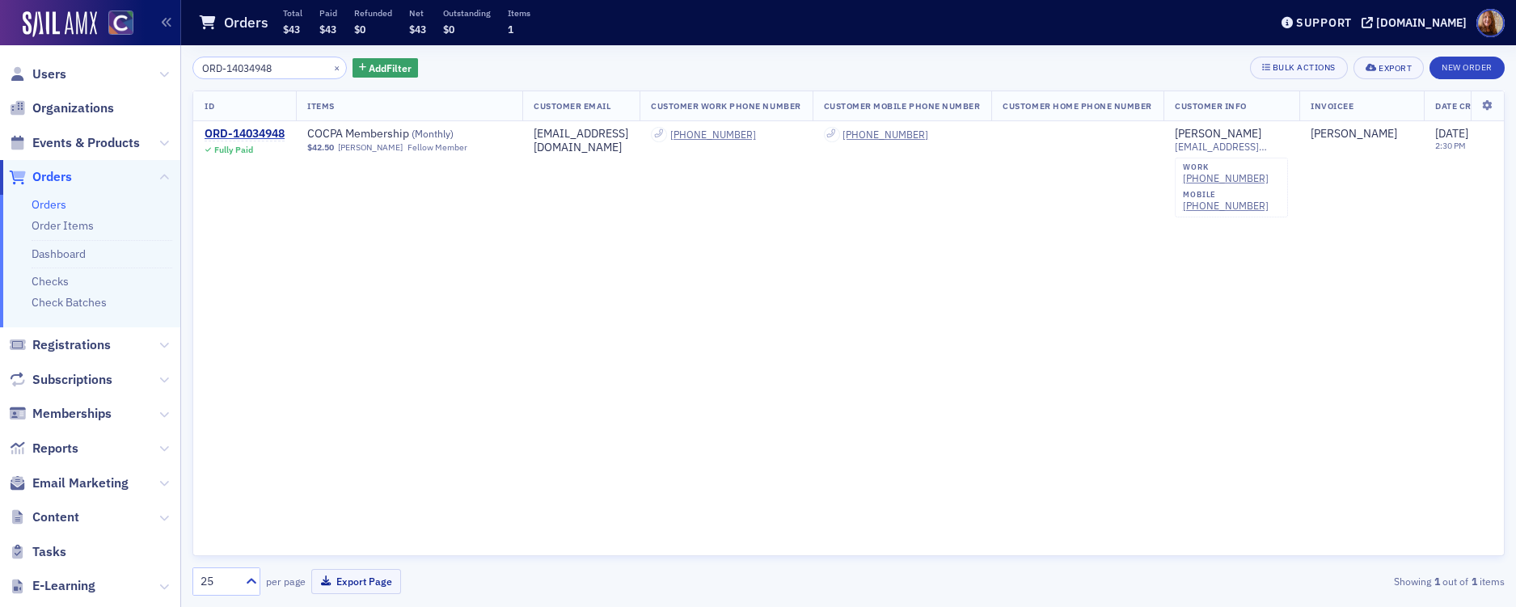
type input "ORD-14034948"
click at [330, 70] on button "×" at bounding box center [337, 67] width 15 height 15
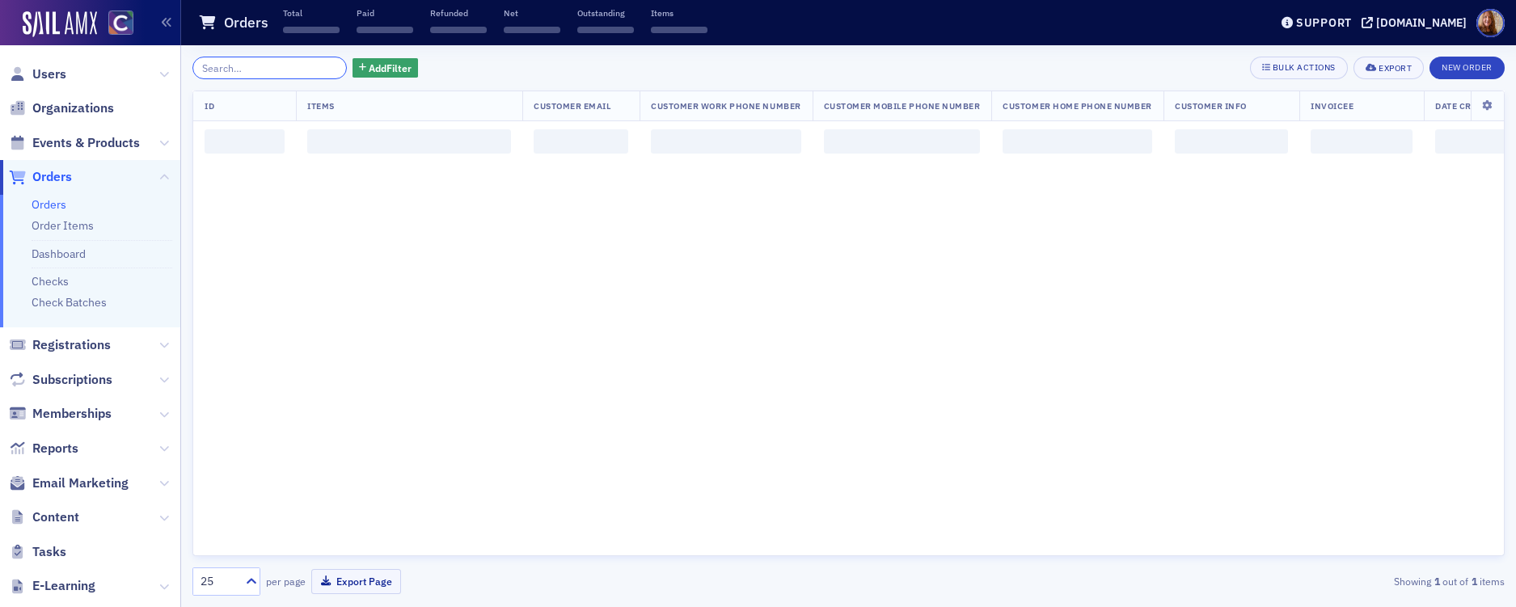
click at [276, 69] on input "search" at bounding box center [269, 68] width 154 height 23
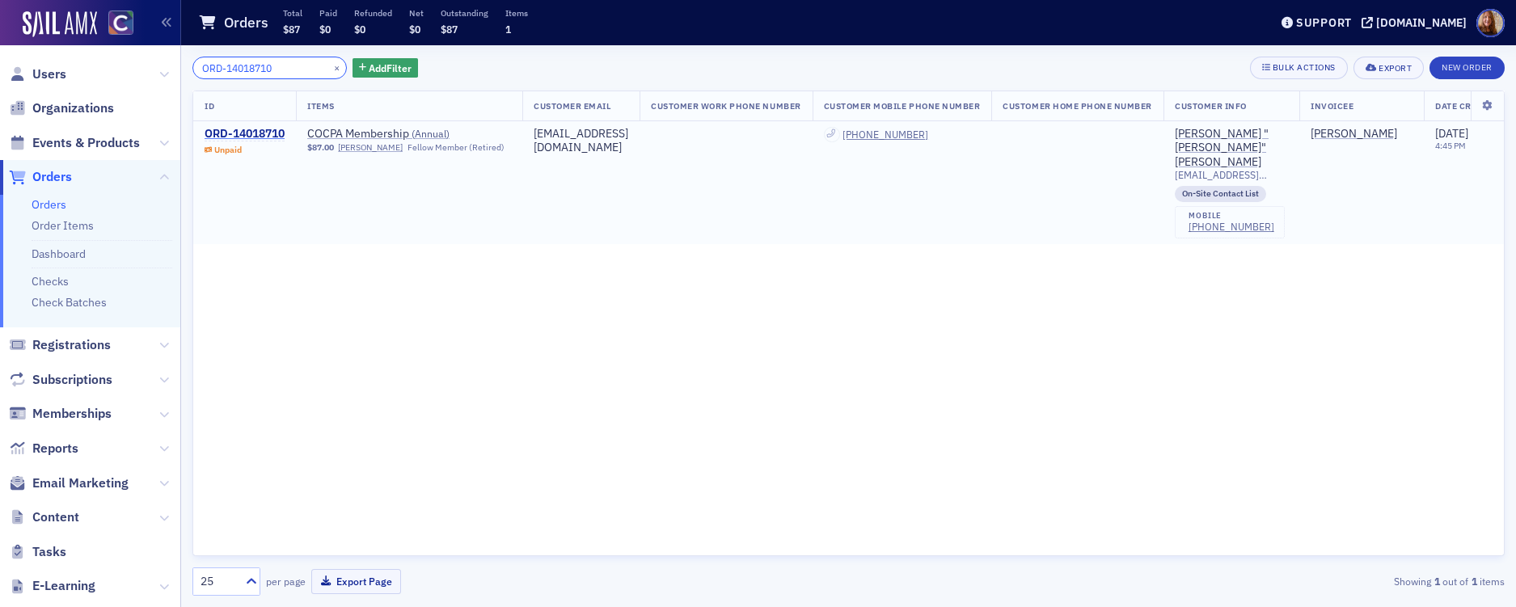
type input "ORD-14018710"
click at [276, 133] on div "ORD-14018710" at bounding box center [245, 134] width 80 height 15
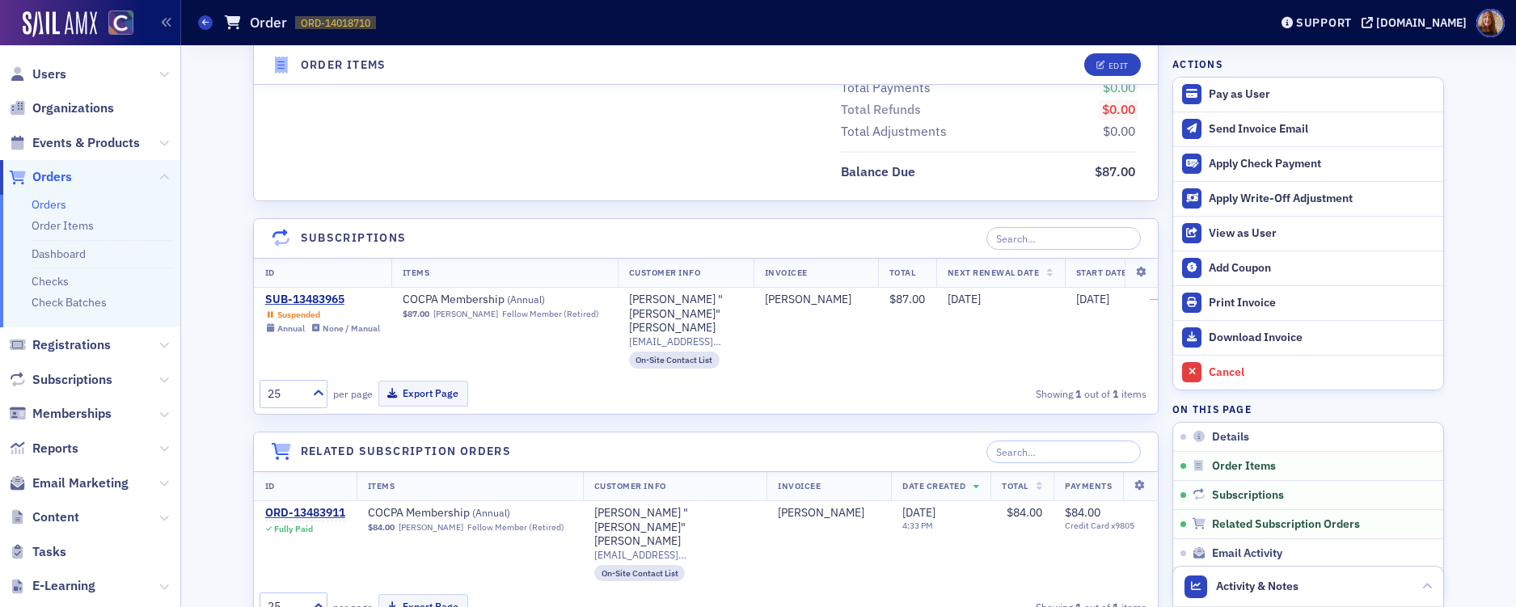
scroll to position [779, 0]
click at [320, 293] on div "SUB-13483965" at bounding box center [322, 296] width 115 height 15
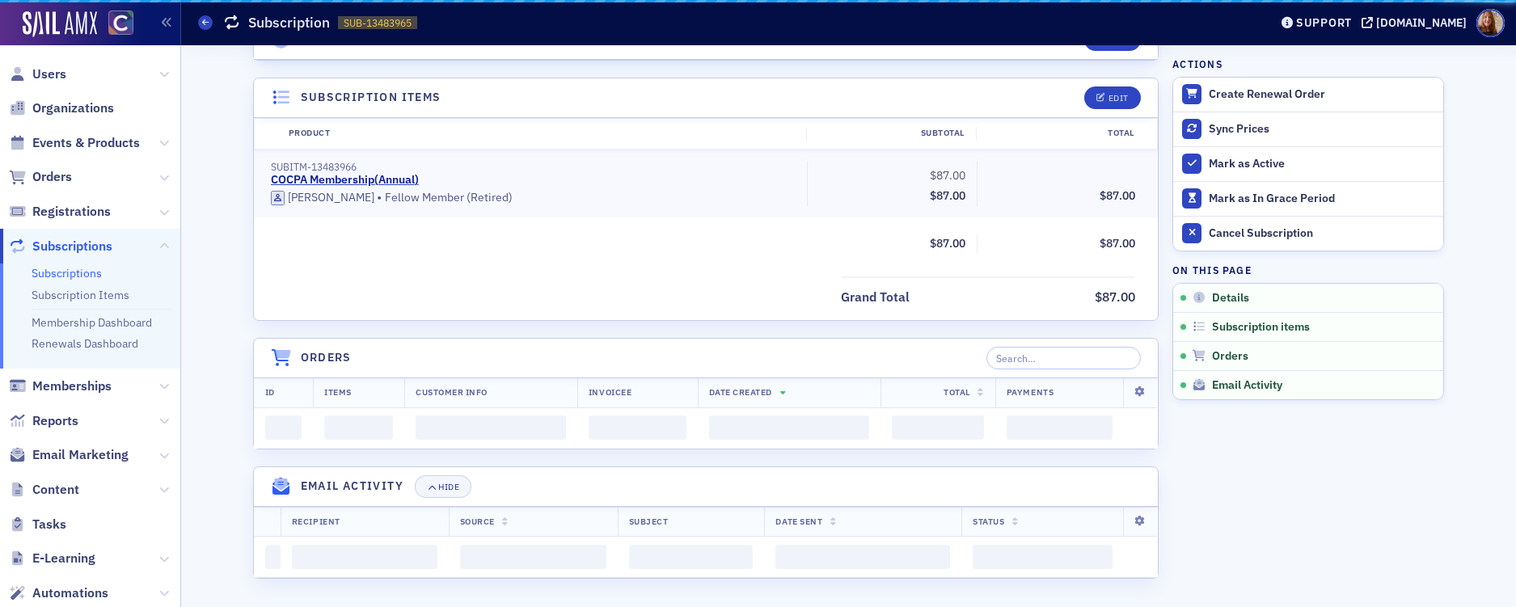
scroll to position [779, 0]
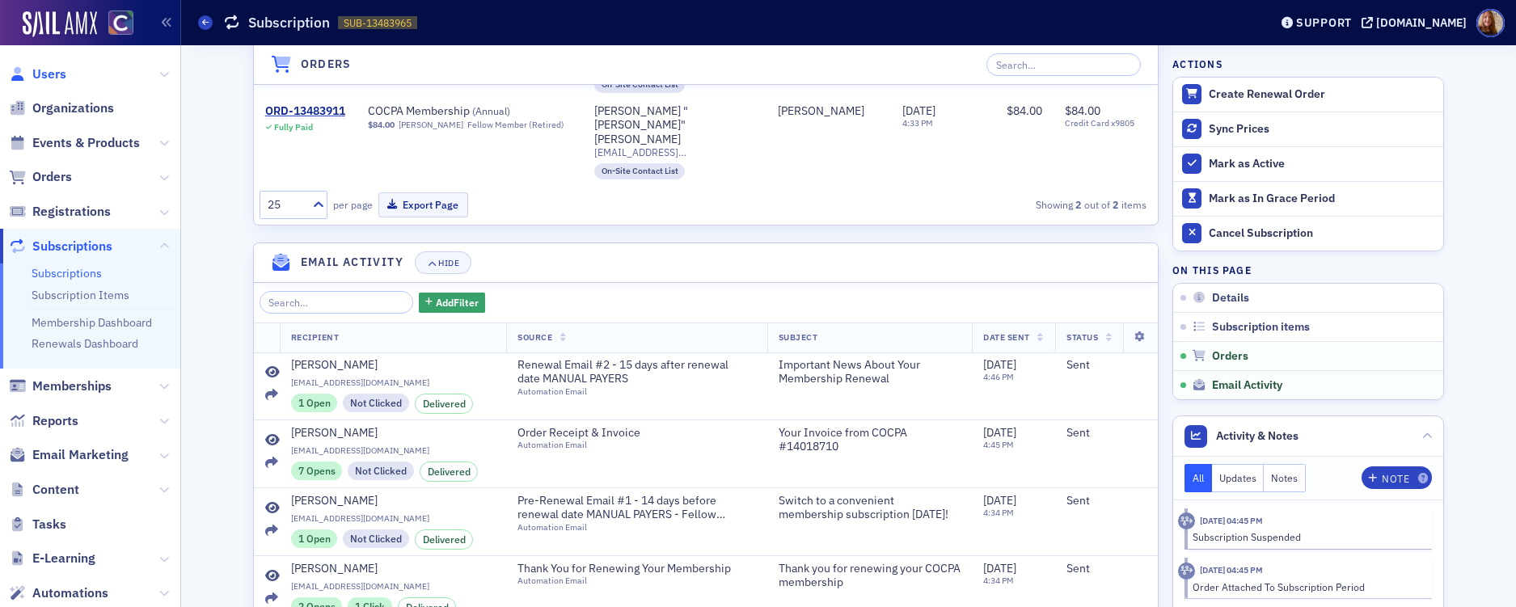
click at [49, 74] on span "Users" at bounding box center [49, 74] width 34 height 18
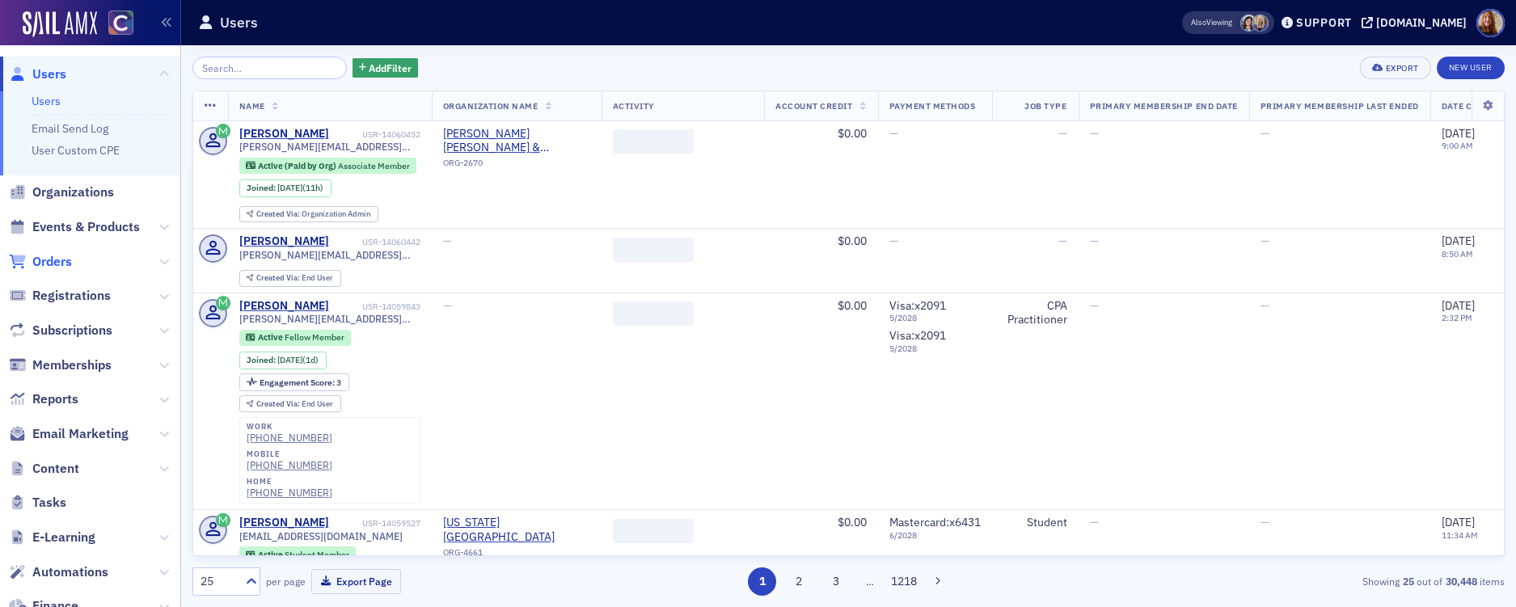
click at [48, 264] on span "Orders" at bounding box center [52, 262] width 40 height 18
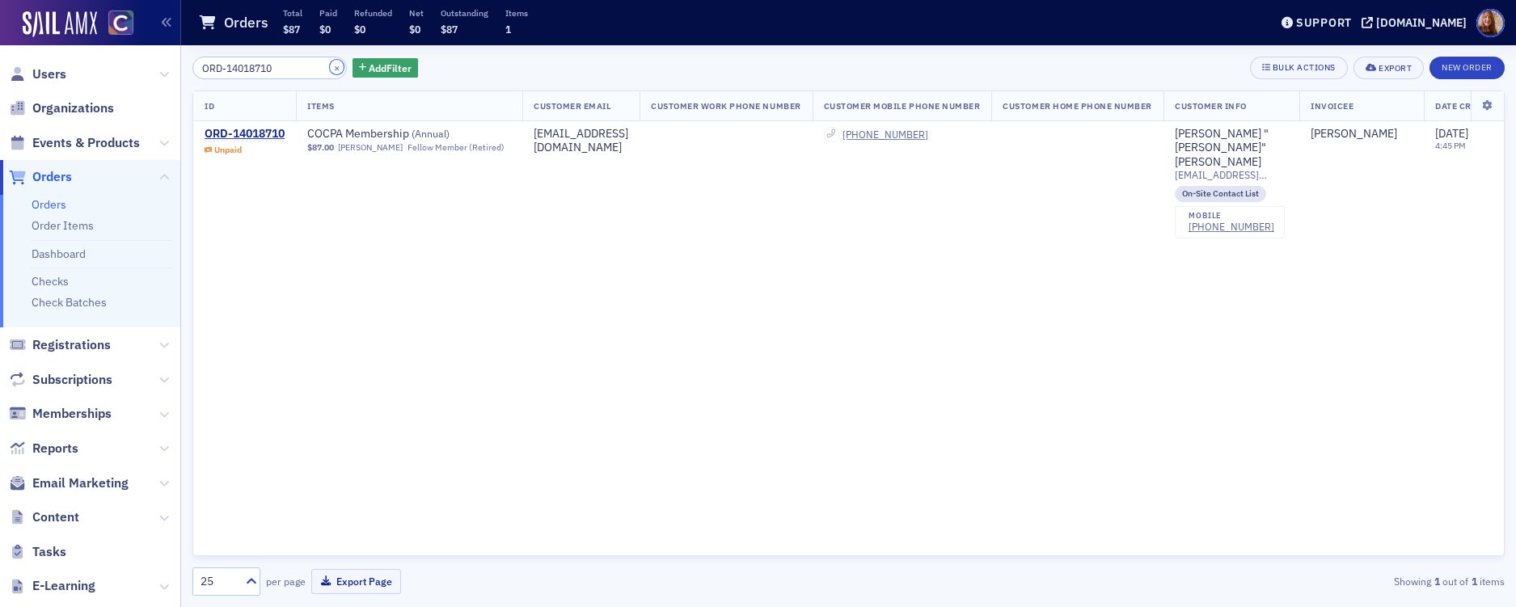
click at [330, 68] on button "×" at bounding box center [337, 67] width 15 height 15
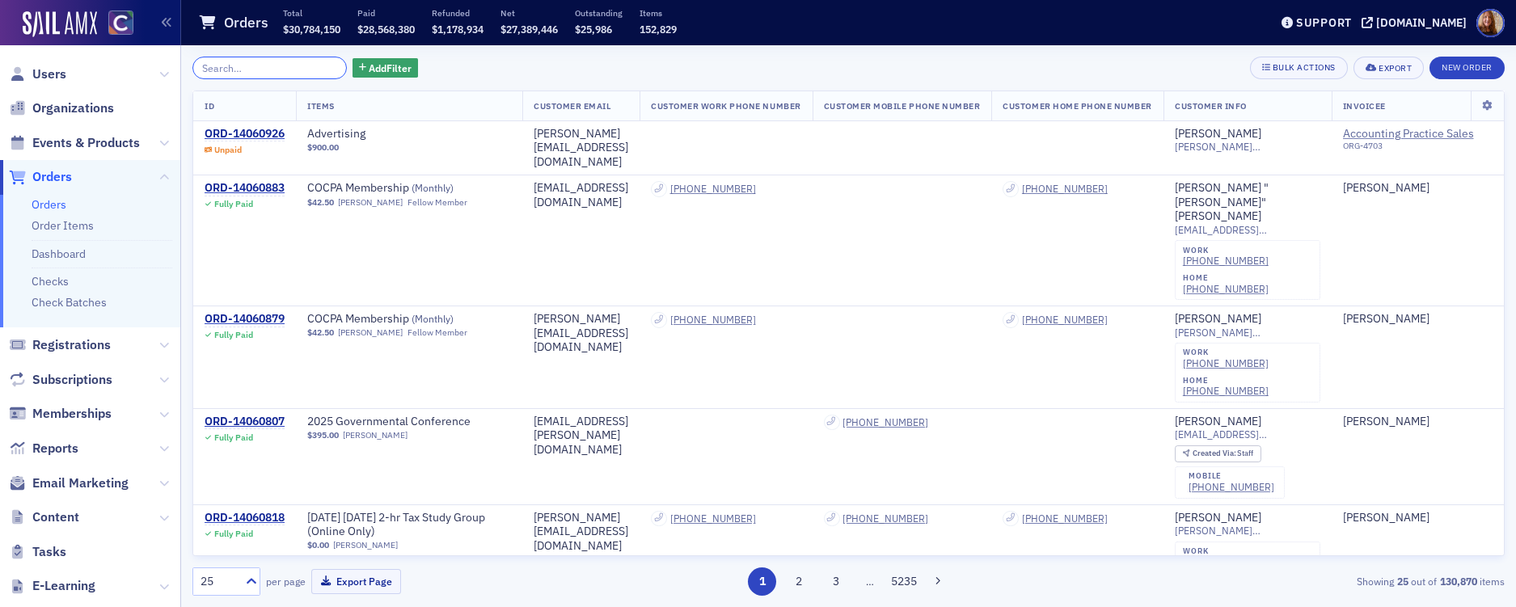
paste input "ORD-14019242"
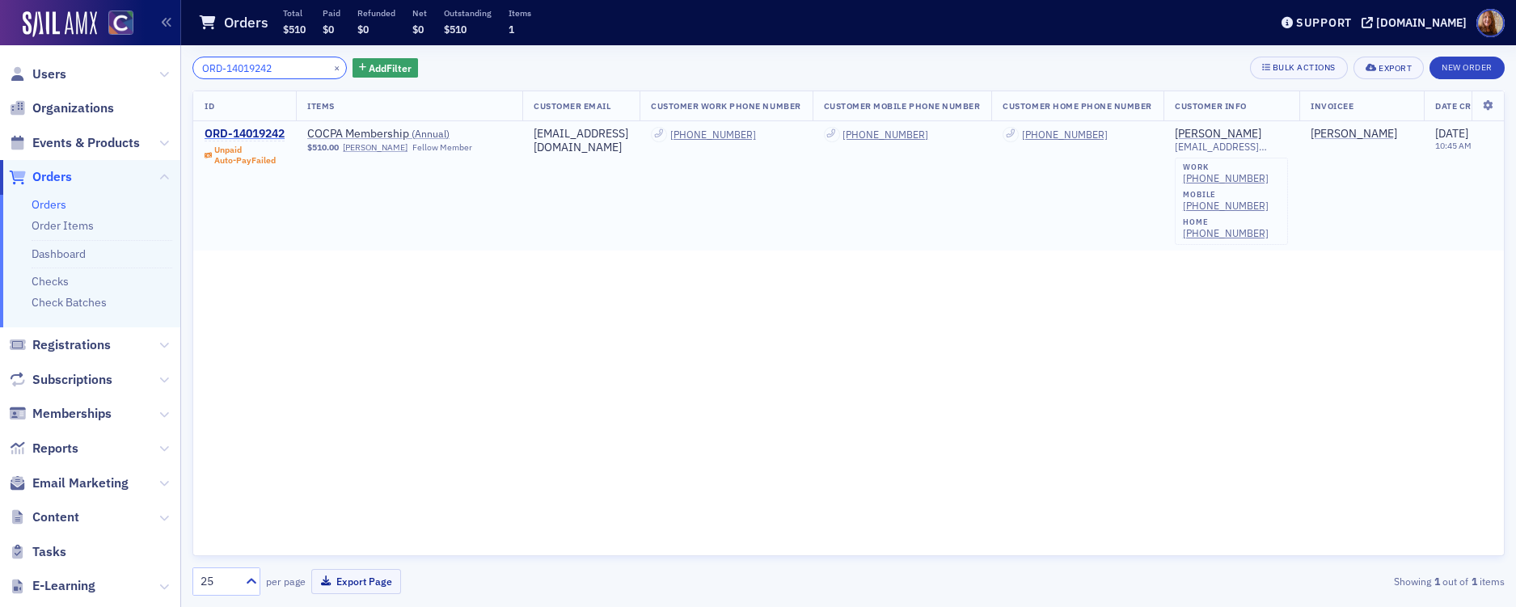
type input "ORD-14019242"
click at [254, 133] on div "ORD-14019242" at bounding box center [245, 134] width 80 height 15
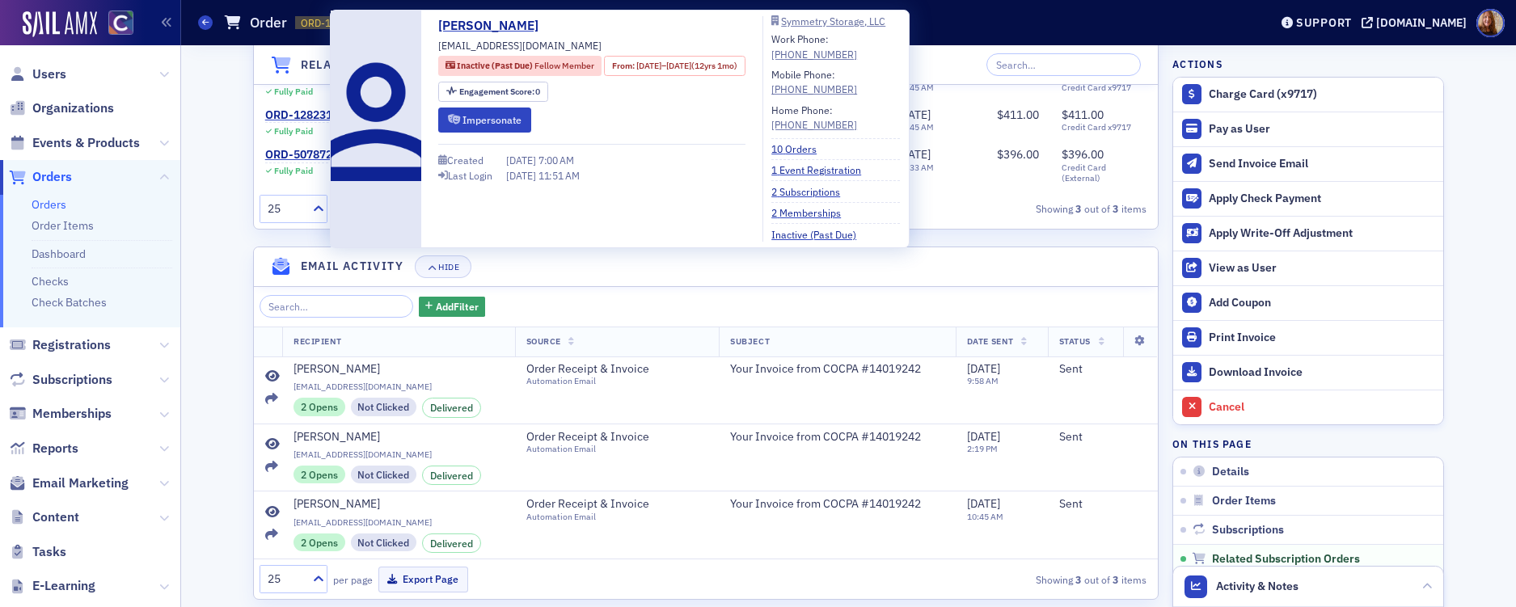
scroll to position [1264, 0]
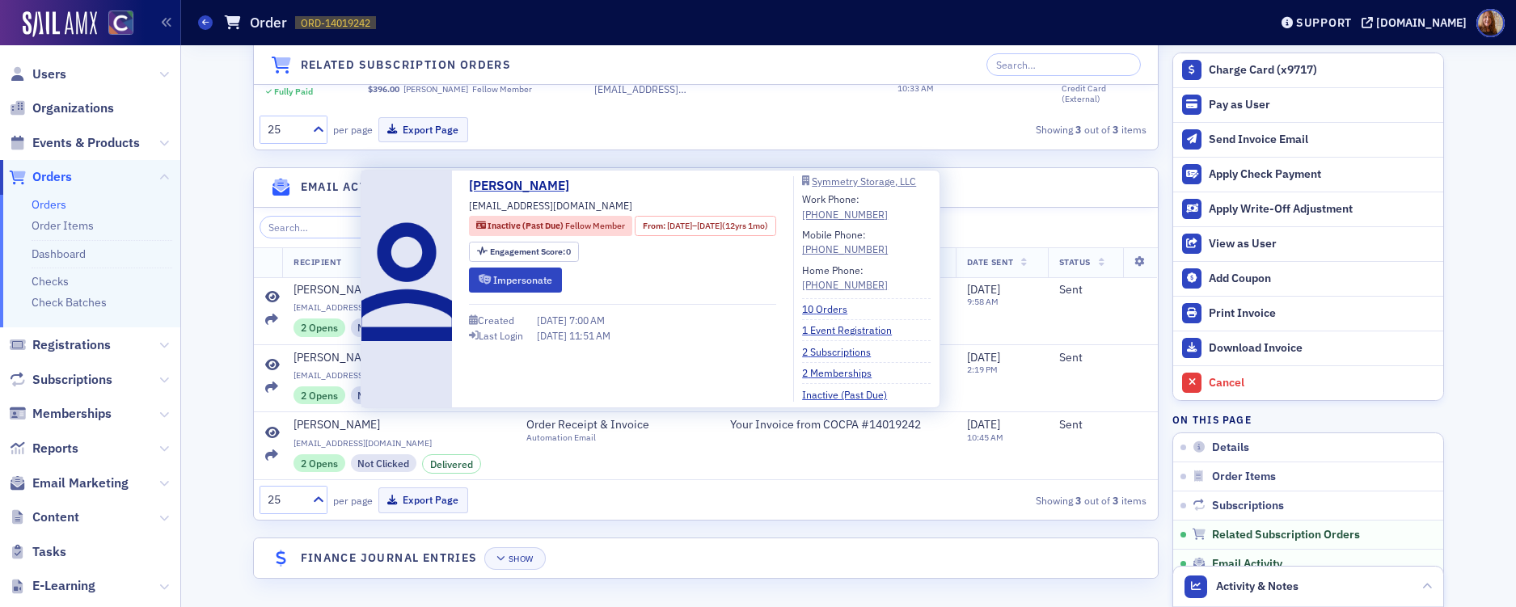
click at [560, 206] on span "[EMAIL_ADDRESS][DOMAIN_NAME]" at bounding box center [550, 205] width 163 height 15
copy div "[EMAIL_ADDRESS][DOMAIN_NAME]"
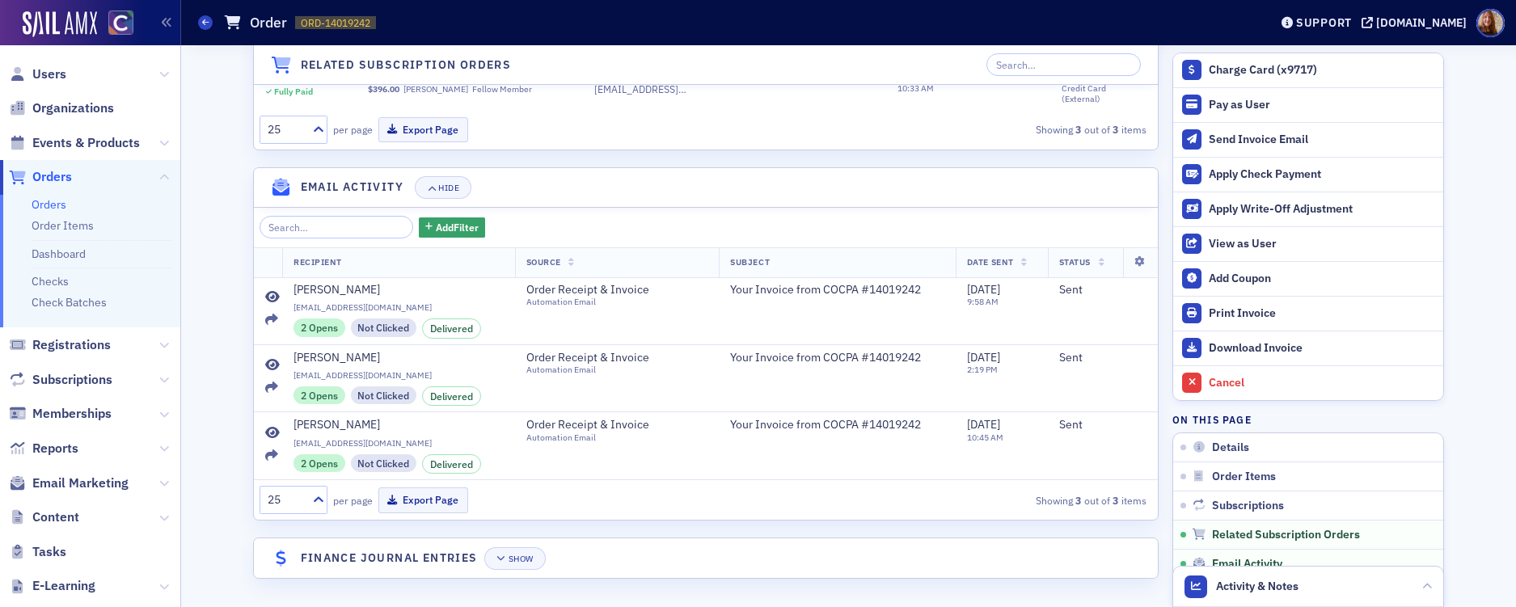
click at [47, 200] on link "Orders" at bounding box center [49, 204] width 35 height 15
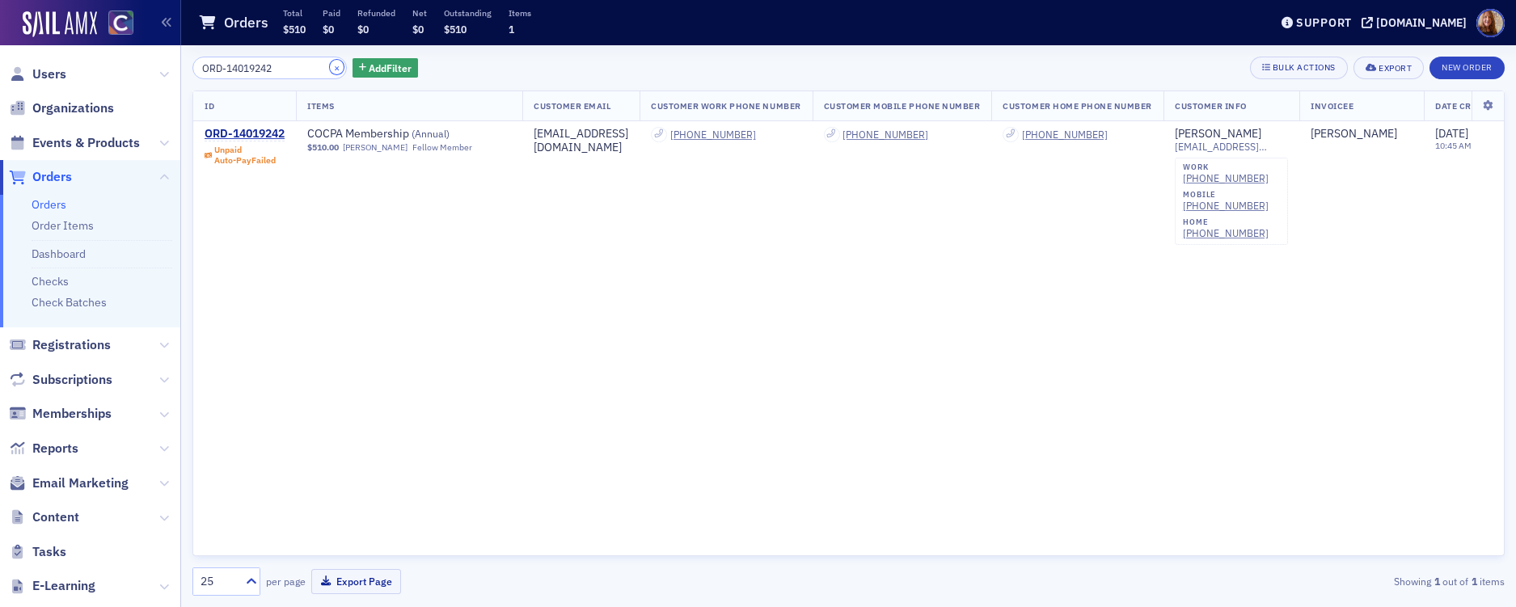
click at [330, 69] on button "×" at bounding box center [337, 67] width 15 height 15
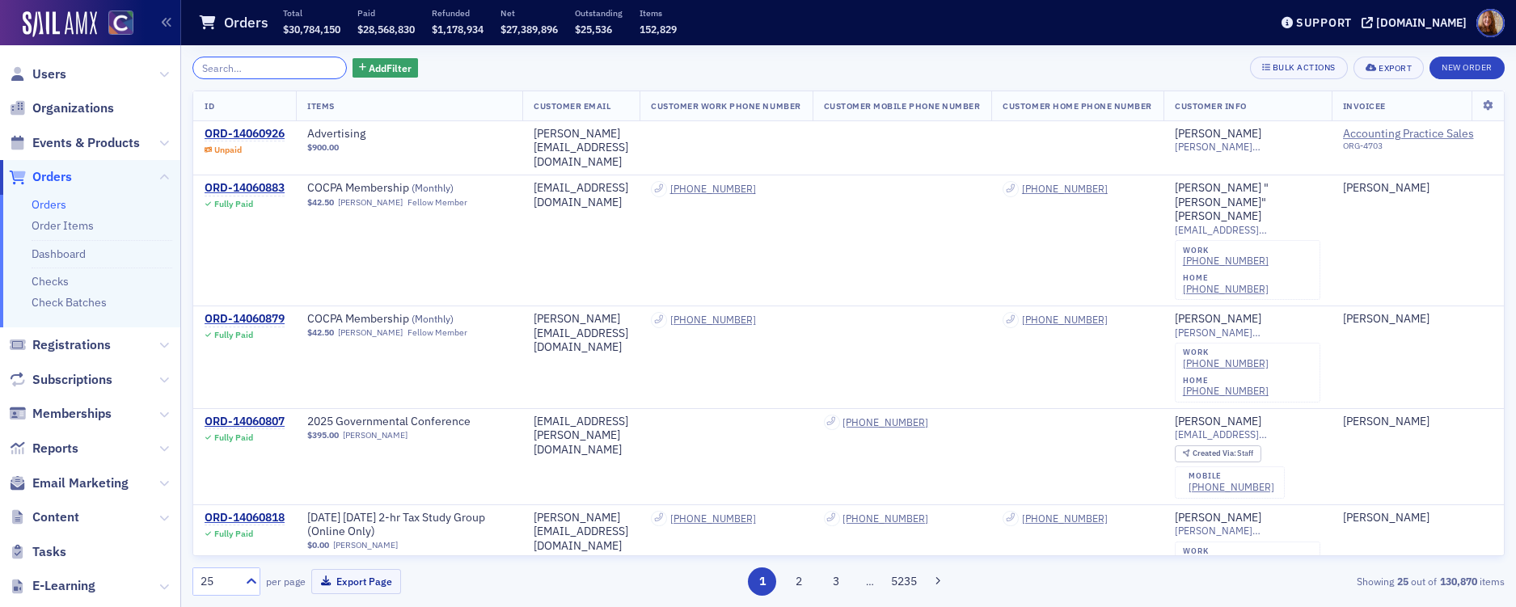
paste input "ORD-14021178"
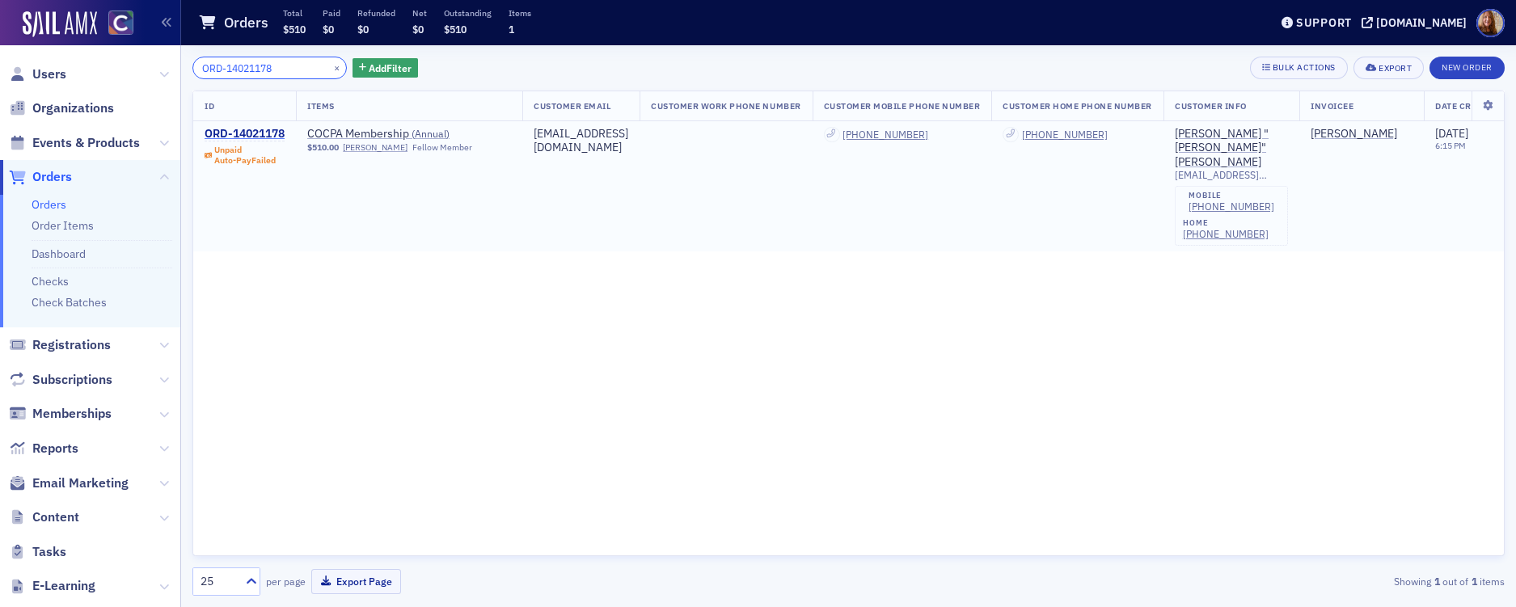
type input "ORD-14021178"
click at [267, 133] on div "ORD-14021178" at bounding box center [245, 134] width 80 height 15
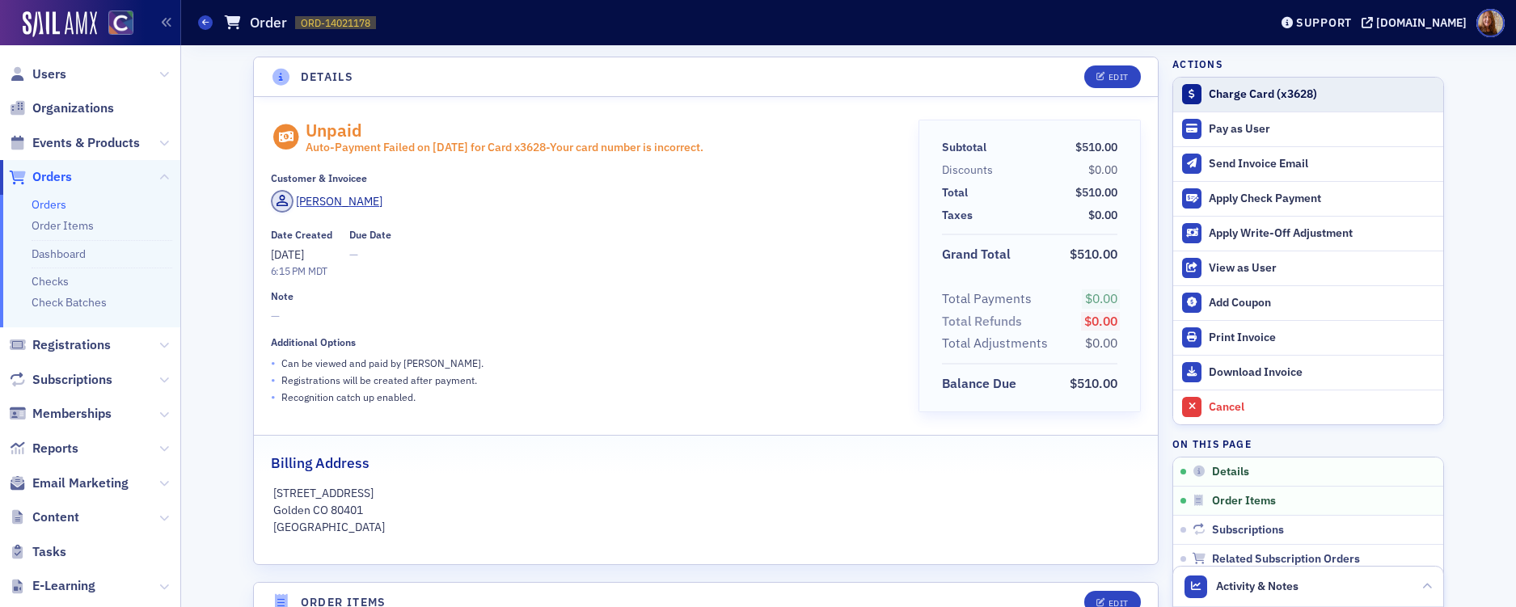
click at [1234, 92] on div "Charge Card (x3628)" at bounding box center [1322, 94] width 226 height 15
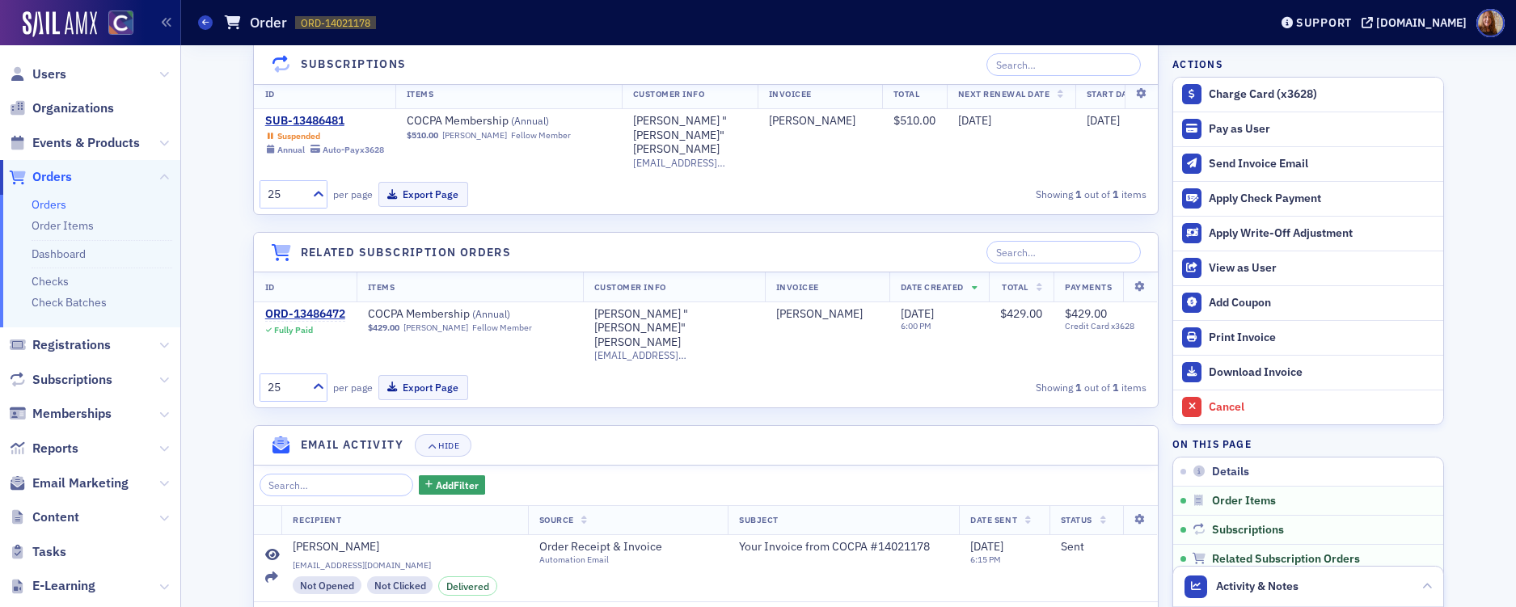
scroll to position [1049, 0]
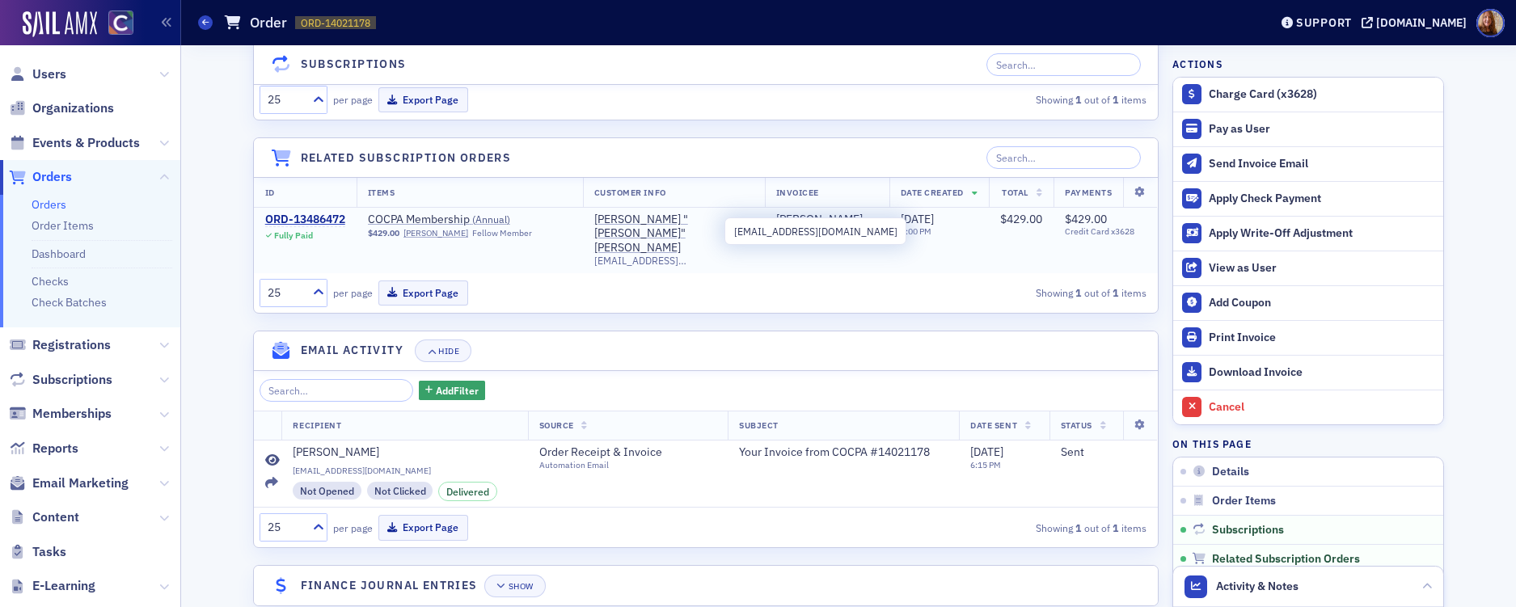
click at [693, 255] on span "[EMAIL_ADDRESS][DOMAIN_NAME]" at bounding box center [673, 261] width 159 height 12
copy span "[EMAIL_ADDRESS][DOMAIN_NAME]"
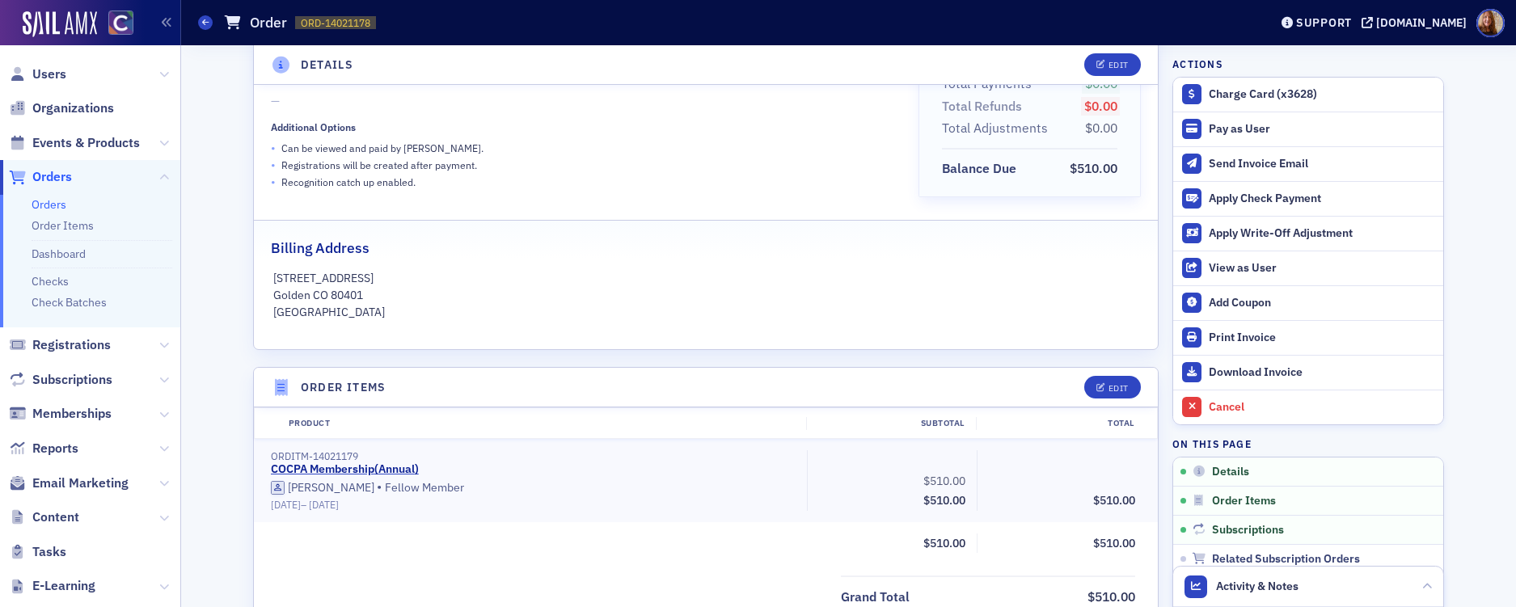
scroll to position [0, 0]
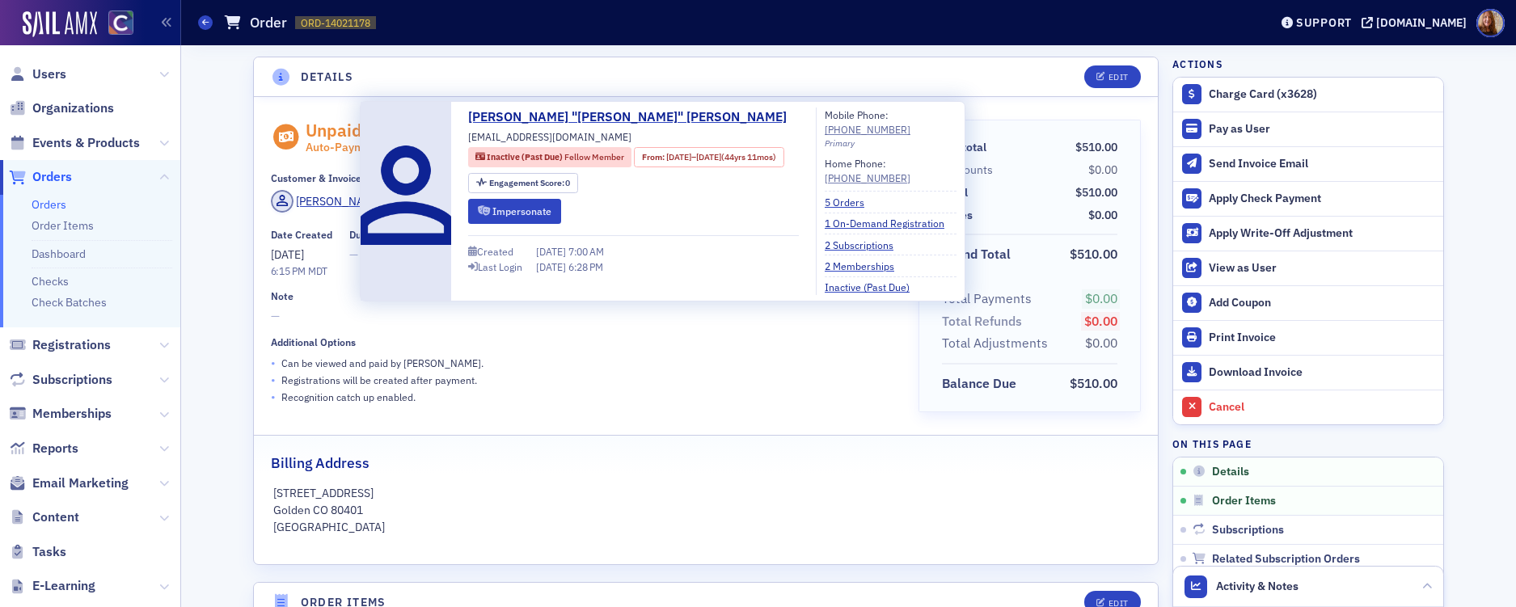
click at [559, 139] on span "[EMAIL_ADDRESS][DOMAIN_NAME]" at bounding box center [549, 136] width 163 height 15
copy div "[EMAIL_ADDRESS][DOMAIN_NAME]"
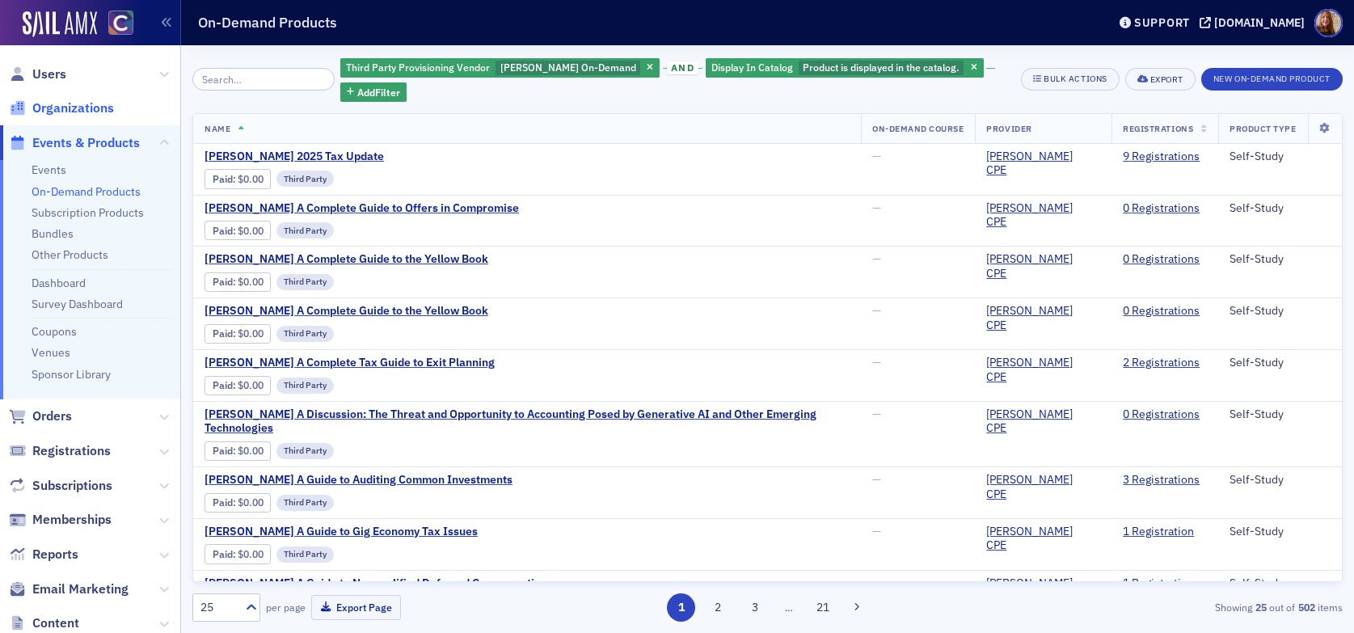
click at [62, 109] on span "Organizations" at bounding box center [73, 108] width 82 height 18
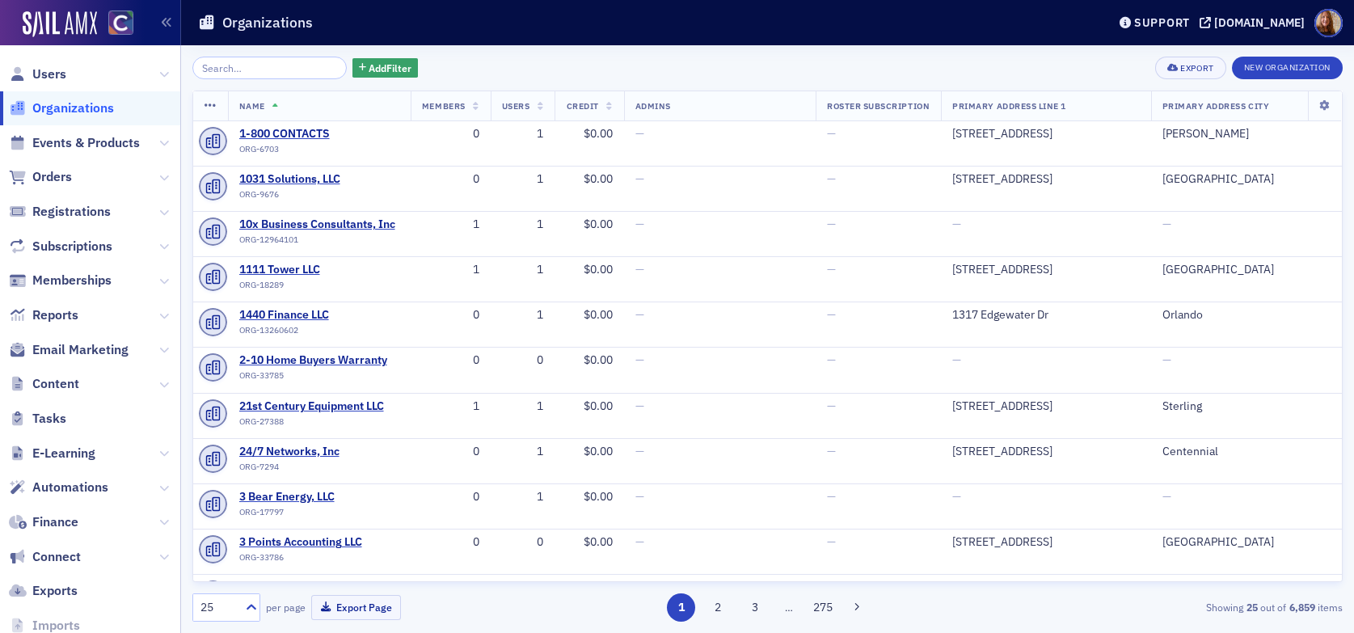
click at [255, 75] on input "search" at bounding box center [269, 68] width 154 height 23
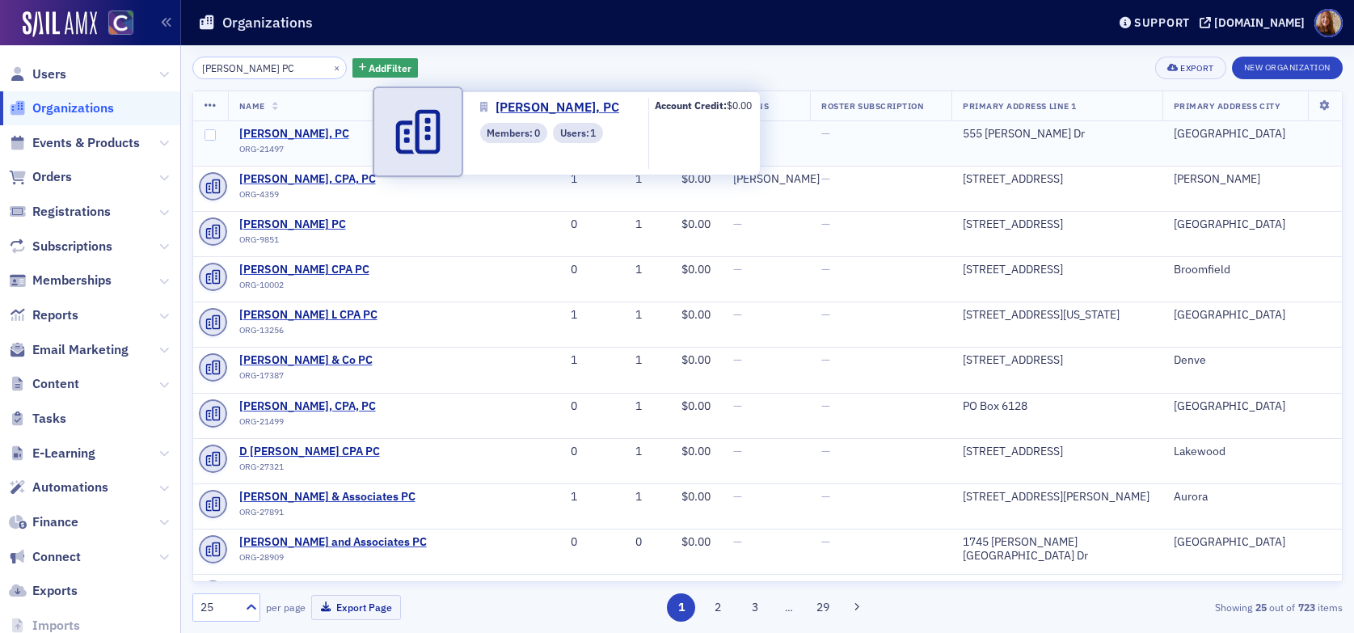
type input "[PERSON_NAME] PC"
click at [287, 132] on span "[PERSON_NAME], PC" at bounding box center [312, 134] width 147 height 15
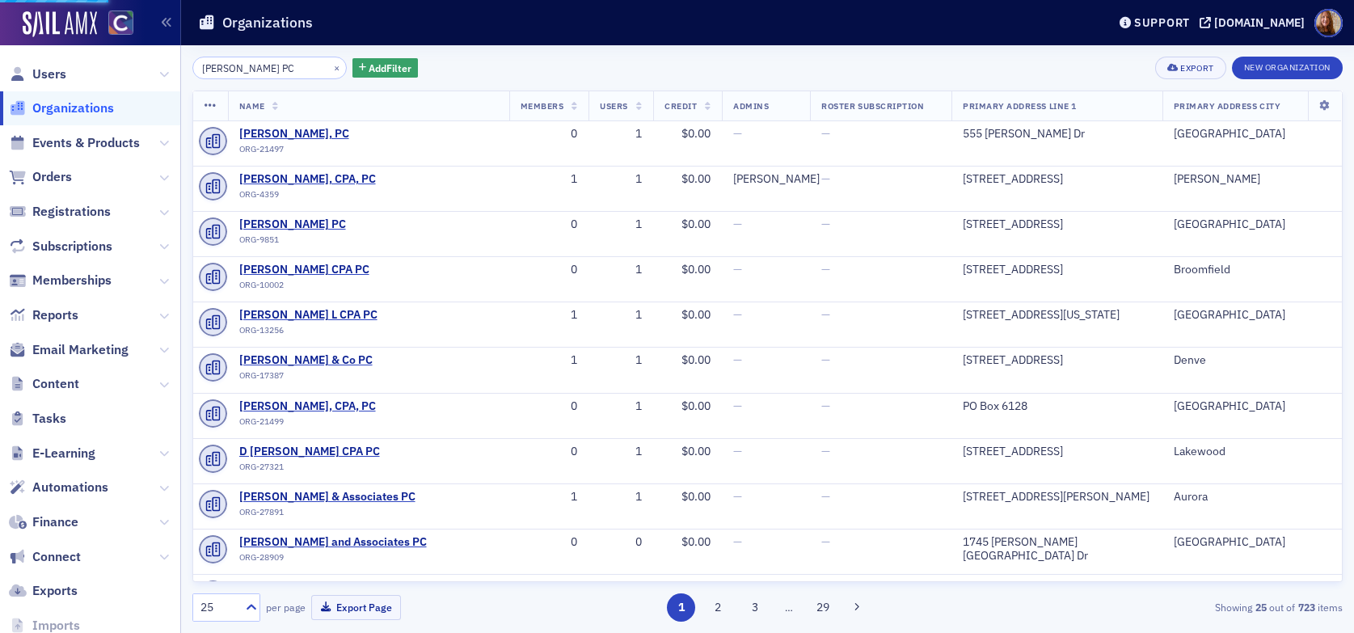
select select "US"
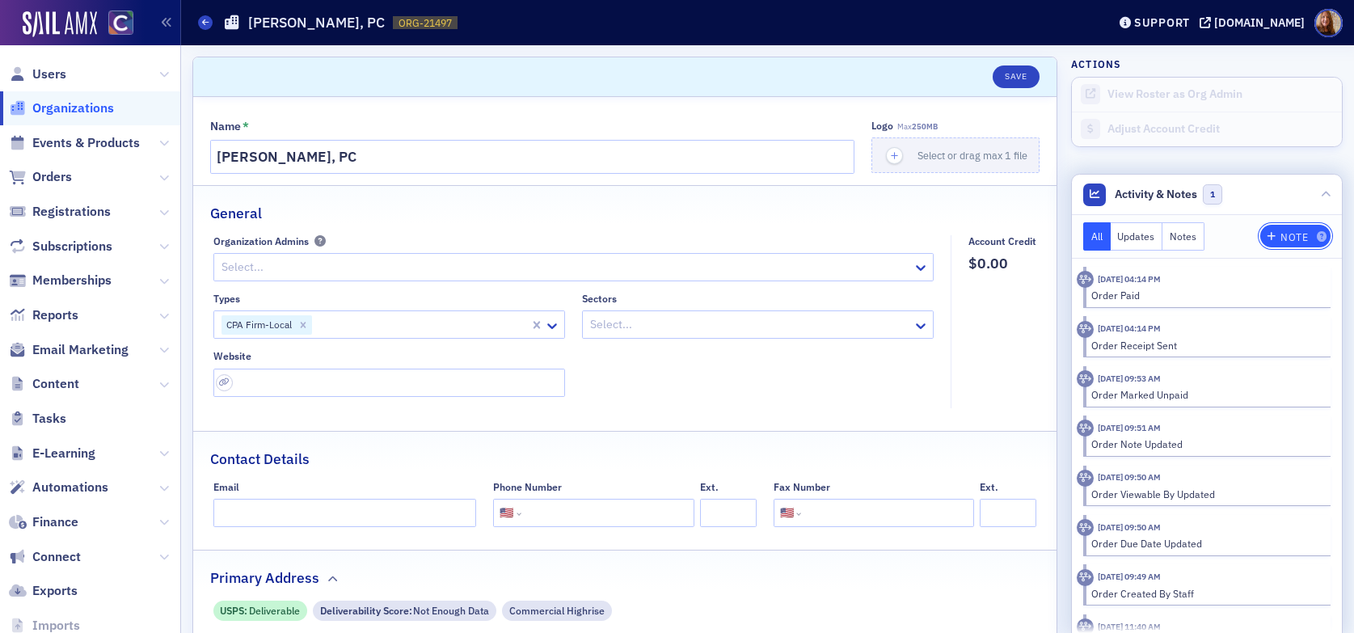
click at [1267, 239] on icon "button" at bounding box center [1272, 237] width 10 height 10
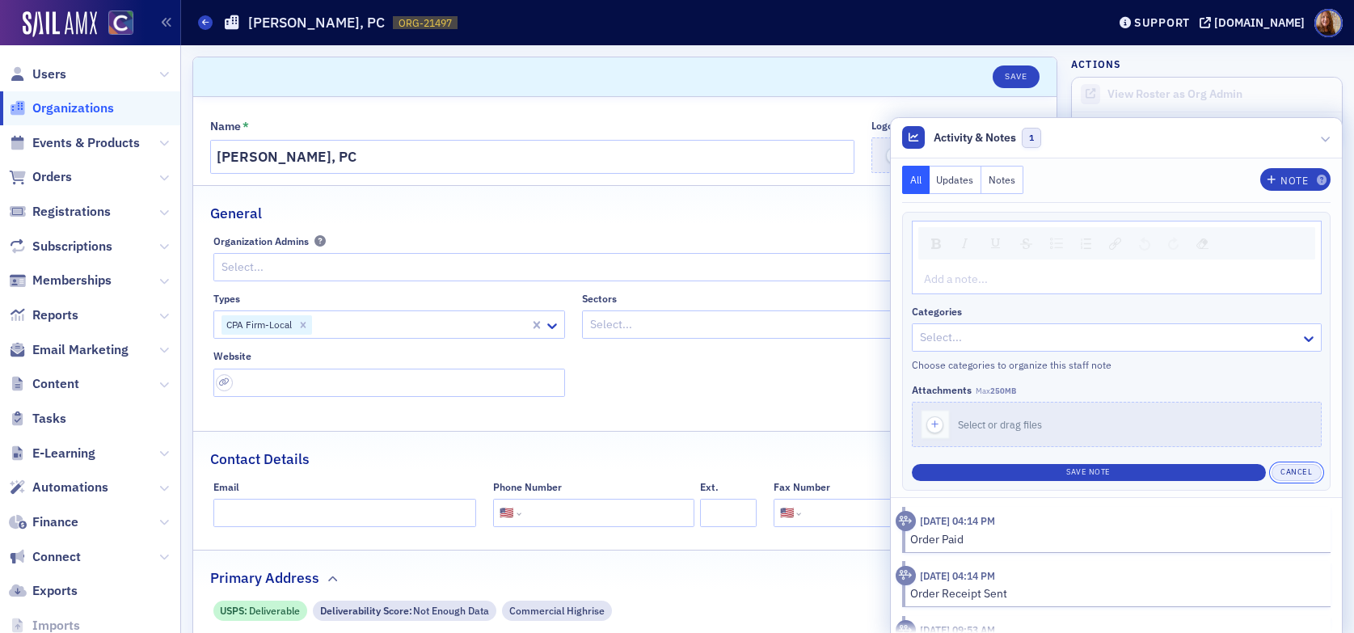
click at [1288, 467] on button "Cancel" at bounding box center [1297, 472] width 50 height 17
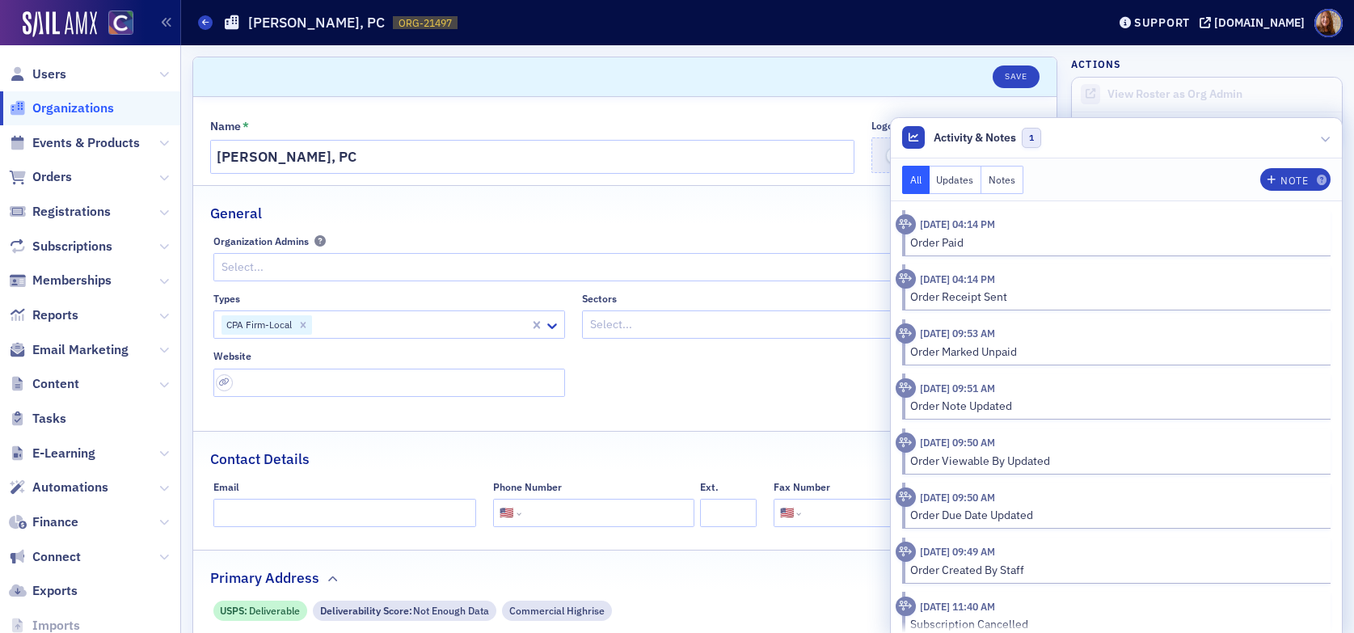
click at [994, 180] on button "Notes" at bounding box center [1002, 180] width 42 height 28
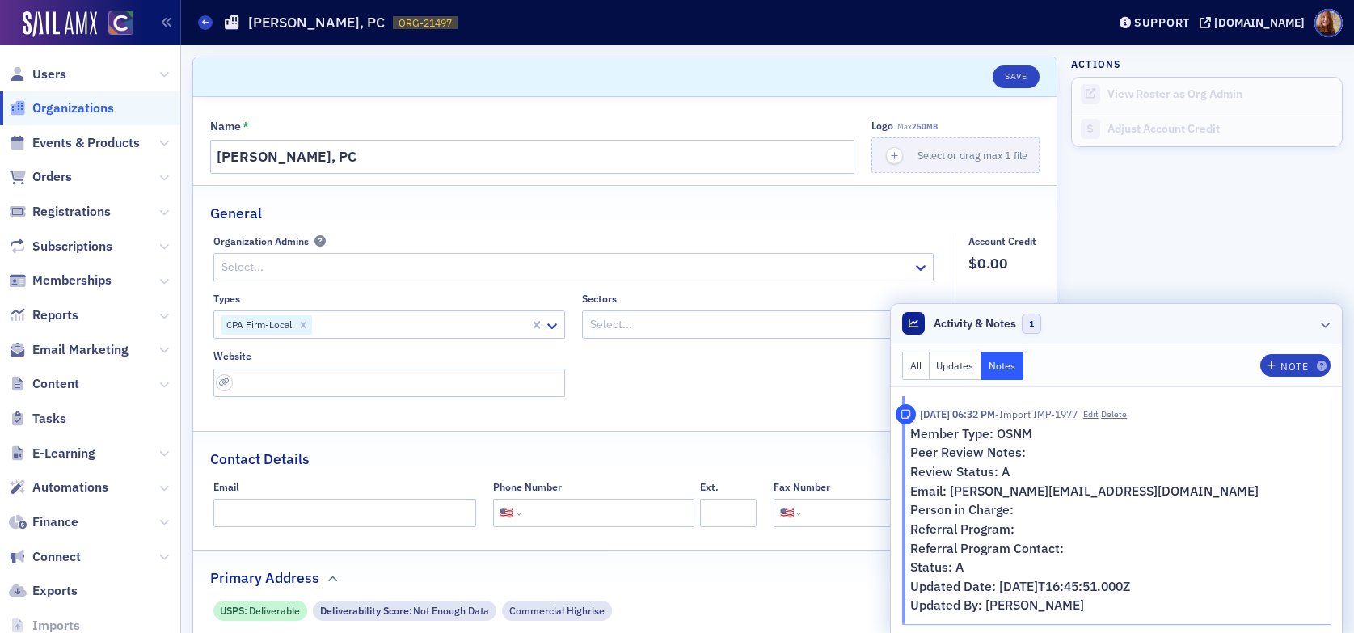
click at [1180, 332] on header "Activity & Notes 1" at bounding box center [1116, 324] width 451 height 40
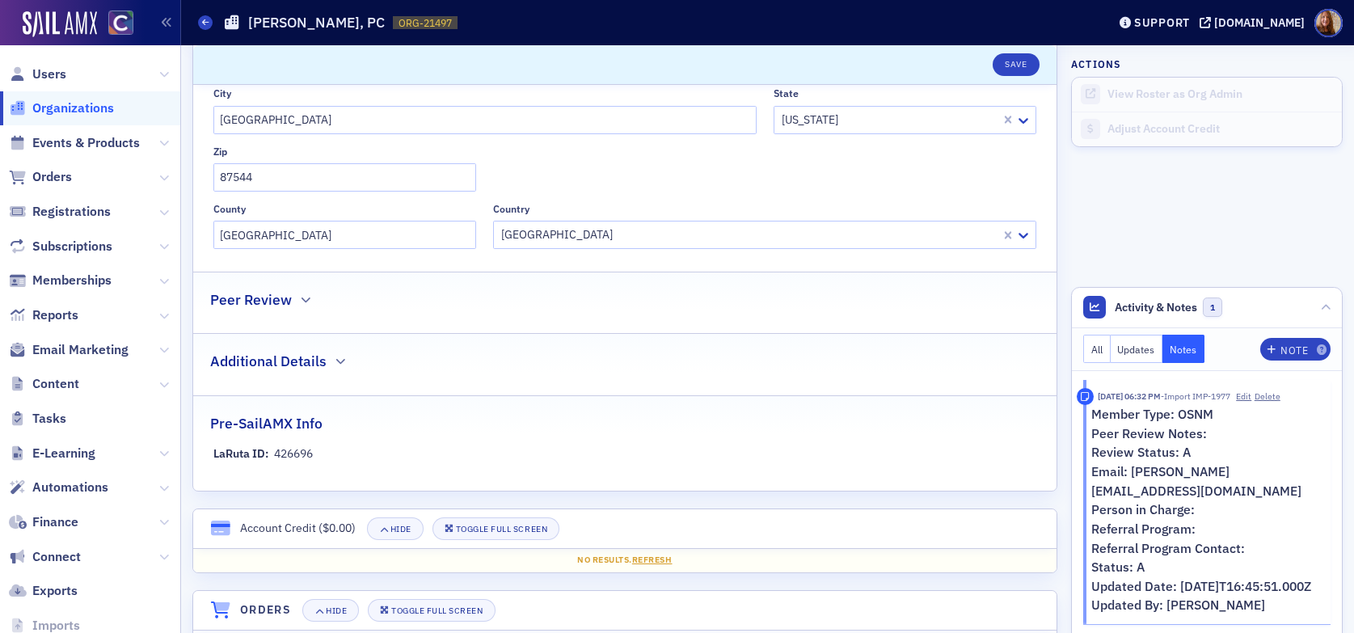
scroll to position [398, 0]
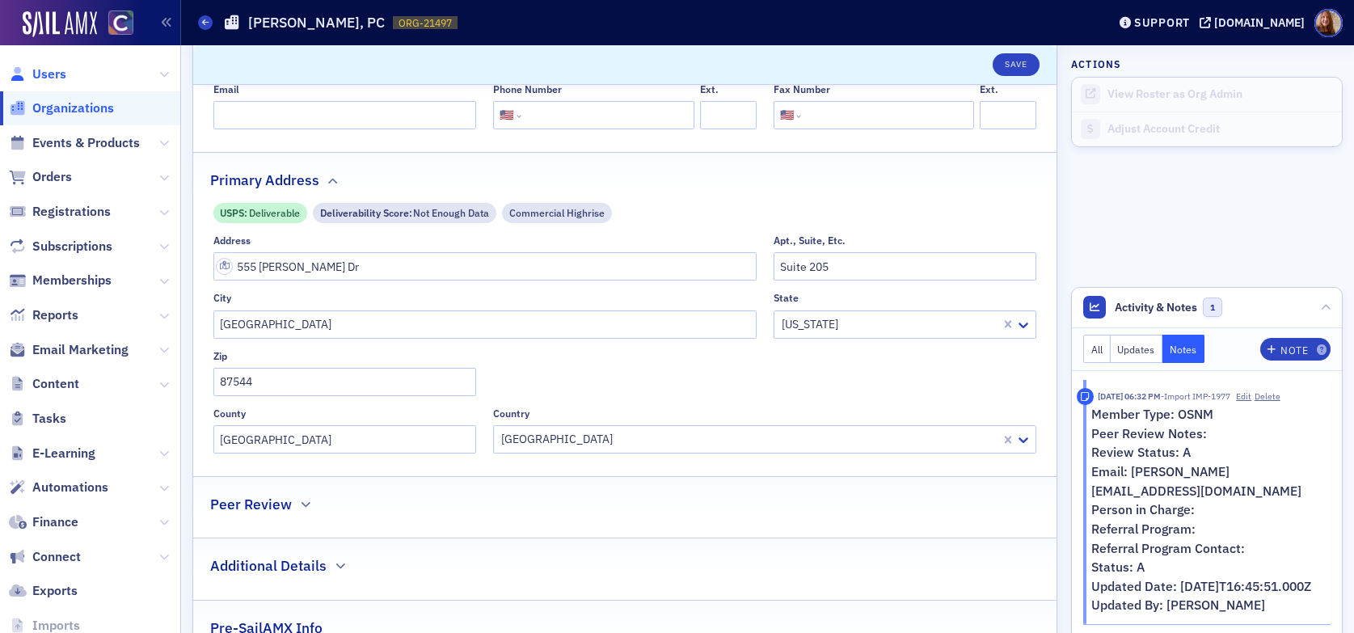
click at [47, 72] on span "Users" at bounding box center [49, 74] width 34 height 18
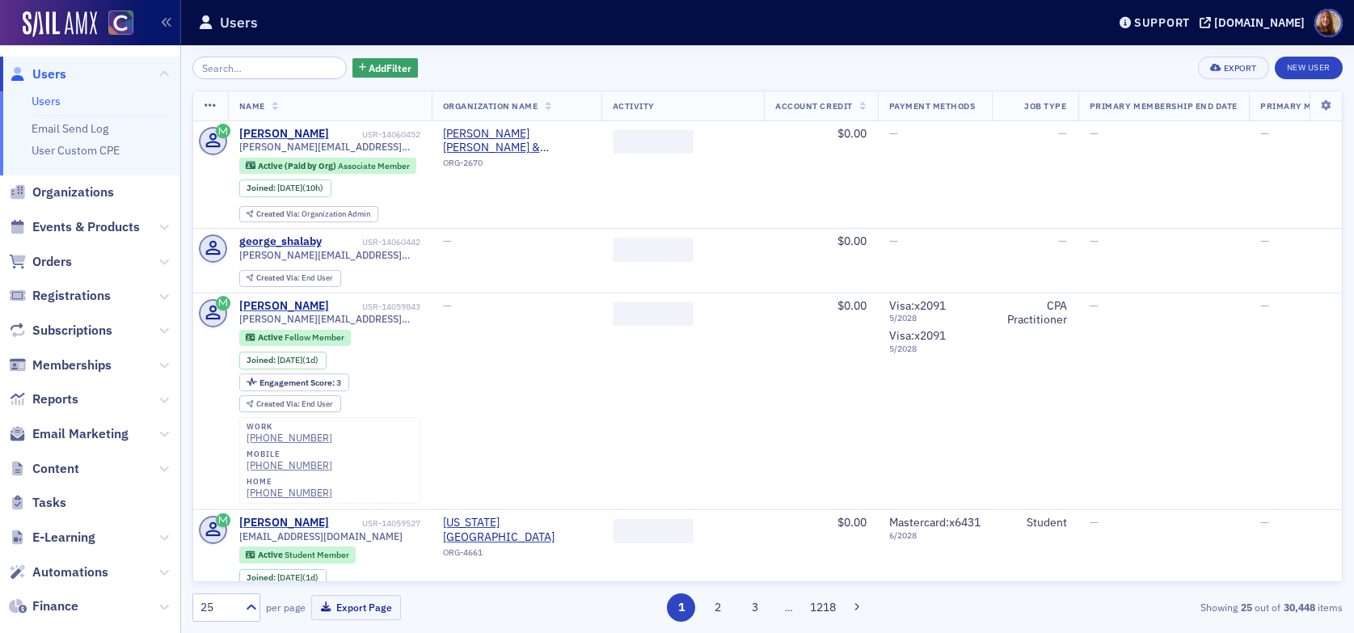
click at [257, 70] on input "search" at bounding box center [269, 68] width 154 height 23
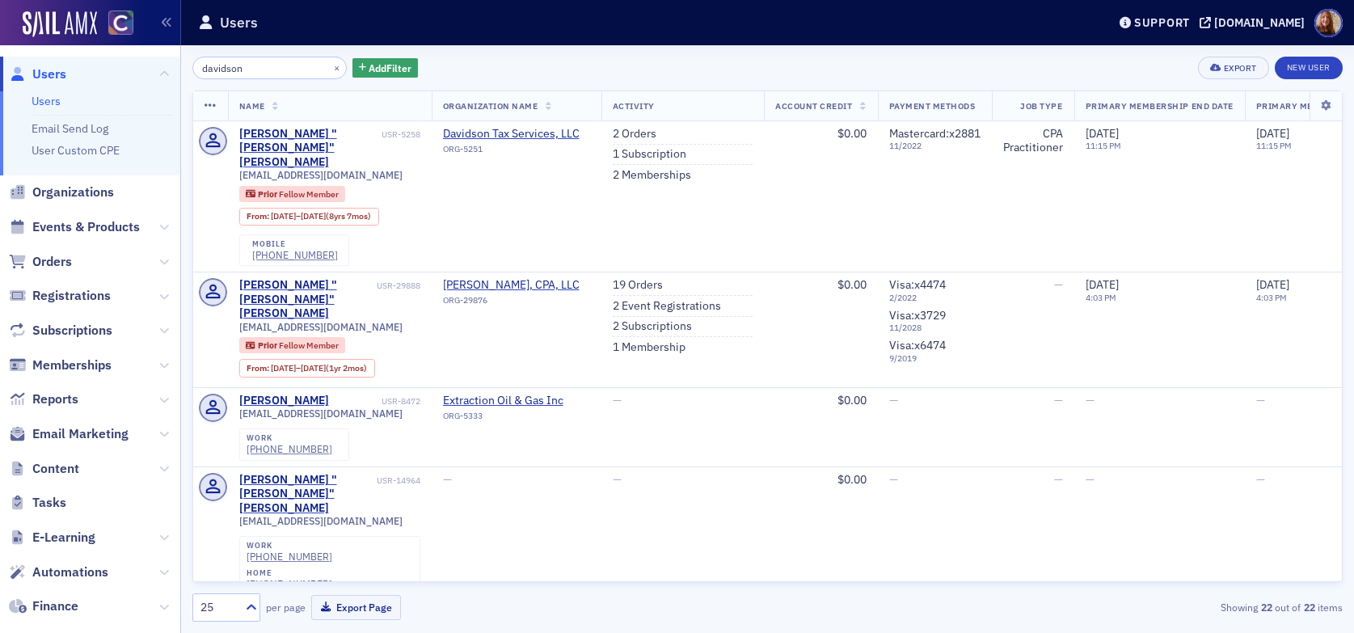
type input "davidson"
click at [58, 104] on link "Users" at bounding box center [46, 101] width 29 height 15
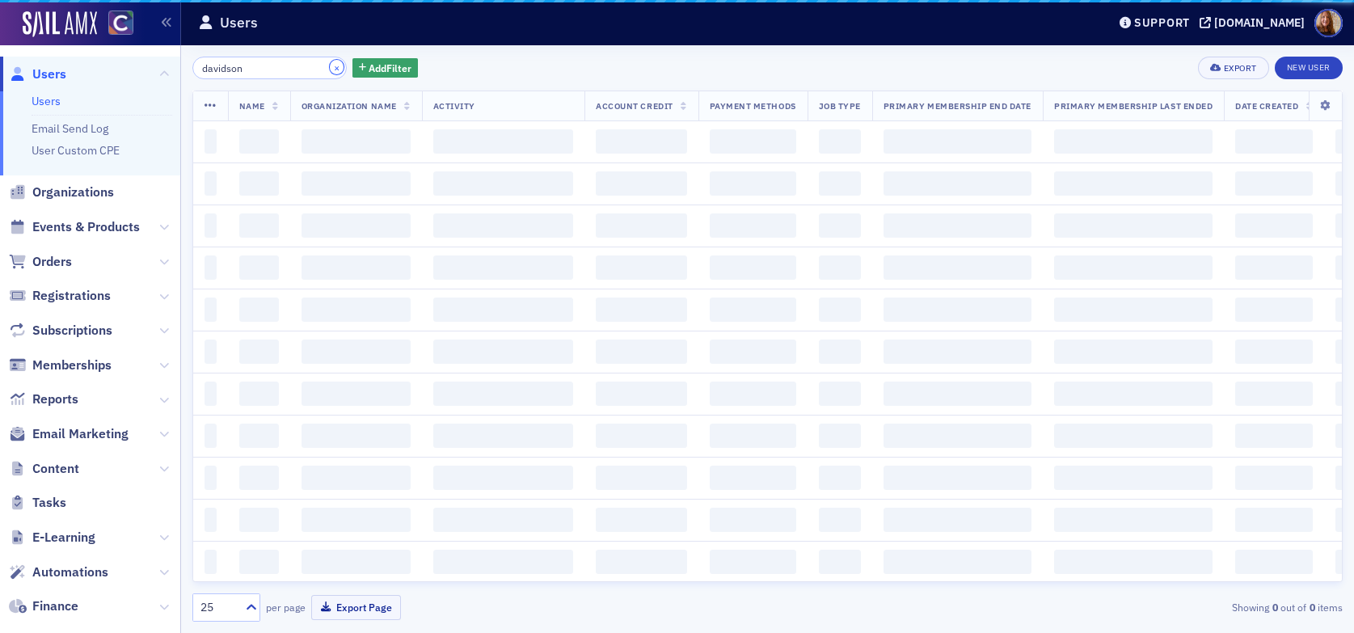
click at [330, 67] on button "×" at bounding box center [337, 67] width 15 height 15
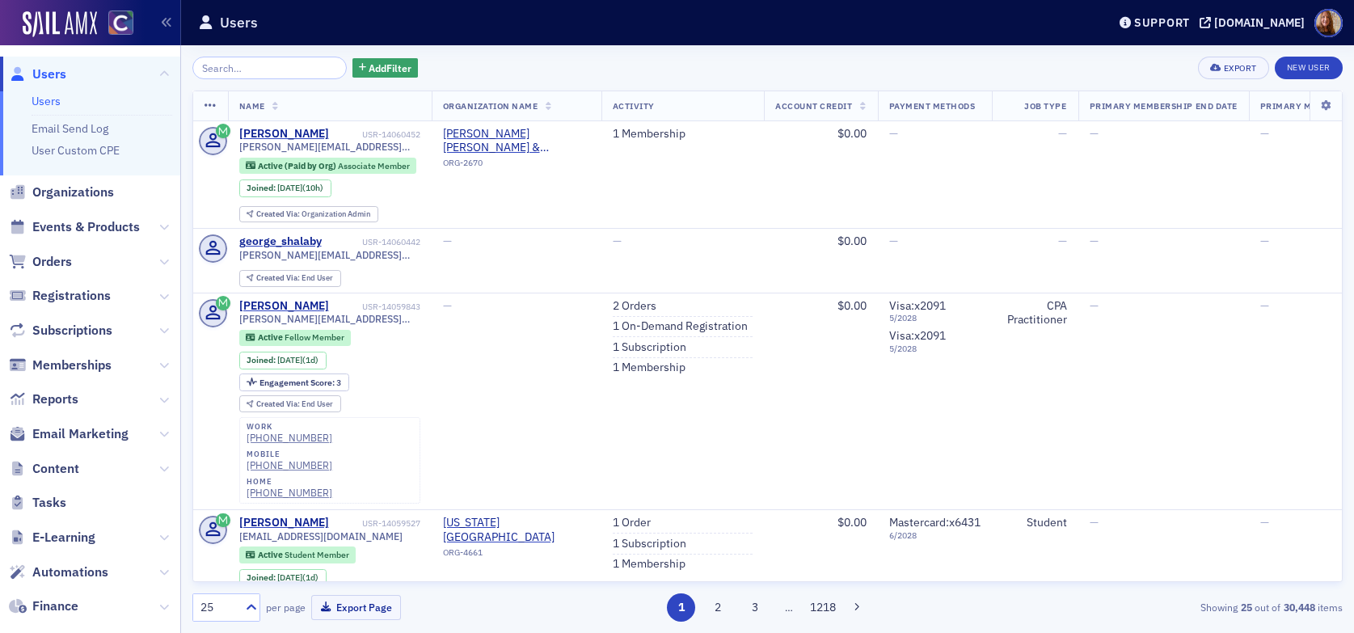
click at [838, 62] on div "Add Filter Export New User" at bounding box center [767, 68] width 1150 height 23
click at [252, 62] on input "search" at bounding box center [269, 68] width 154 height 23
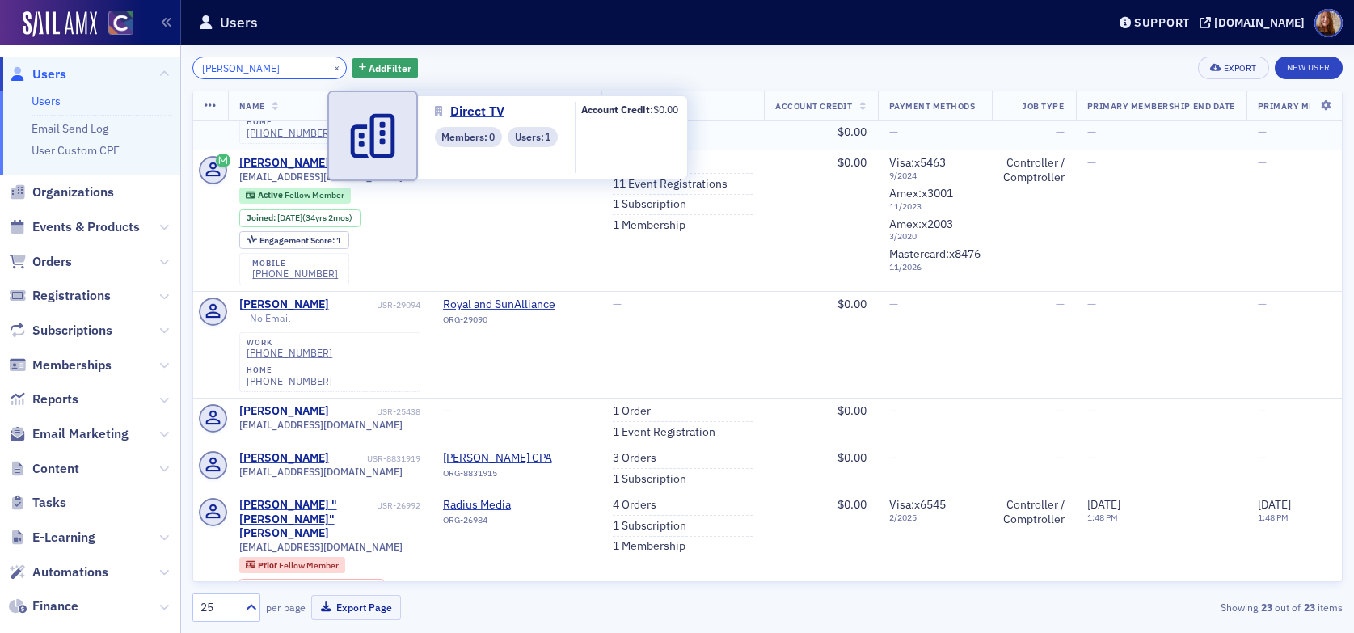
scroll to position [398, 0]
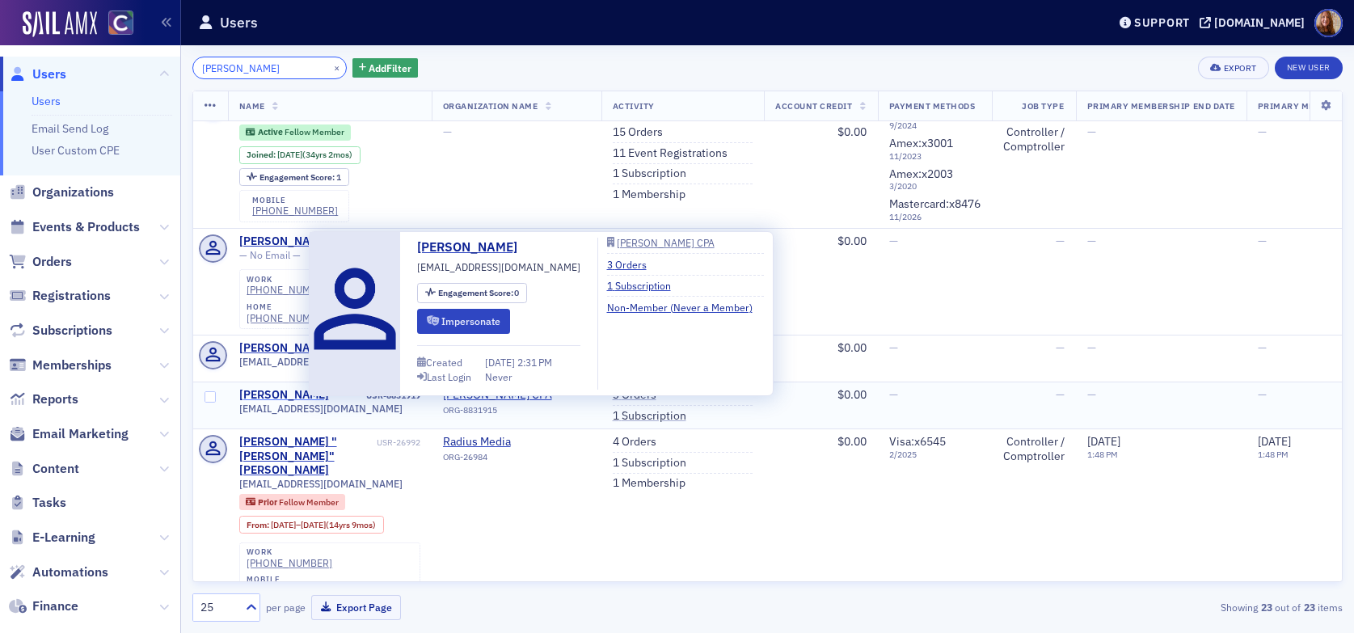
type input "christy"
click at [285, 388] on div "[PERSON_NAME]" at bounding box center [284, 395] width 90 height 15
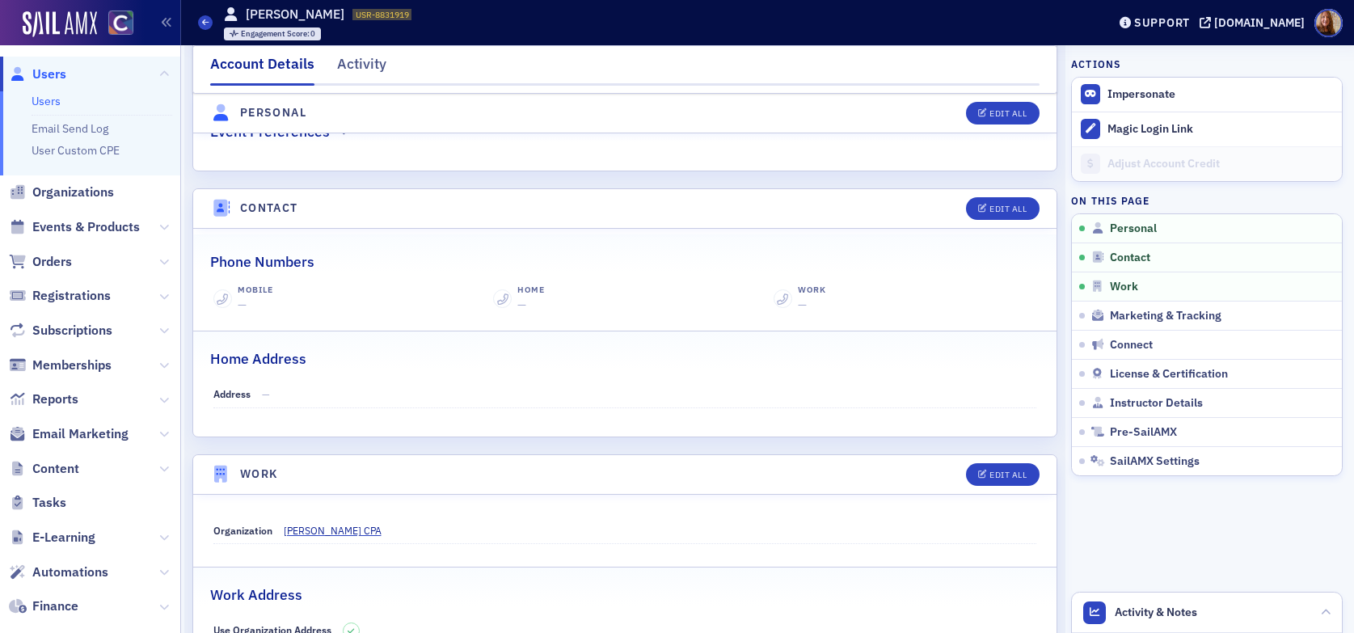
scroll to position [887, 0]
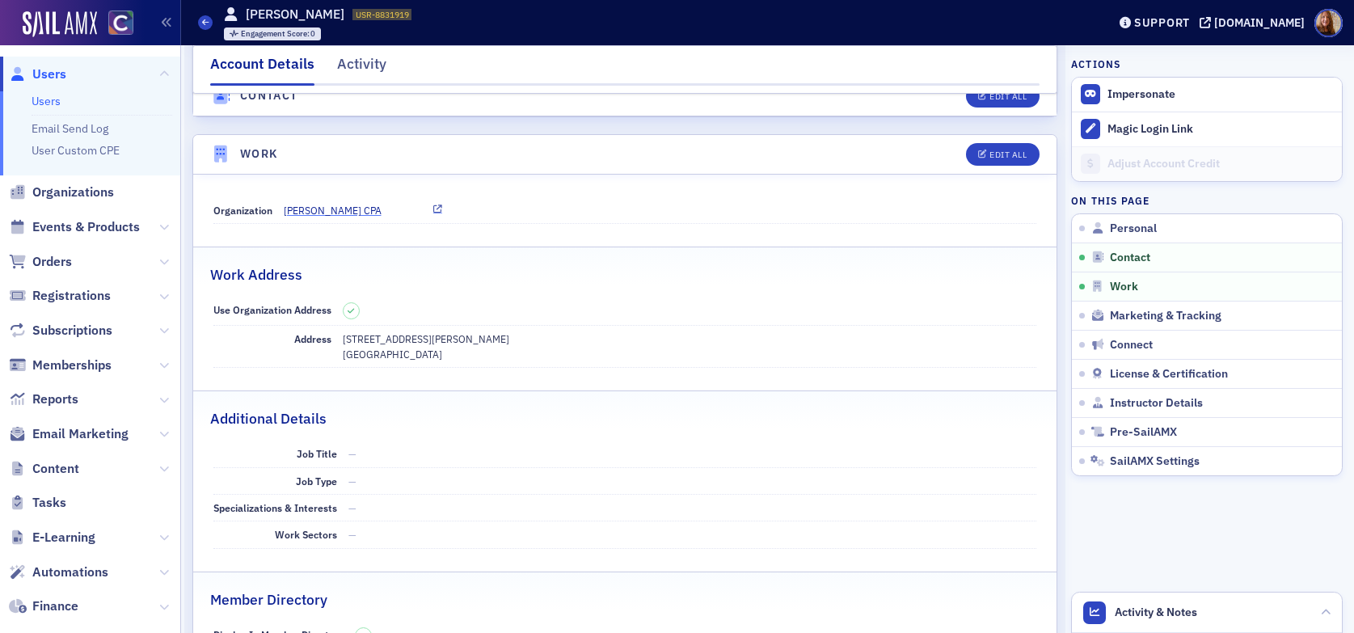
click at [327, 208] on span "[PERSON_NAME] CPA" at bounding box center [357, 210] width 147 height 15
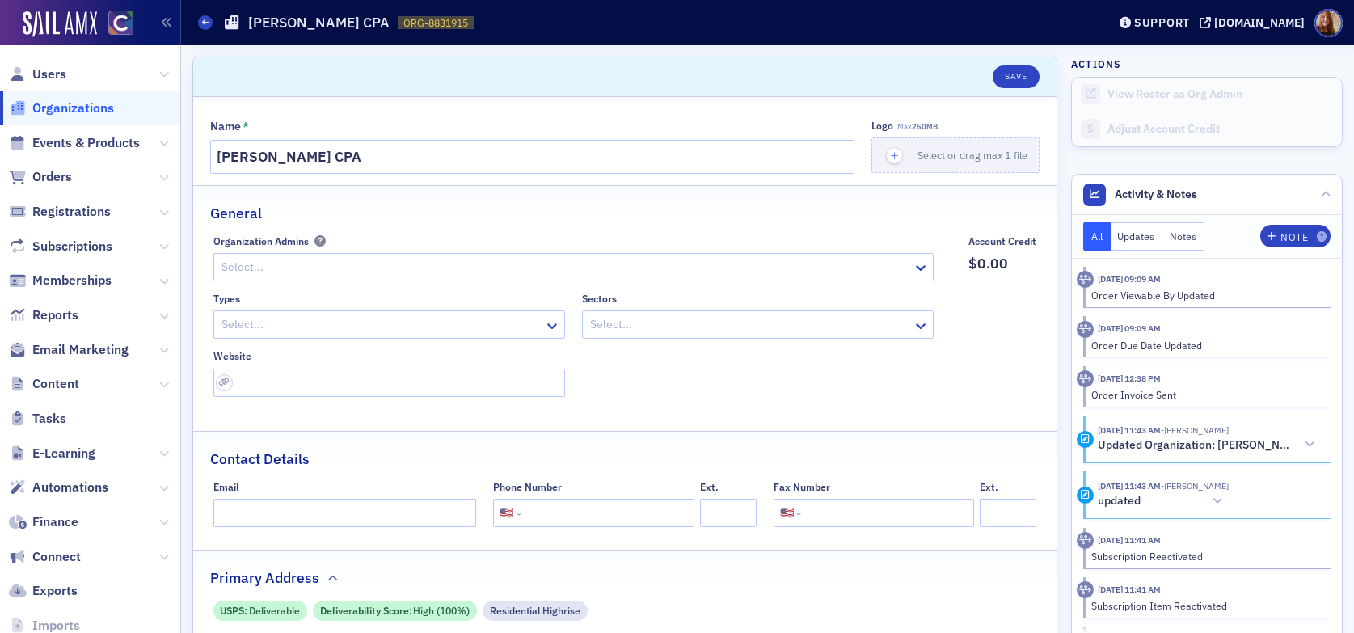
select select "US"
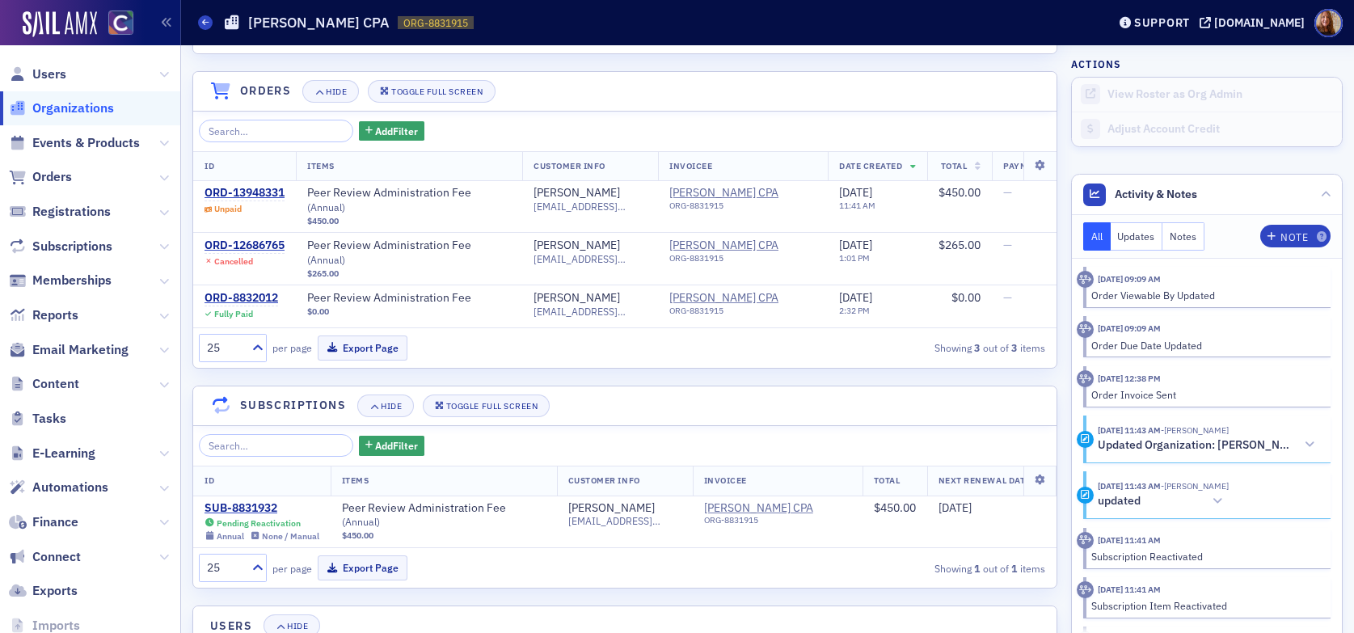
scroll to position [1005, 0]
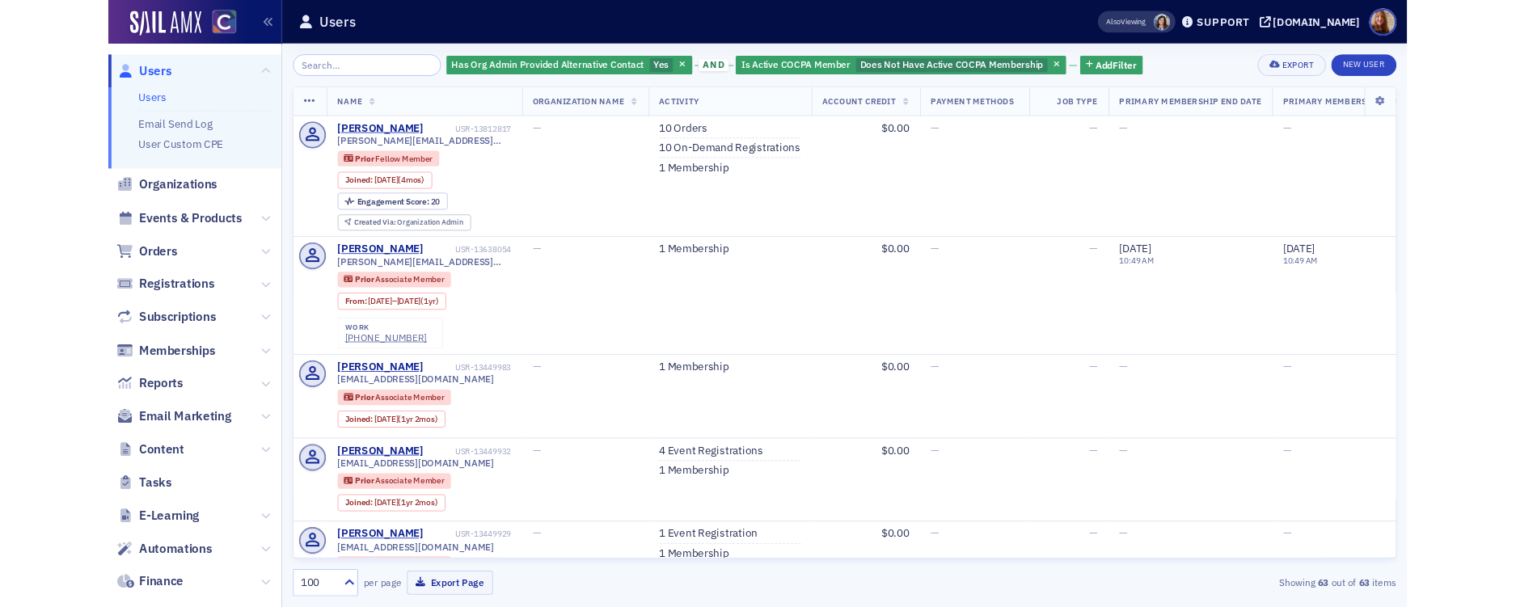
scroll to position [6198, 0]
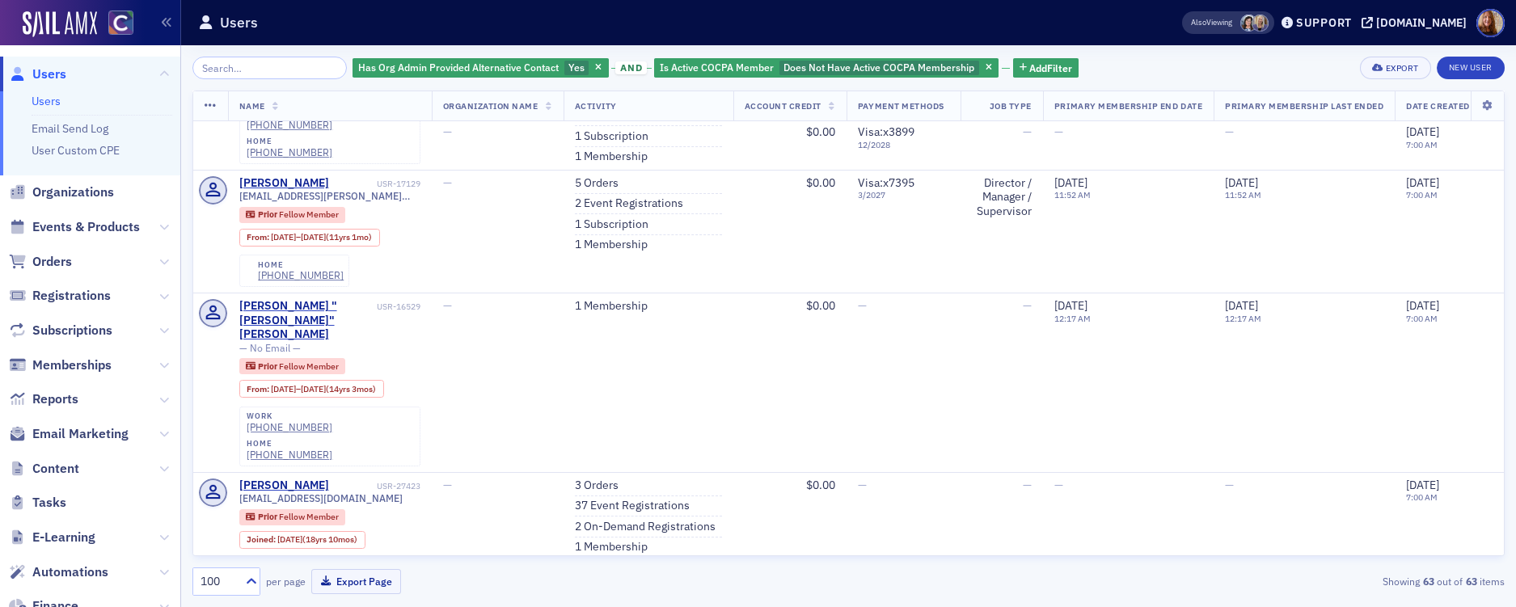
click at [53, 102] on link "Users" at bounding box center [46, 101] width 29 height 15
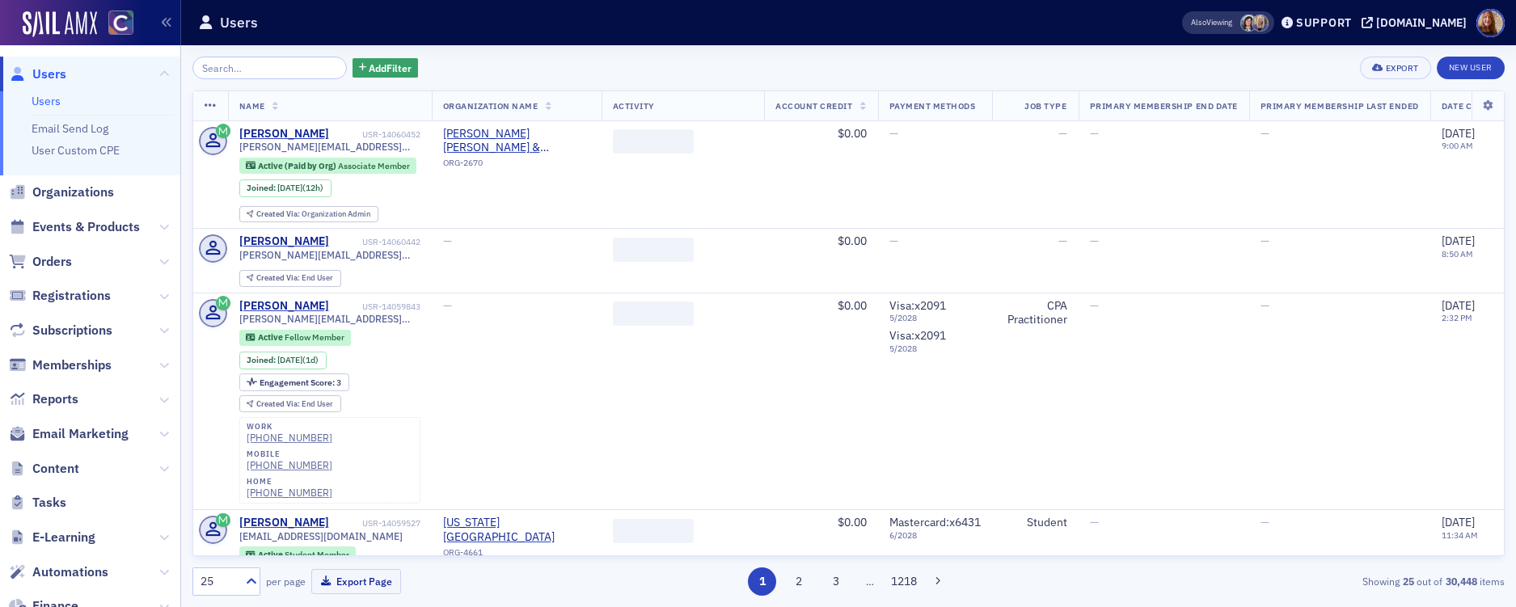
click at [271, 69] on input "search" at bounding box center [269, 68] width 154 height 23
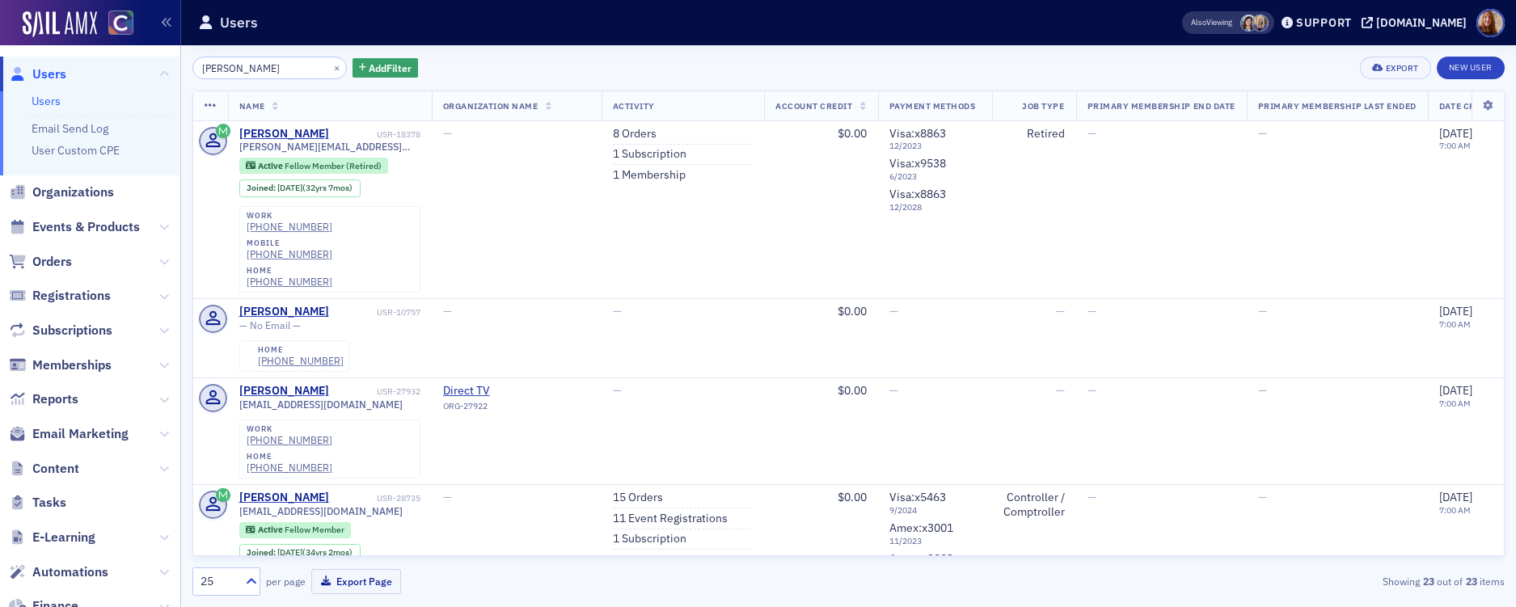
click at [199, 72] on input "christy" at bounding box center [269, 68] width 154 height 23
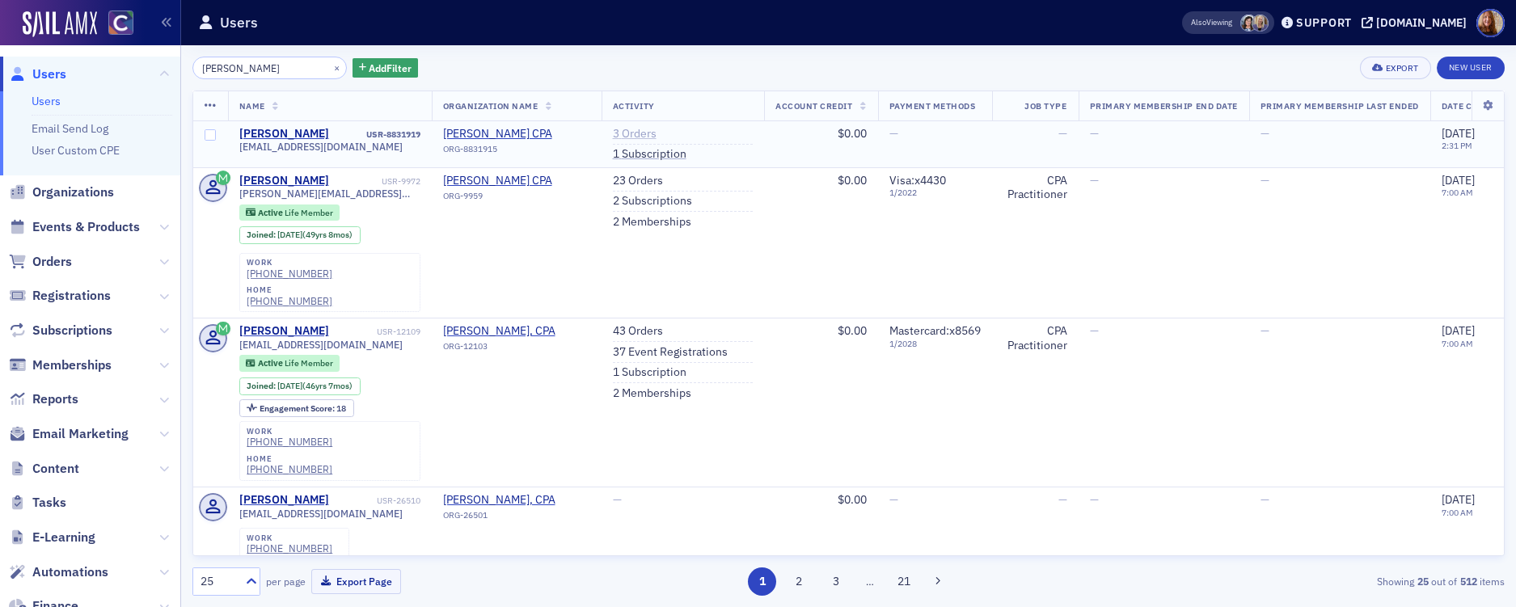
type input "david christy"
click at [644, 137] on link "3 Orders" at bounding box center [635, 134] width 44 height 15
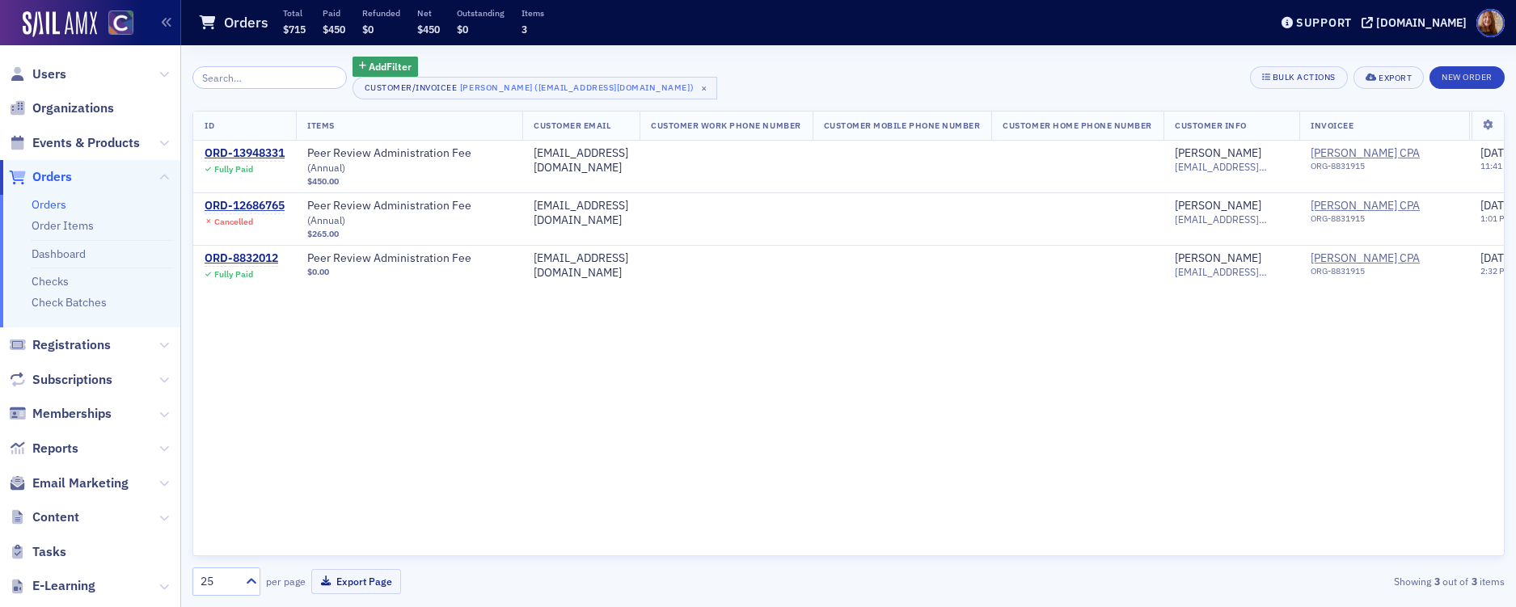
drag, startPoint x: 57, startPoint y: 74, endPoint x: 258, endPoint y: 62, distance: 200.8
click at [57, 73] on span "Users" at bounding box center [49, 74] width 34 height 18
click at [804, 71] on div "Add Filter Customer/Invoicee David Christy (dsccpa@att.net) × Bulk Actions Expo…" at bounding box center [848, 78] width 1312 height 43
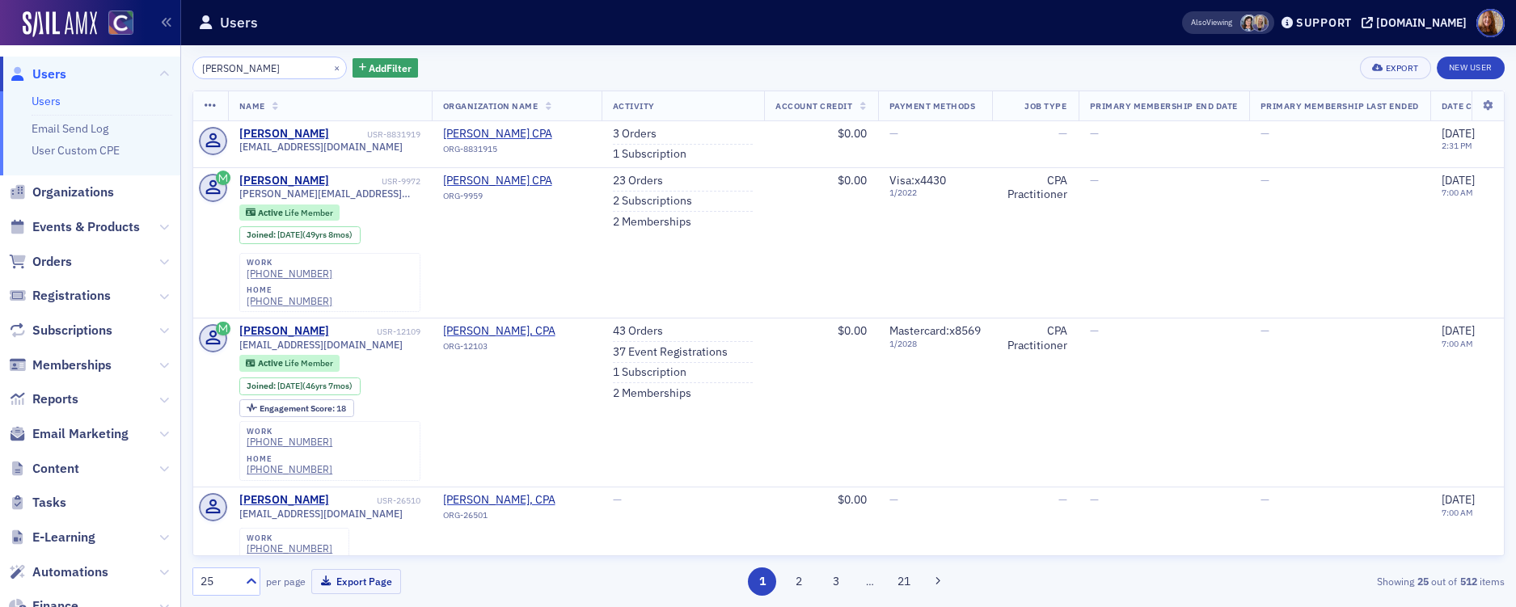
click at [1025, 73] on div "david christy × Add Filter Export New User" at bounding box center [848, 68] width 1312 height 23
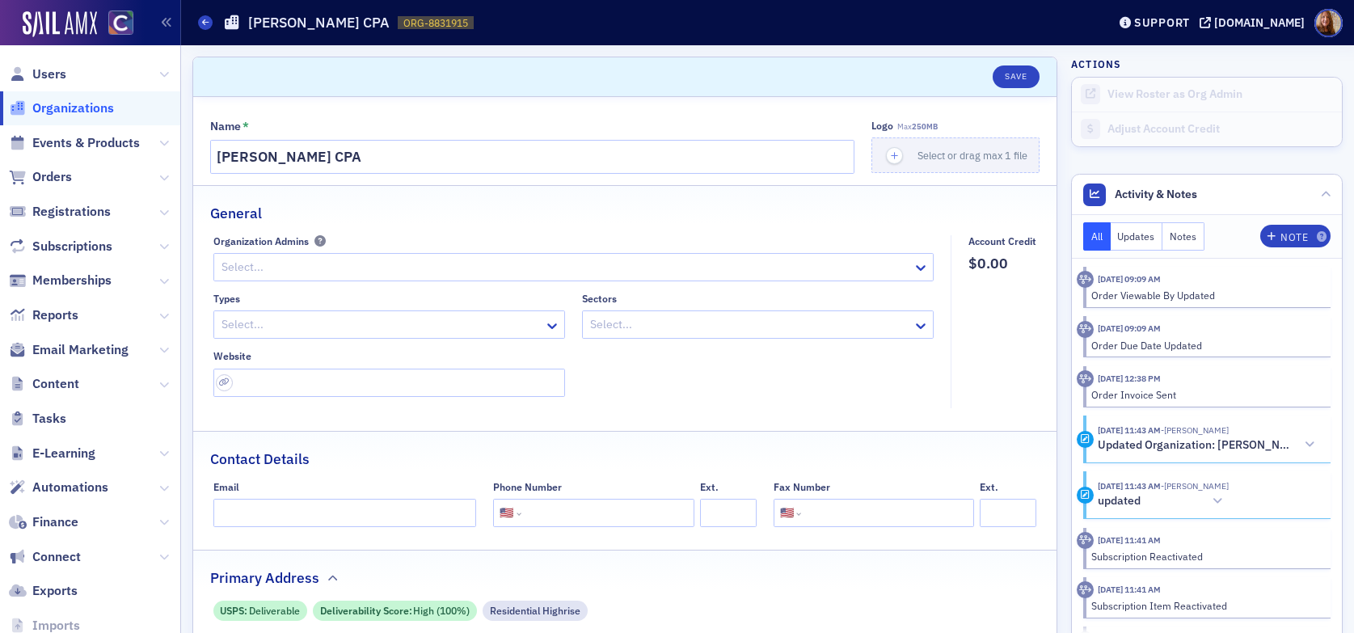
select select "US"
click at [56, 77] on span "Users" at bounding box center [49, 74] width 34 height 18
